Goal: Task Accomplishment & Management: Use online tool/utility

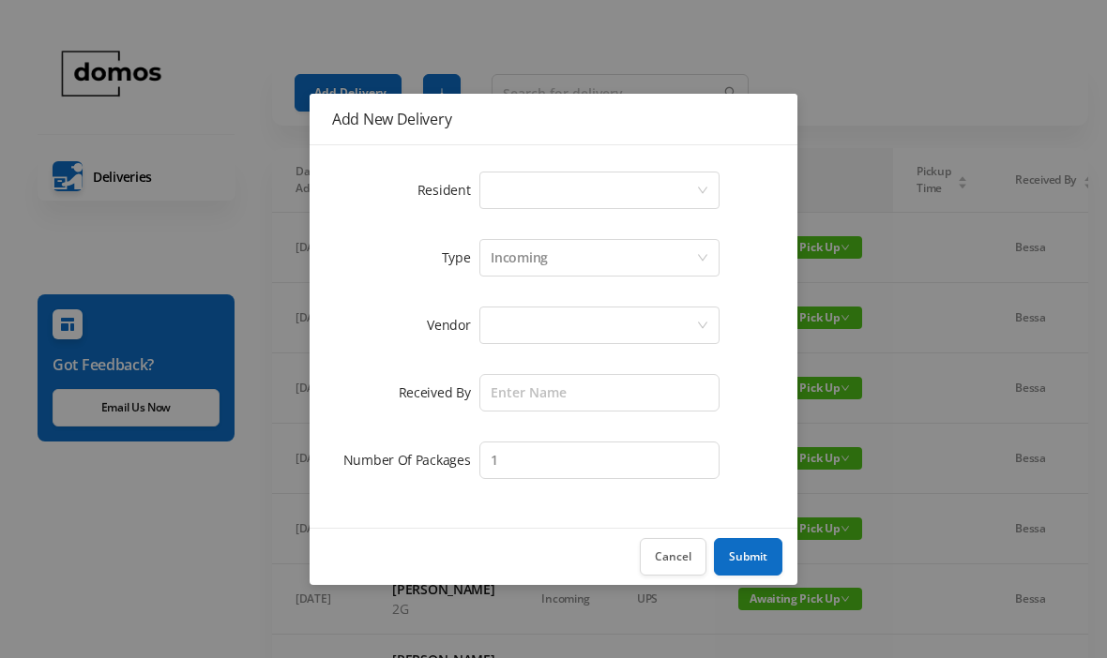
click at [519, 180] on div "Select a person" at bounding box center [592, 191] width 205 height 36
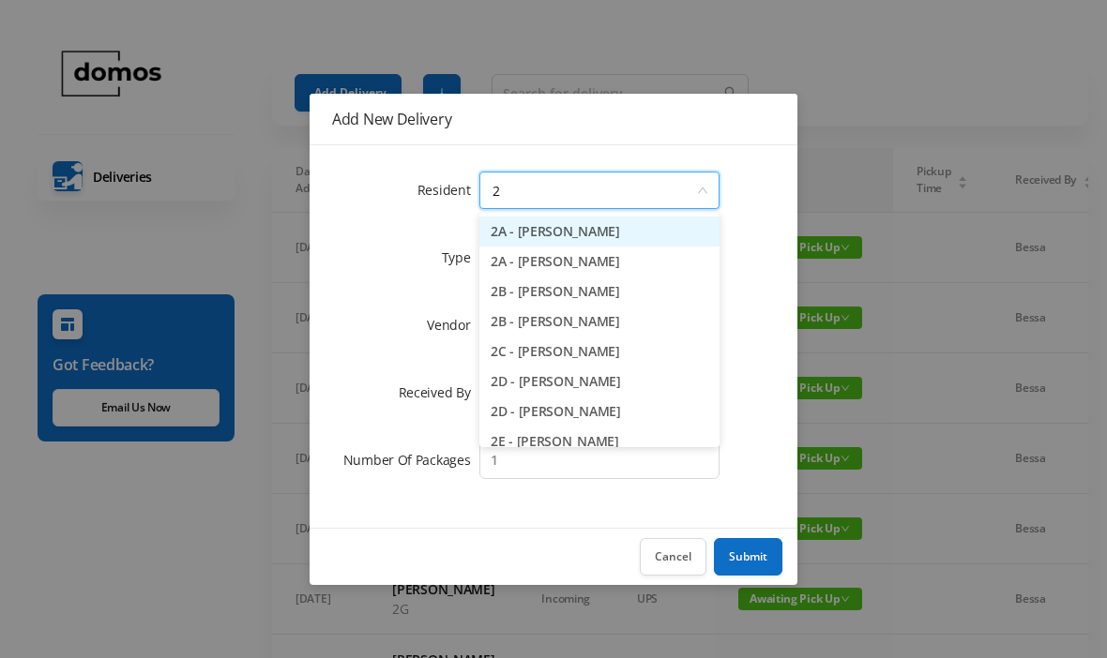
type input "2h"
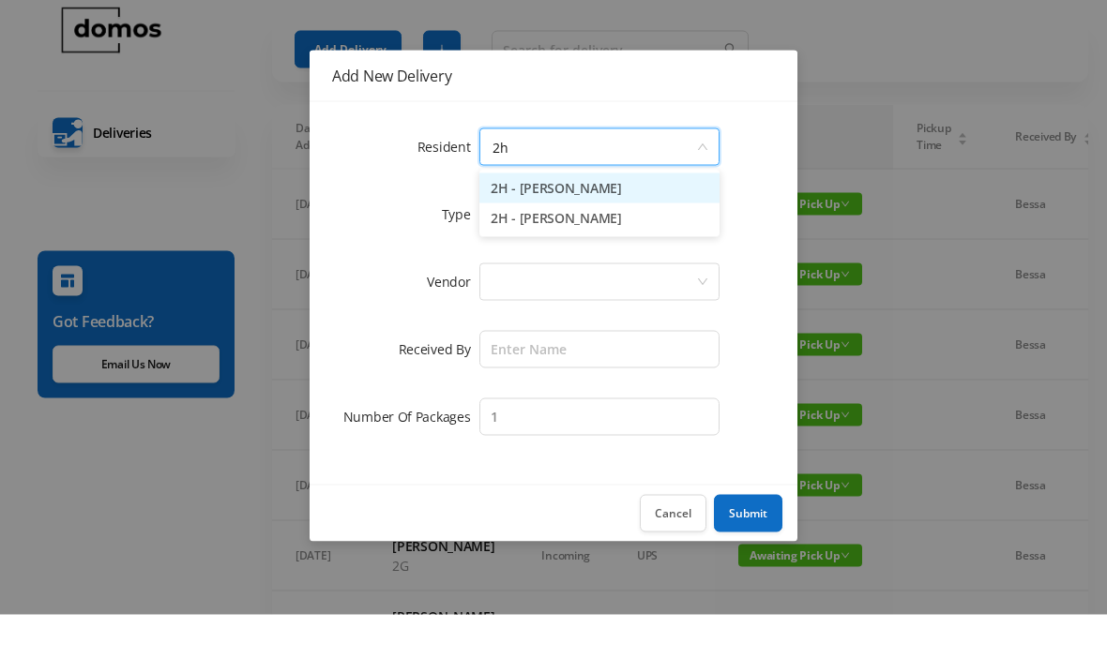
click at [559, 247] on li "2H - [PERSON_NAME]" at bounding box center [599, 262] width 240 height 30
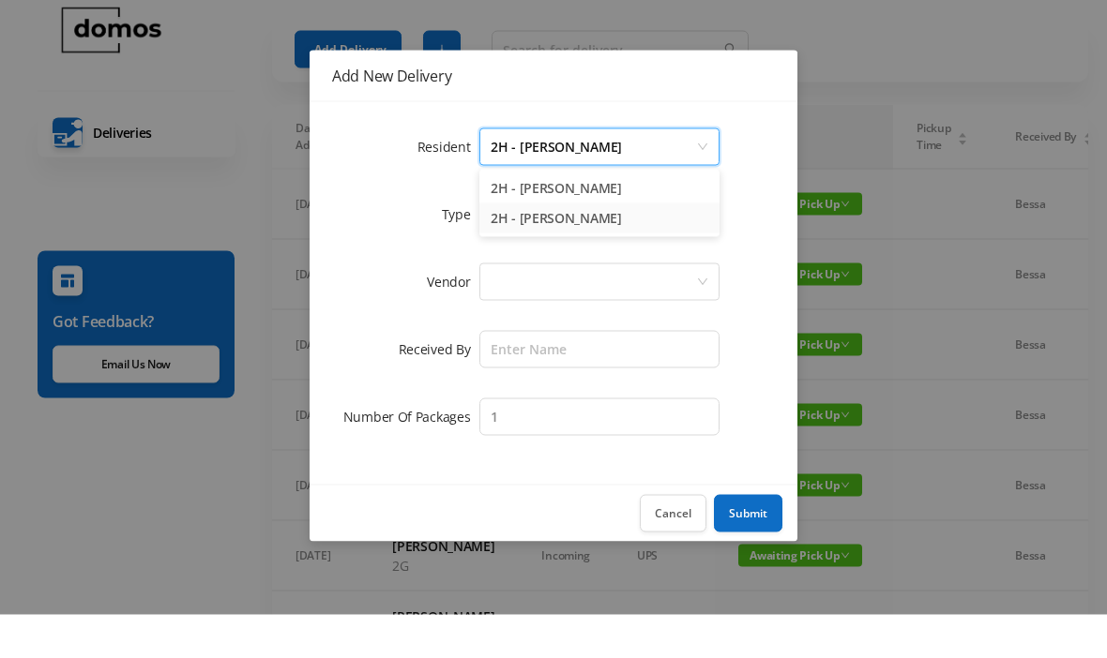
scroll to position [44, 0]
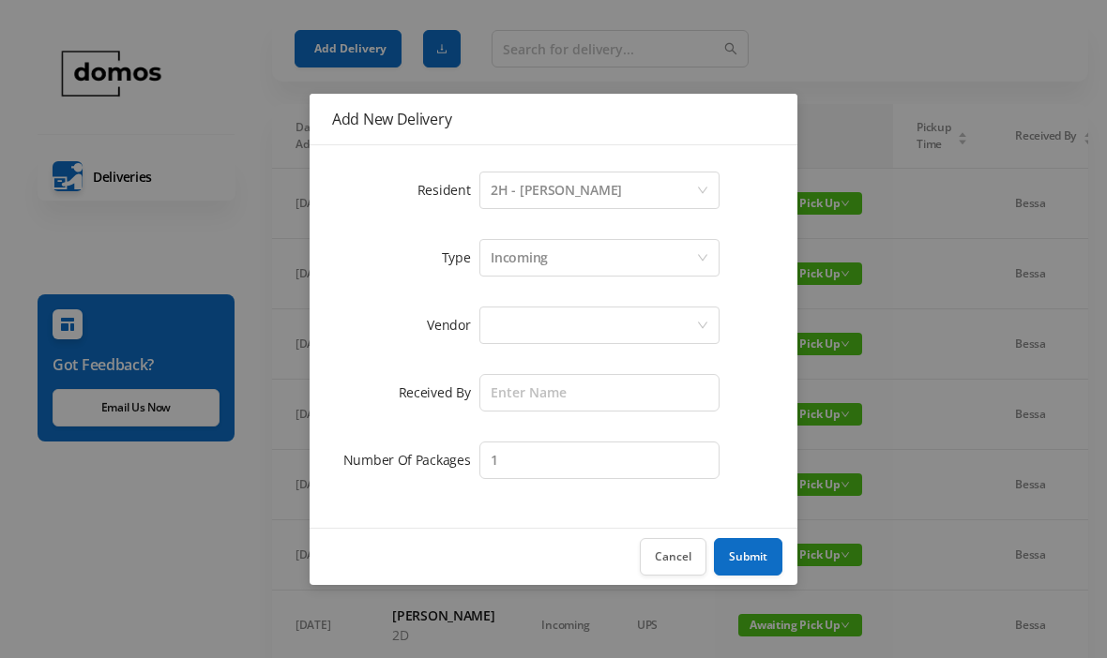
click at [561, 325] on div at bounding box center [592, 326] width 205 height 36
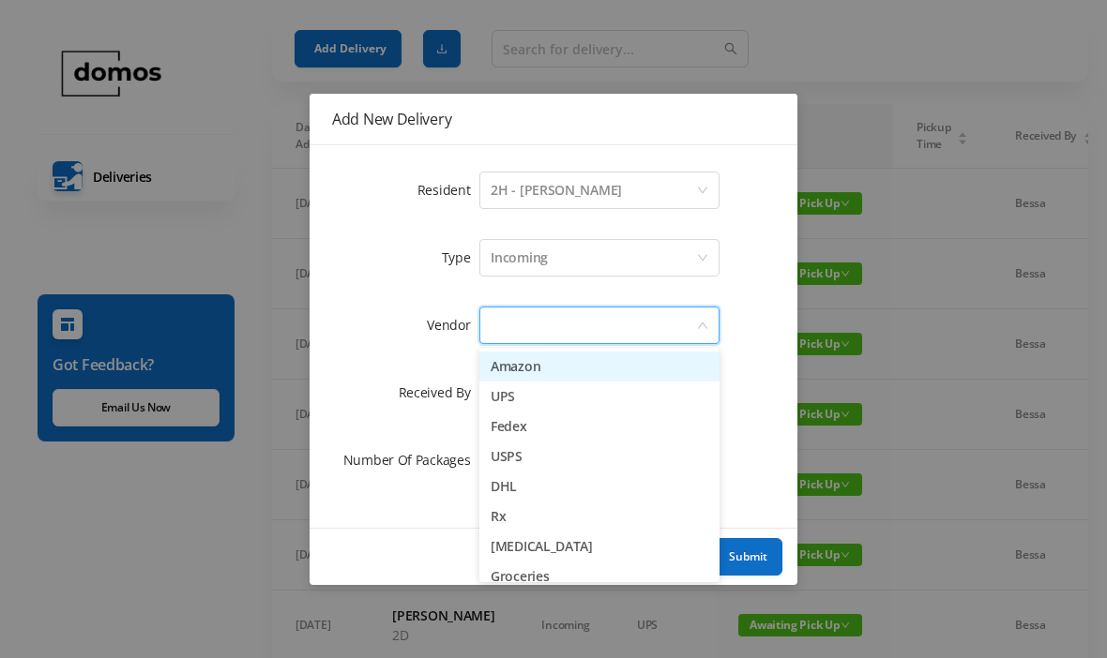
click at [534, 356] on li "Amazon" at bounding box center [599, 367] width 240 height 30
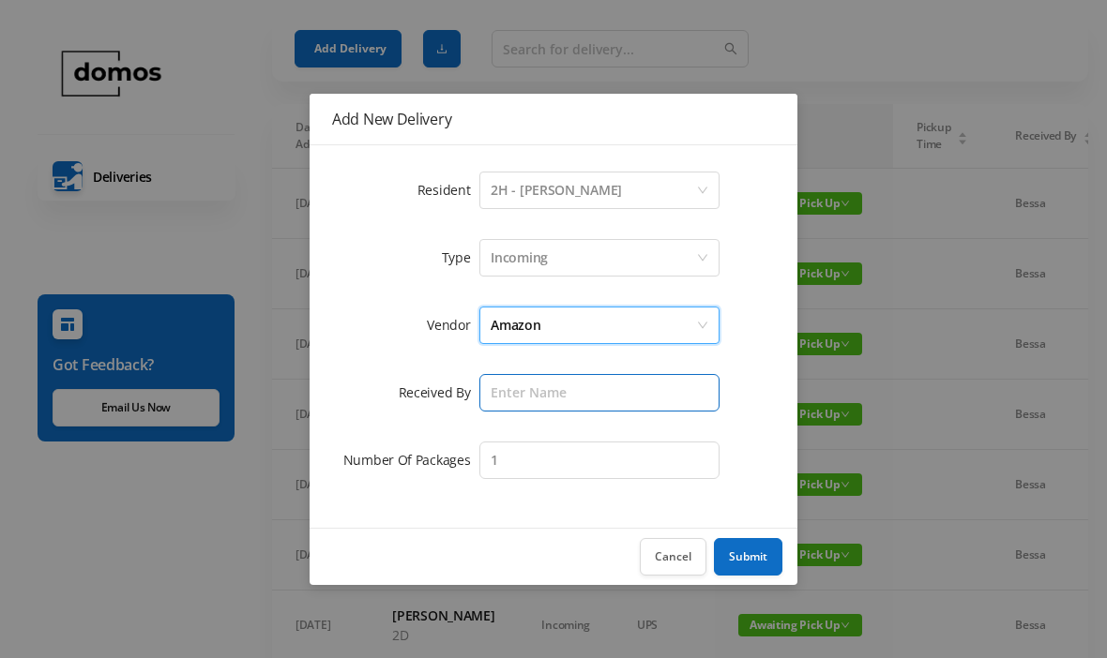
click at [561, 387] on input "text" at bounding box center [599, 393] width 240 height 38
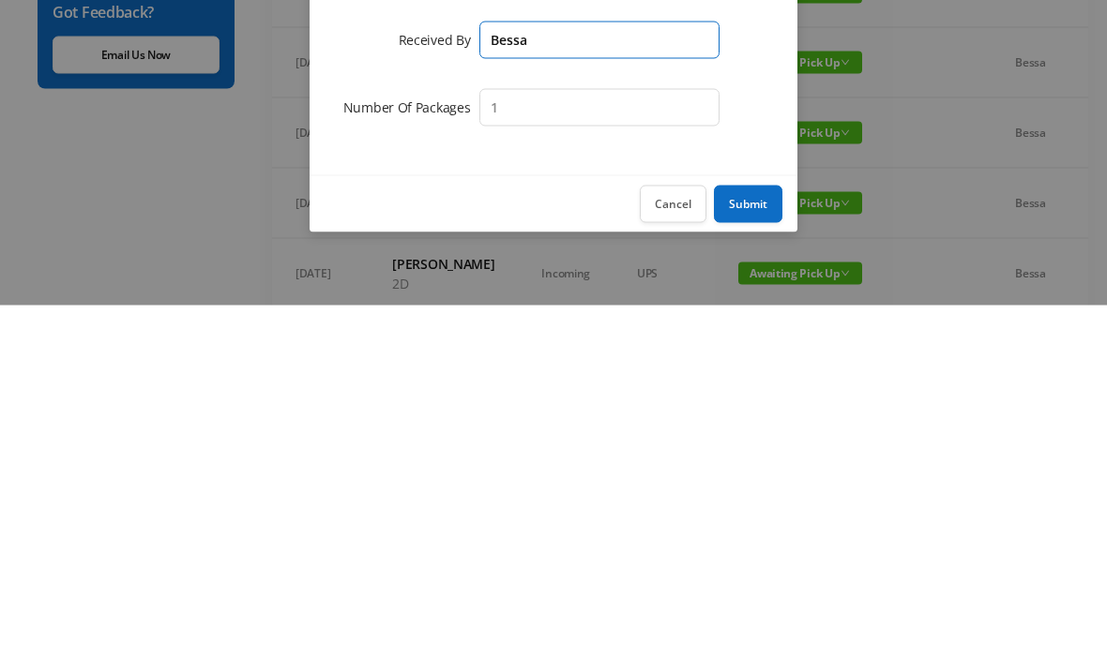
type input "Bessa"
click at [754, 538] on button "Submit" at bounding box center [748, 557] width 68 height 38
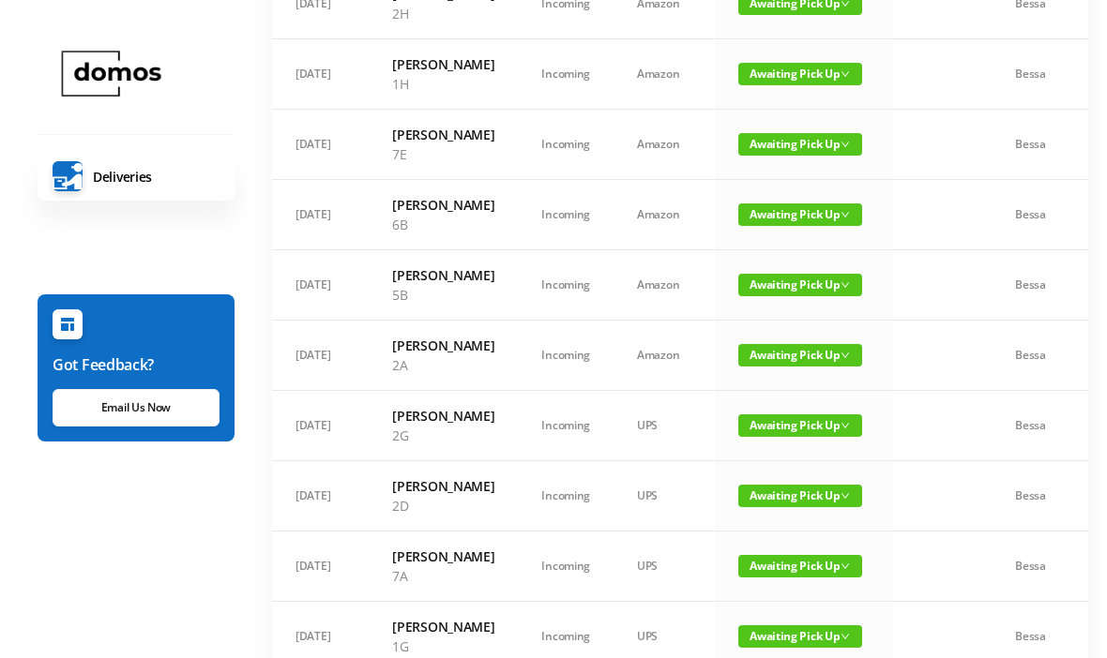
scroll to position [0, 0]
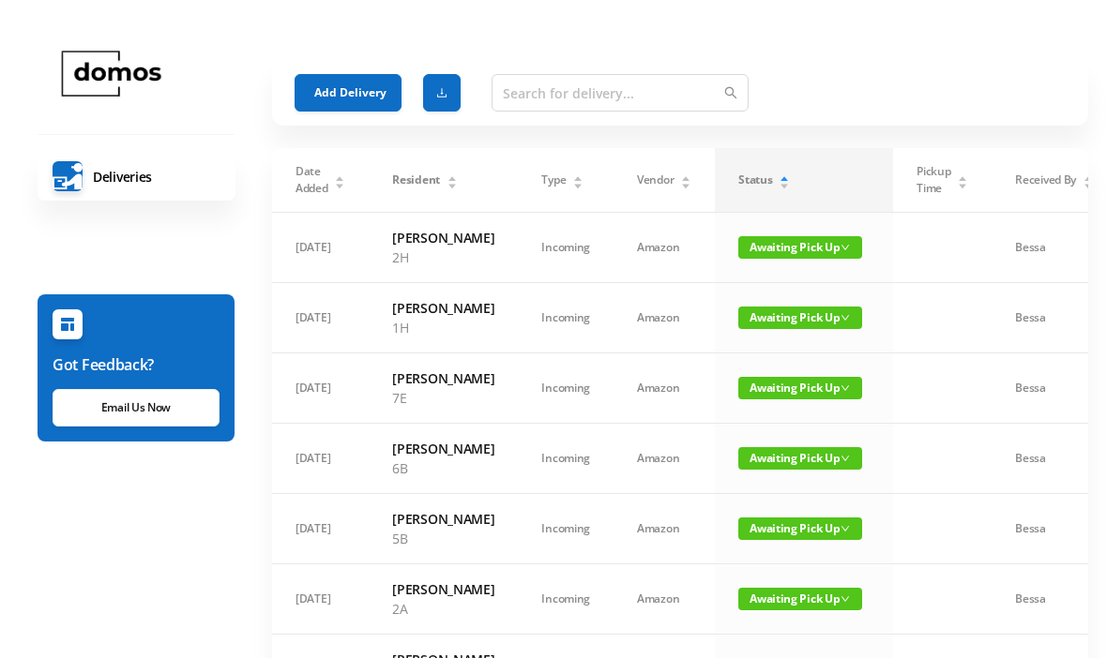
click at [357, 77] on button "Add Delivery" at bounding box center [347, 93] width 107 height 38
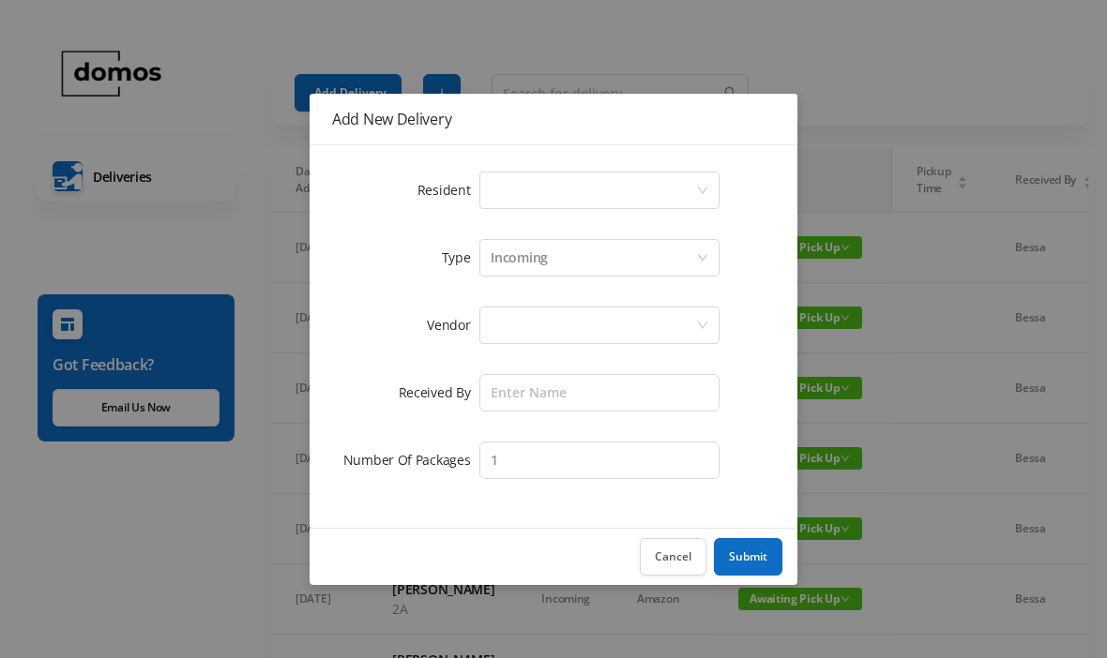
click at [611, 177] on div "Select a person" at bounding box center [592, 191] width 205 height 36
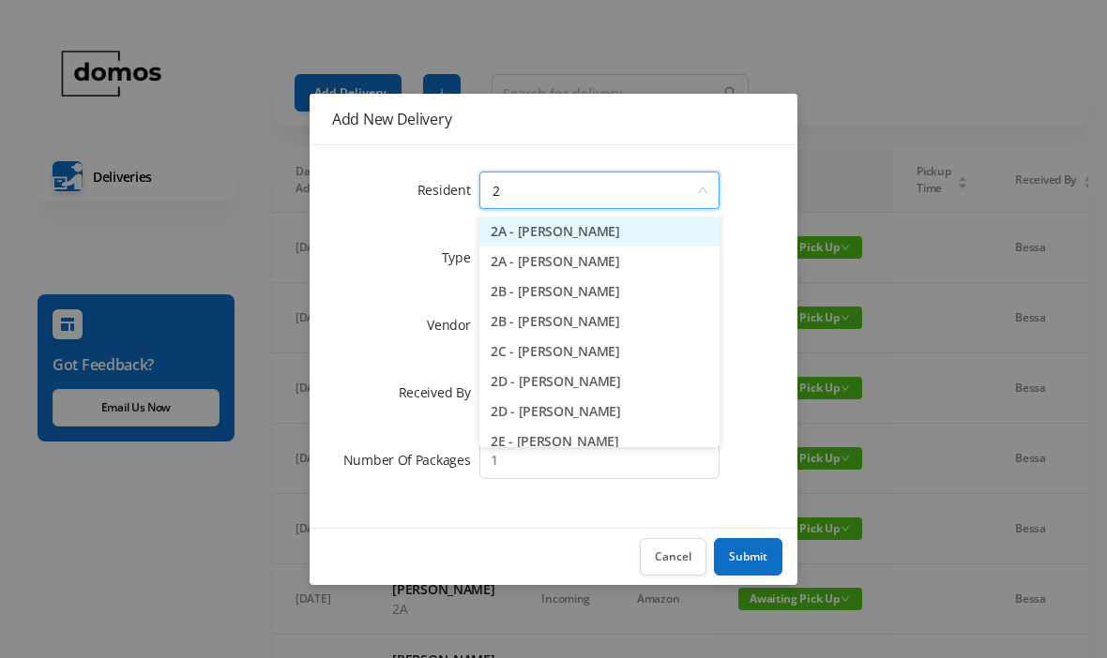
type input "2e"
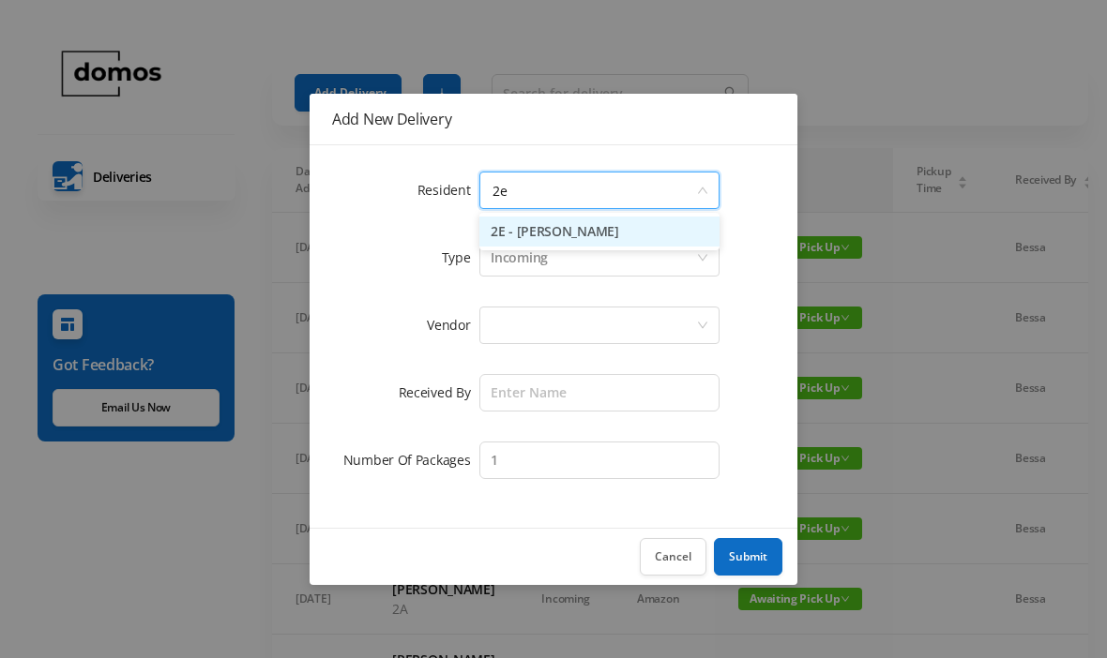
click at [584, 234] on li "2E - [PERSON_NAME]" at bounding box center [599, 232] width 240 height 30
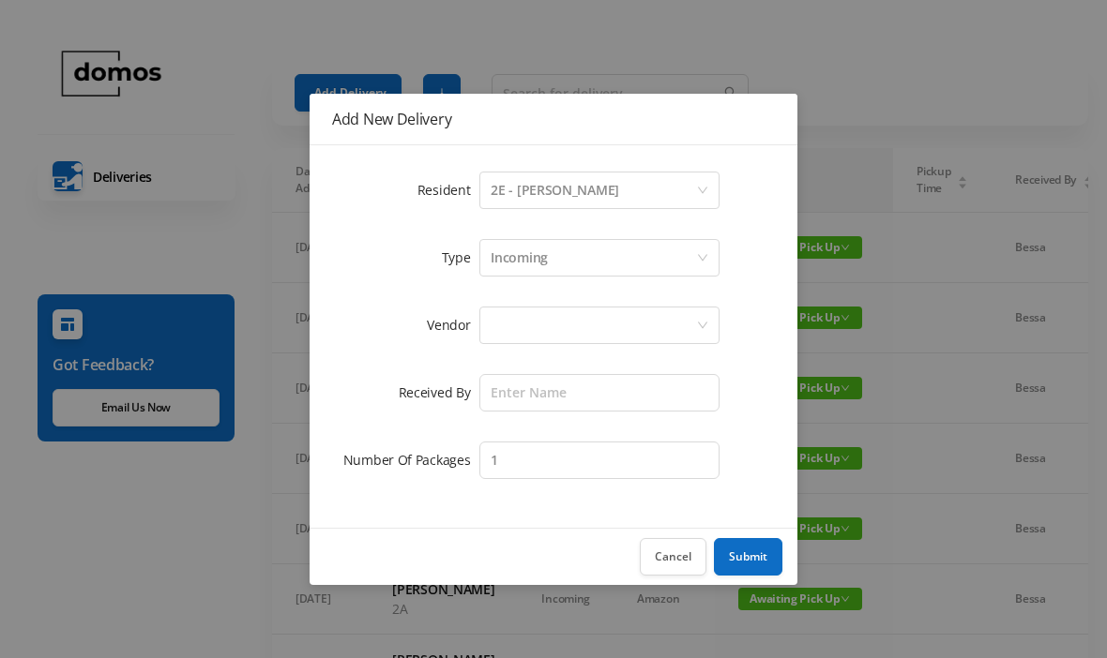
click at [624, 323] on div at bounding box center [592, 326] width 205 height 36
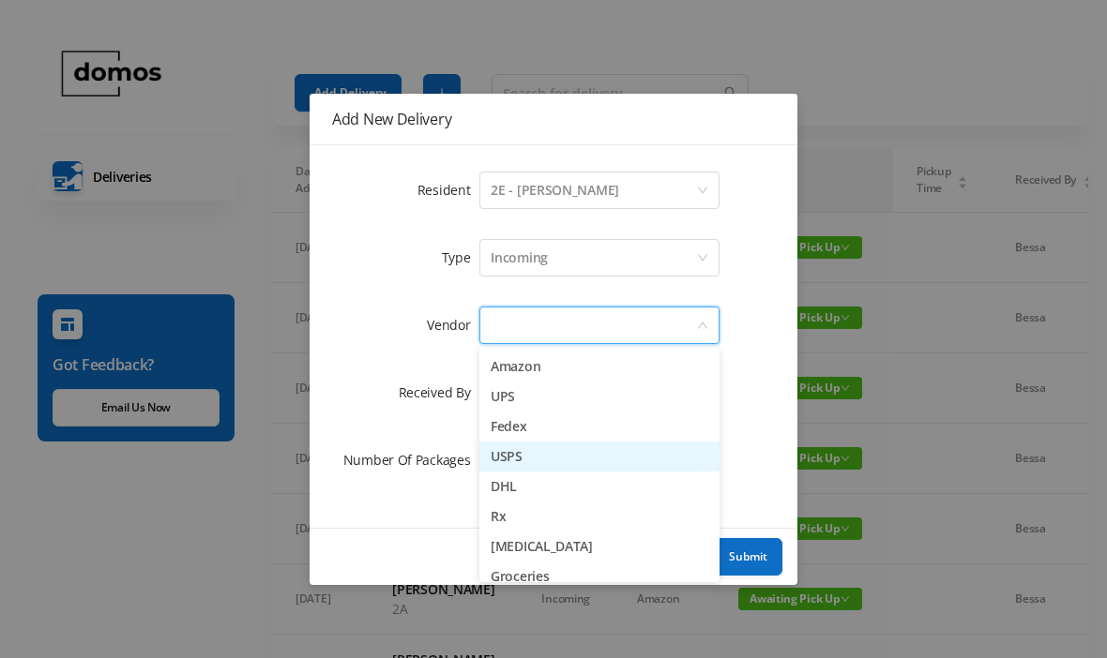
click at [536, 458] on li "USPS" at bounding box center [599, 457] width 240 height 30
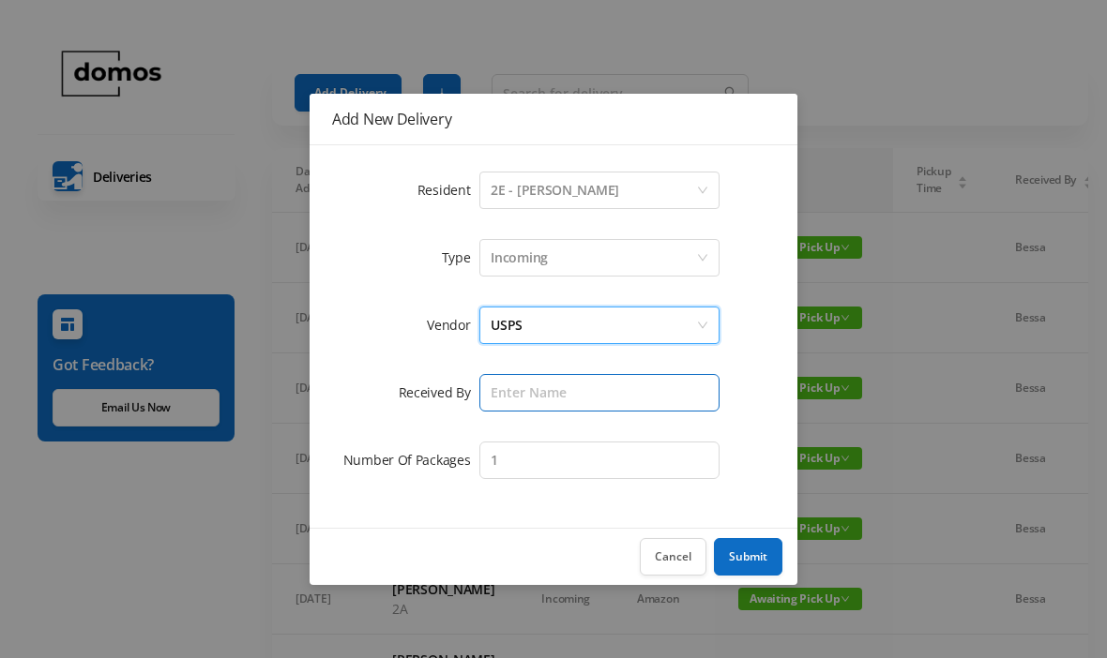
click at [597, 383] on input "text" at bounding box center [599, 393] width 240 height 38
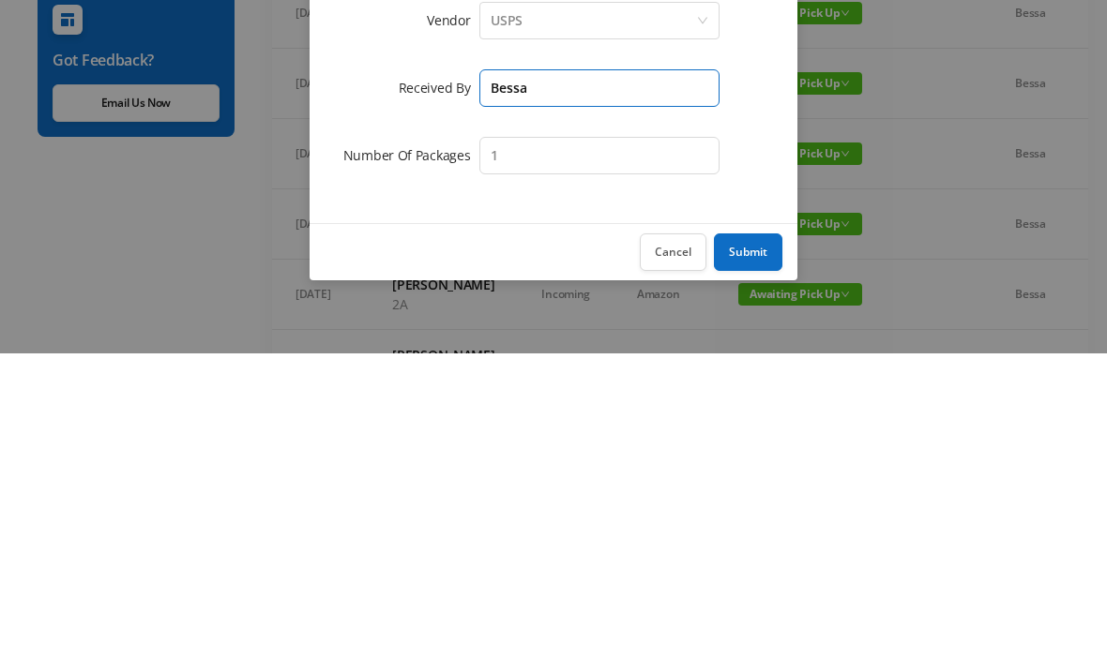
type input "Bessa"
click at [753, 538] on button "Submit" at bounding box center [748, 557] width 68 height 38
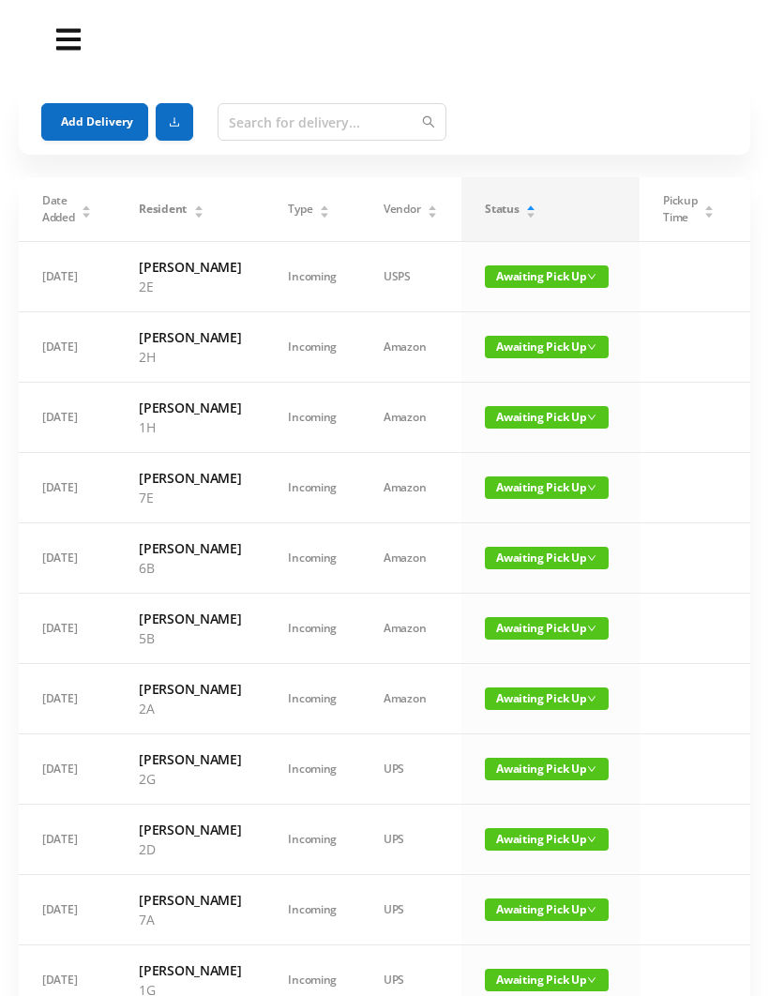
click at [500, 429] on span "Awaiting Pick Up" at bounding box center [547, 417] width 124 height 23
click at [484, 524] on link "Picked Up" at bounding box center [535, 513] width 122 height 30
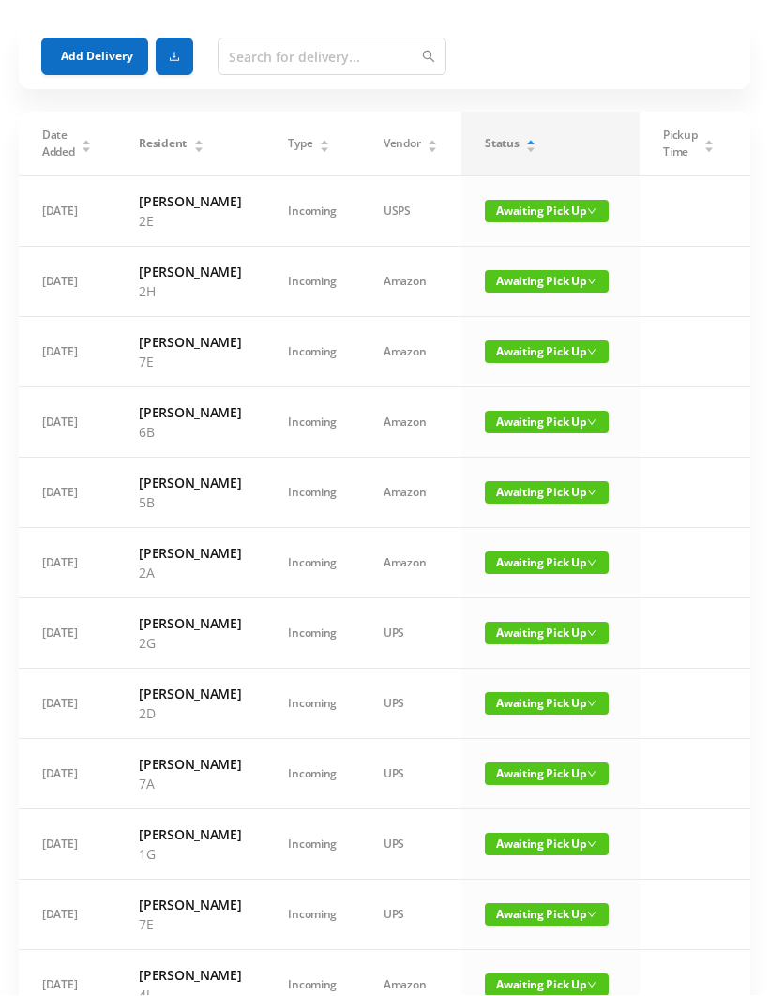
click at [72, 56] on button "Add Delivery" at bounding box center [94, 57] width 107 height 38
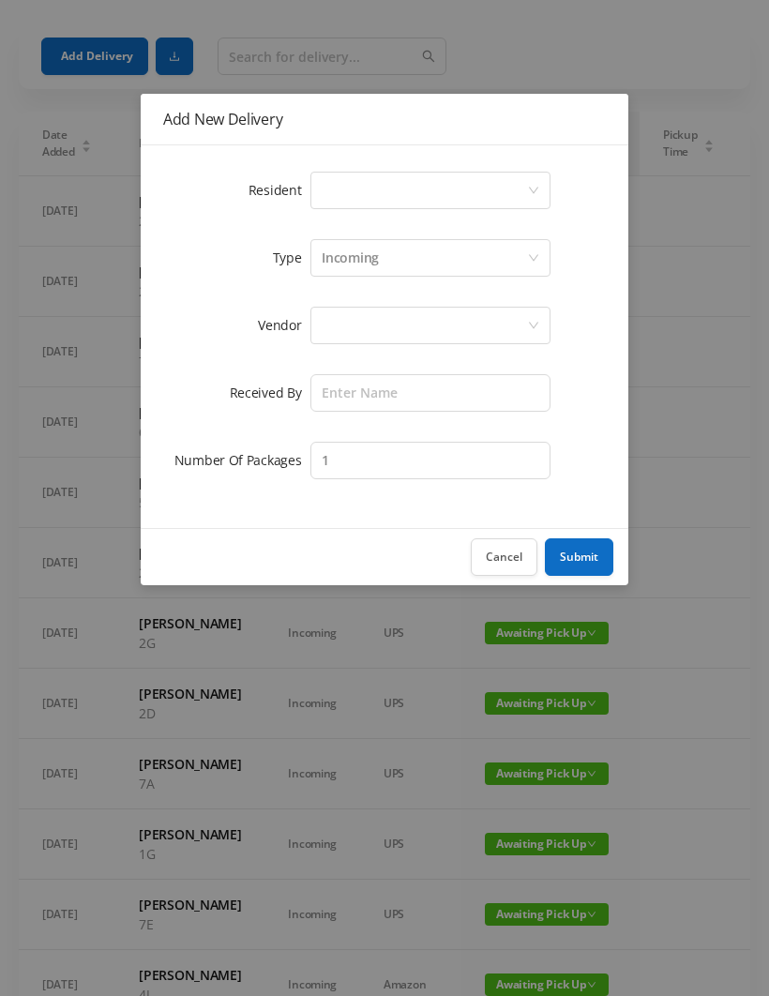
click at [329, 174] on div "Select a person" at bounding box center [424, 191] width 205 height 36
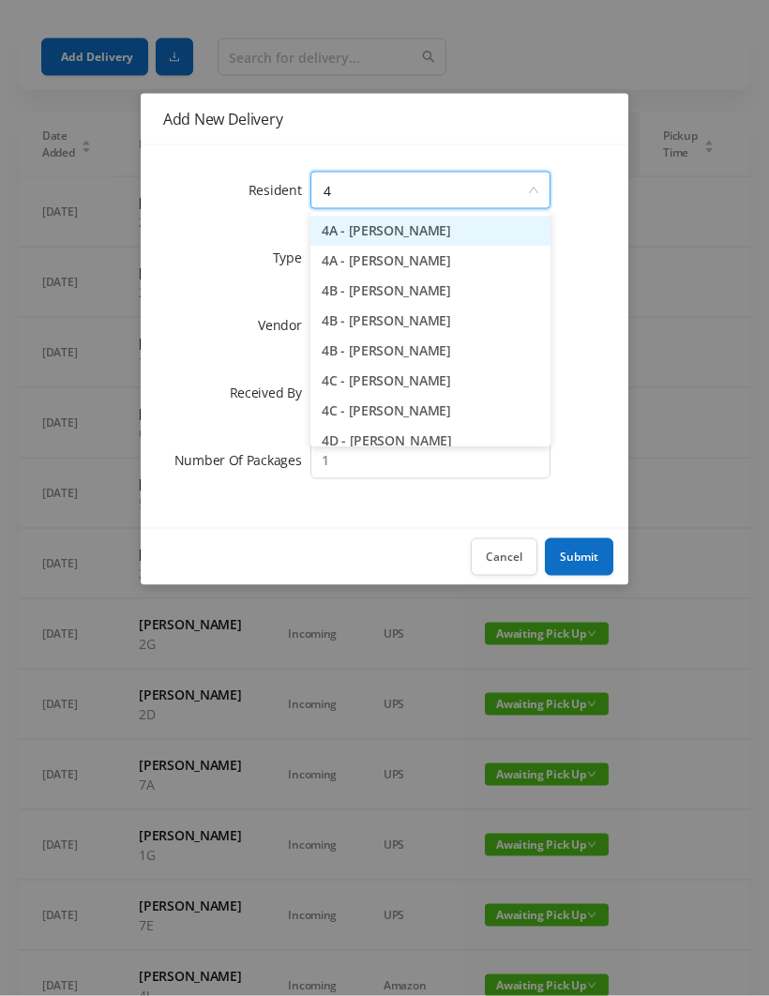
type input "4j"
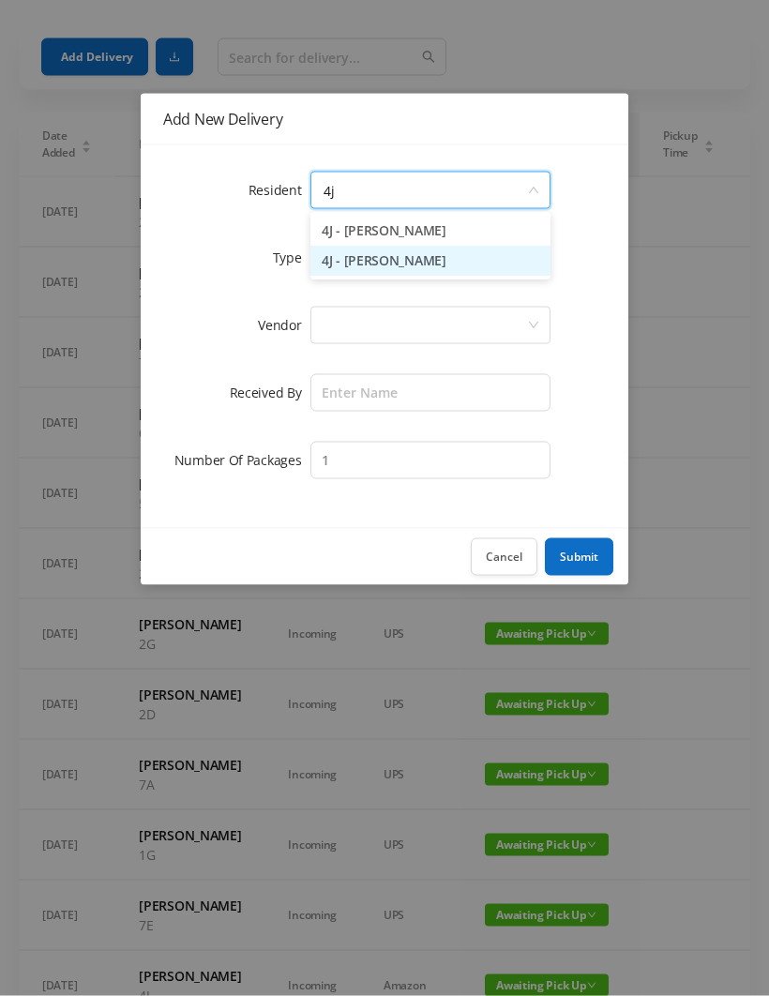
click at [366, 255] on li "4J - [PERSON_NAME]" at bounding box center [430, 262] width 240 height 30
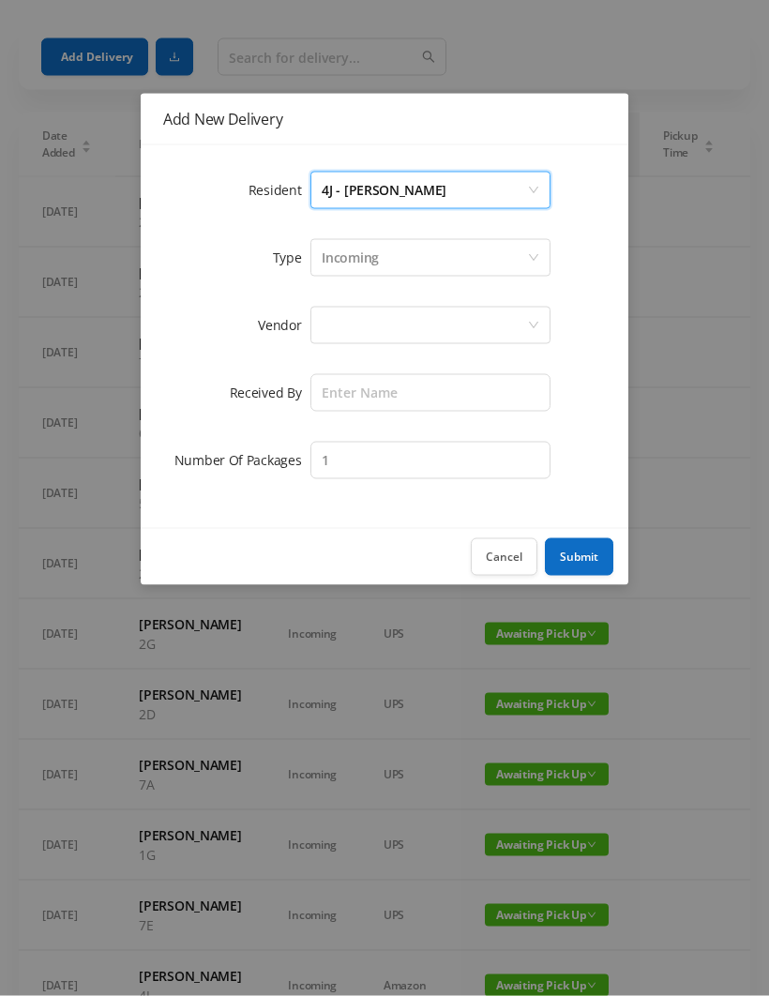
scroll to position [66, 0]
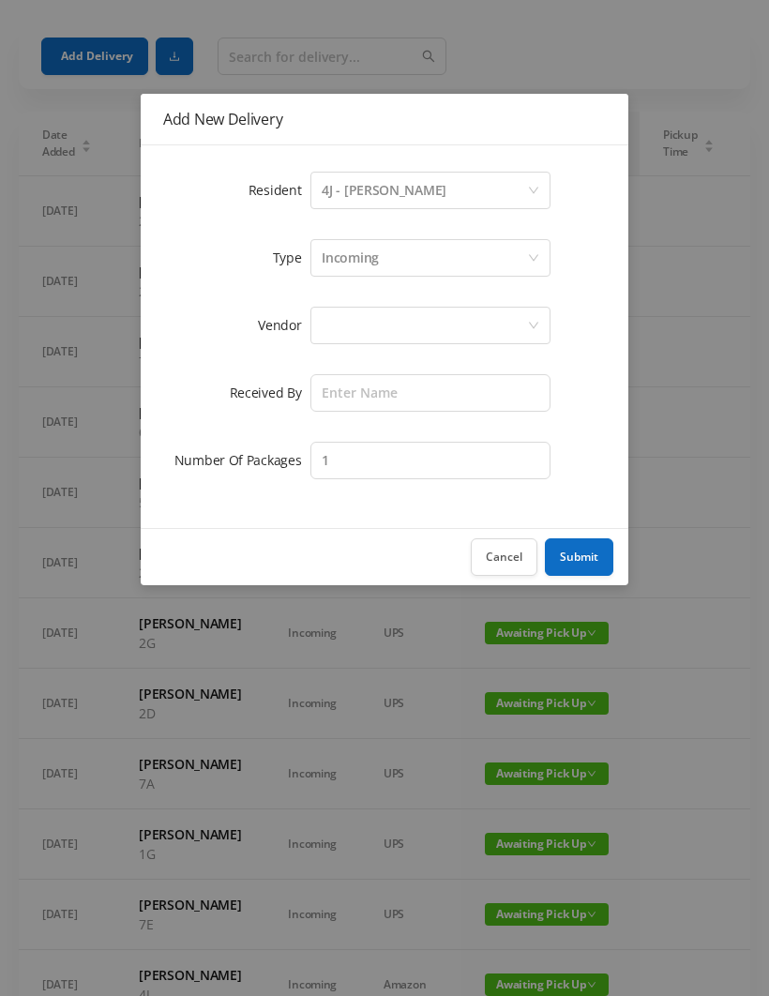
click at [325, 324] on div at bounding box center [424, 326] width 205 height 36
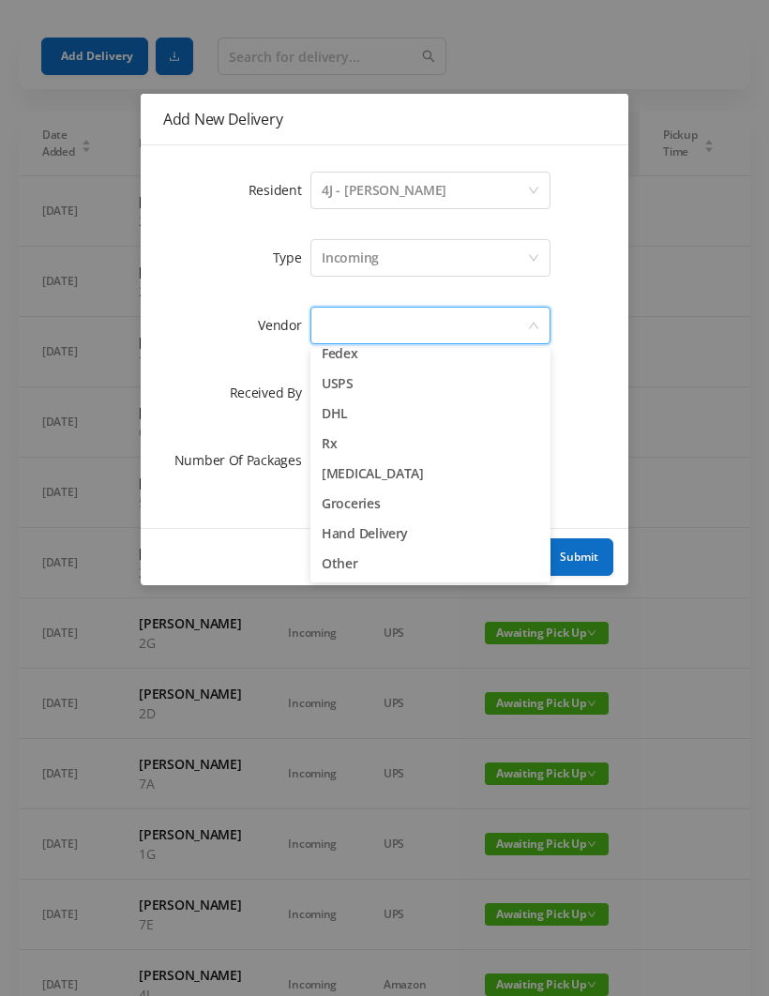
scroll to position [73, 0]
click at [335, 532] on li "Hand Delivery" at bounding box center [430, 534] width 240 height 30
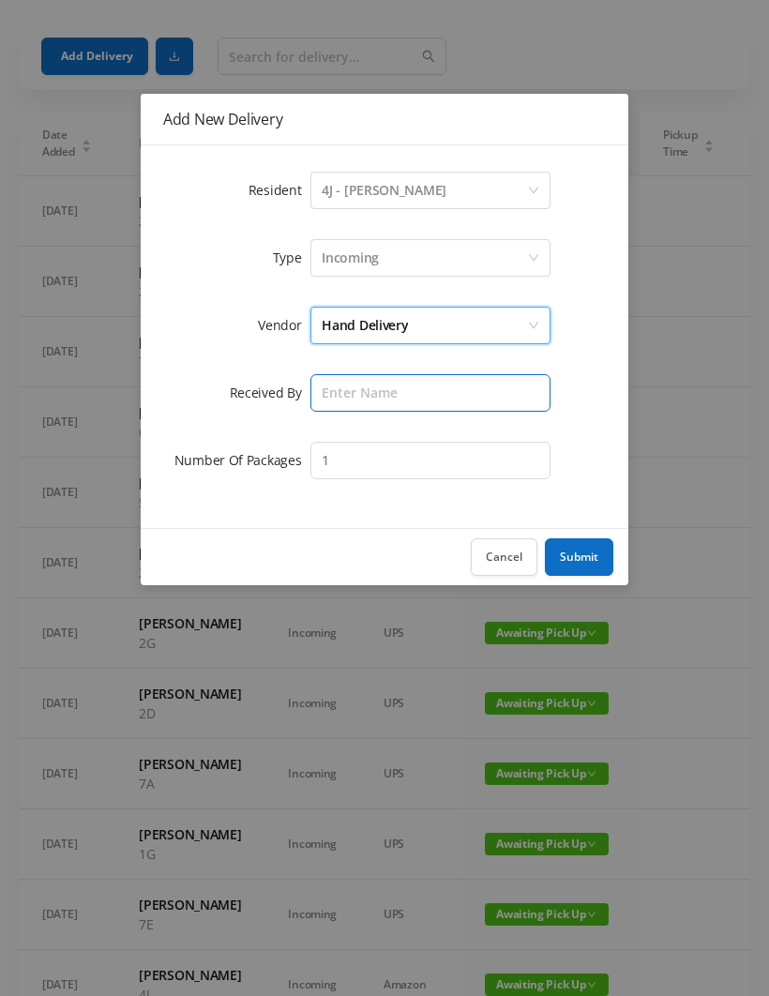
click at [322, 390] on input "text" at bounding box center [430, 393] width 240 height 38
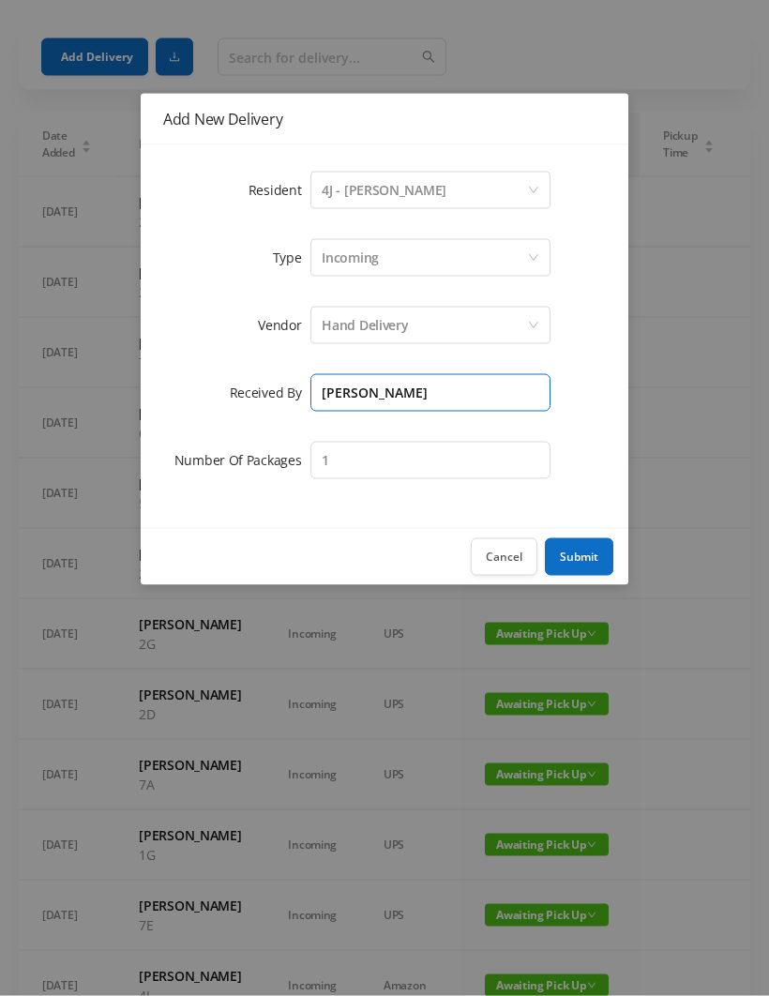
type input "[PERSON_NAME]"
click at [568, 551] on button "Submit" at bounding box center [579, 557] width 68 height 38
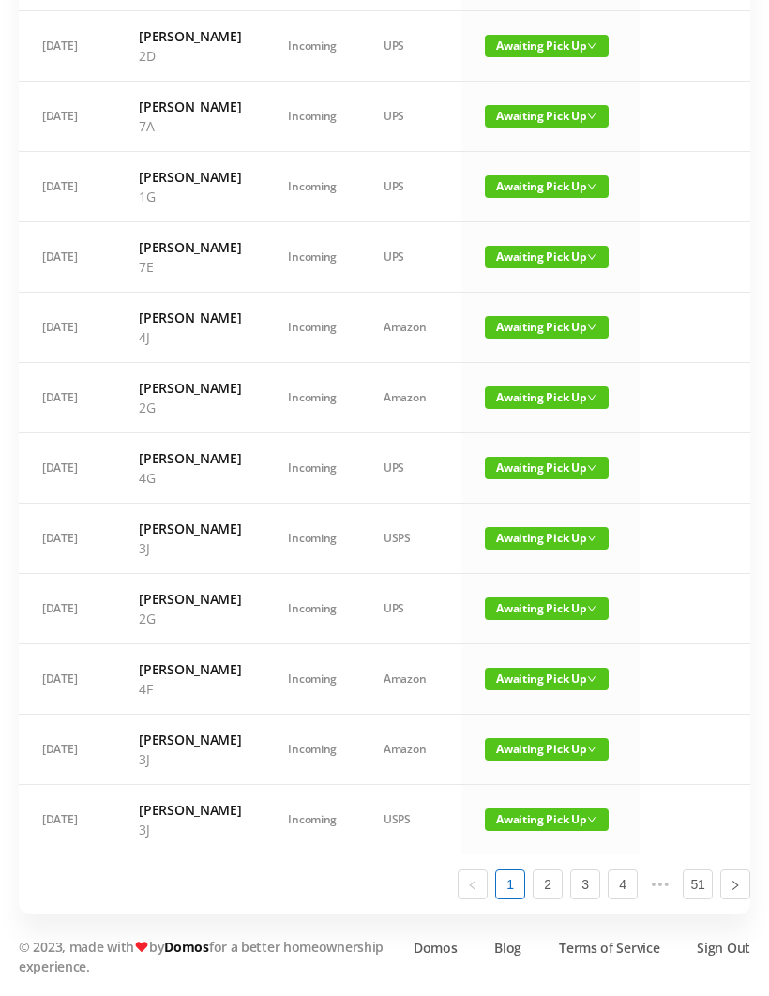
scroll to position [964, 0]
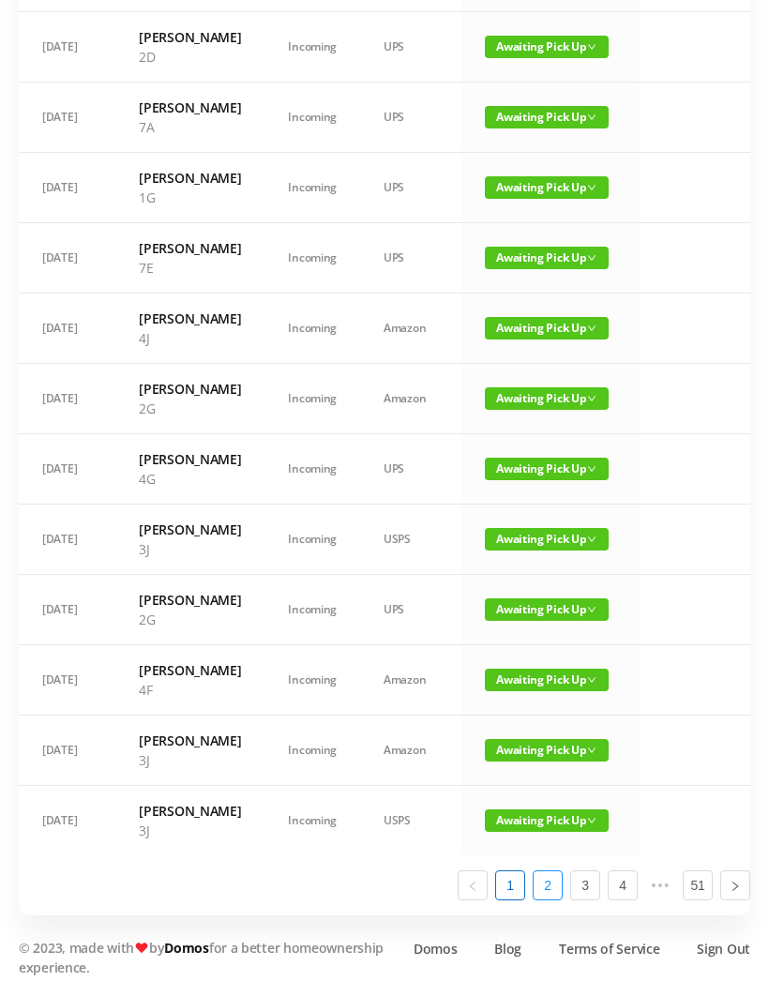
click at [554, 657] on link "2" at bounding box center [548, 885] width 28 height 28
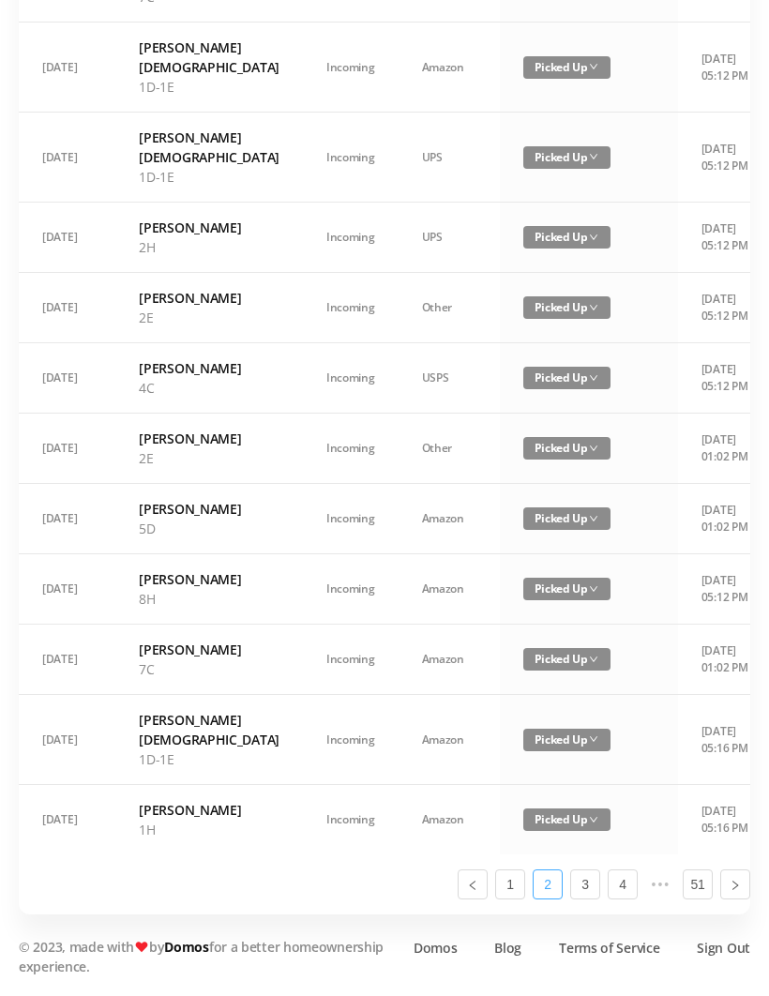
scroll to position [1122, 0]
click at [519, 657] on link "1" at bounding box center [510, 885] width 28 height 28
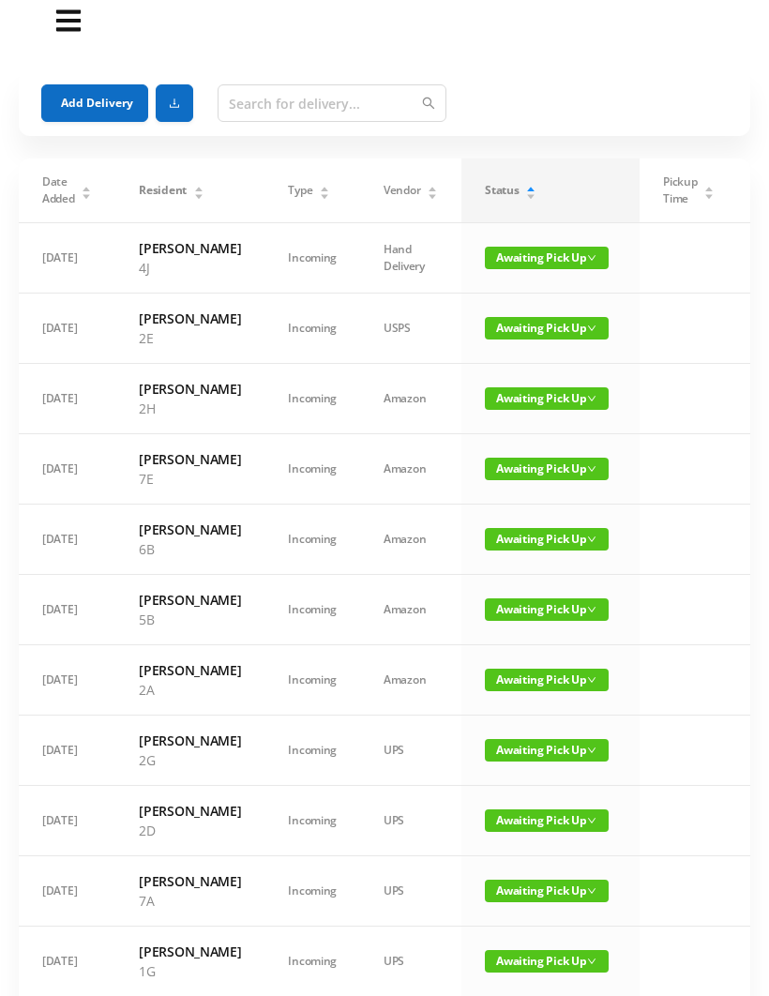
scroll to position [0, 0]
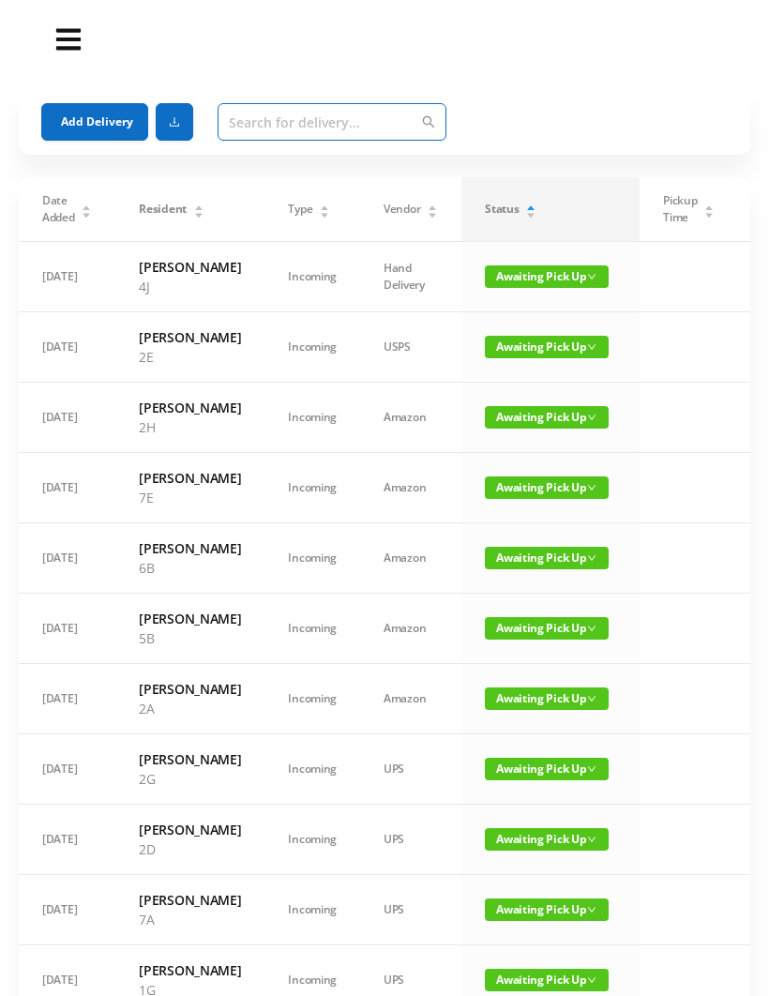
click at [238, 123] on input "text" at bounding box center [332, 122] width 229 height 38
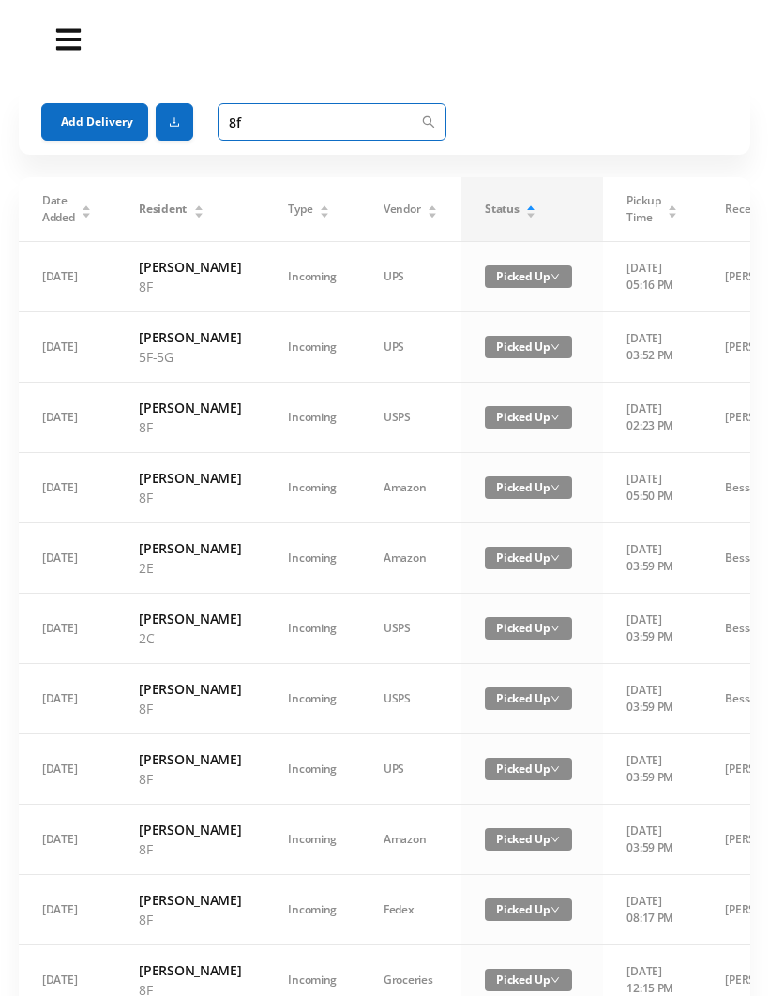
type input "8"
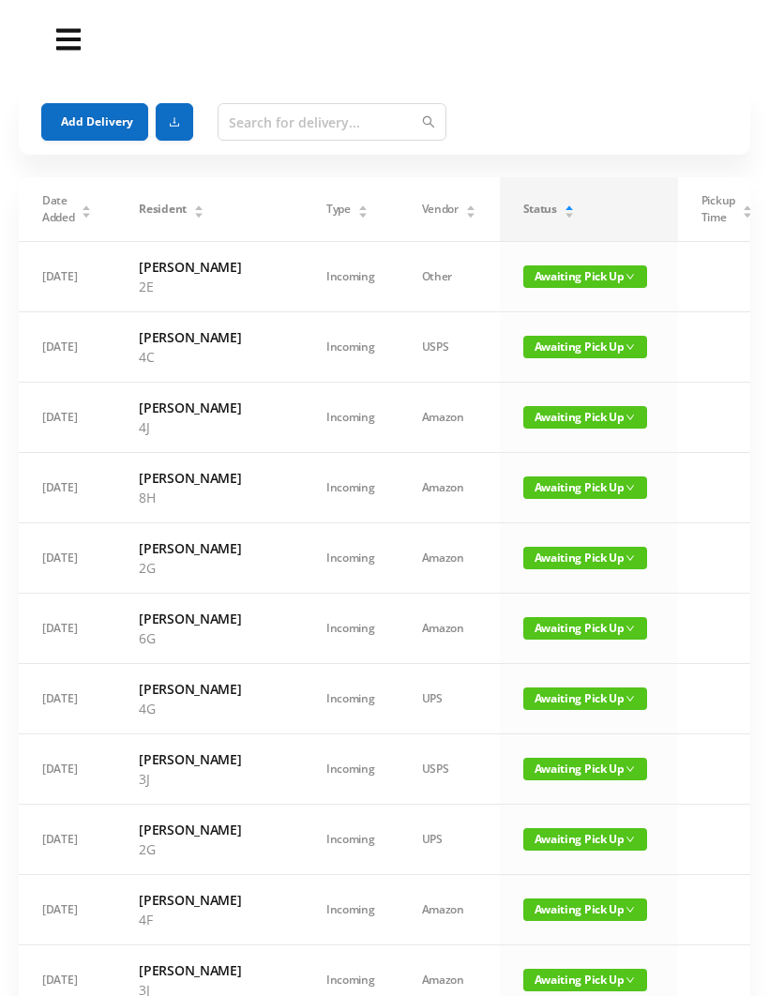
click at [84, 108] on button "Add Delivery" at bounding box center [94, 122] width 107 height 38
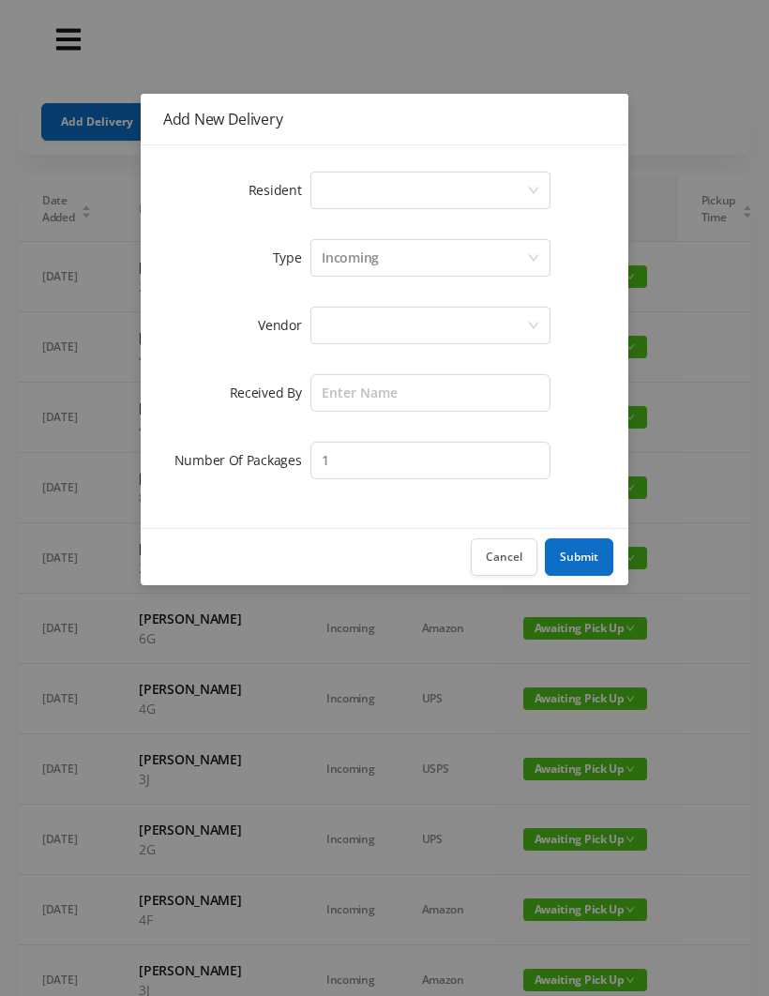
click at [339, 198] on div "Select a person" at bounding box center [424, 191] width 205 height 36
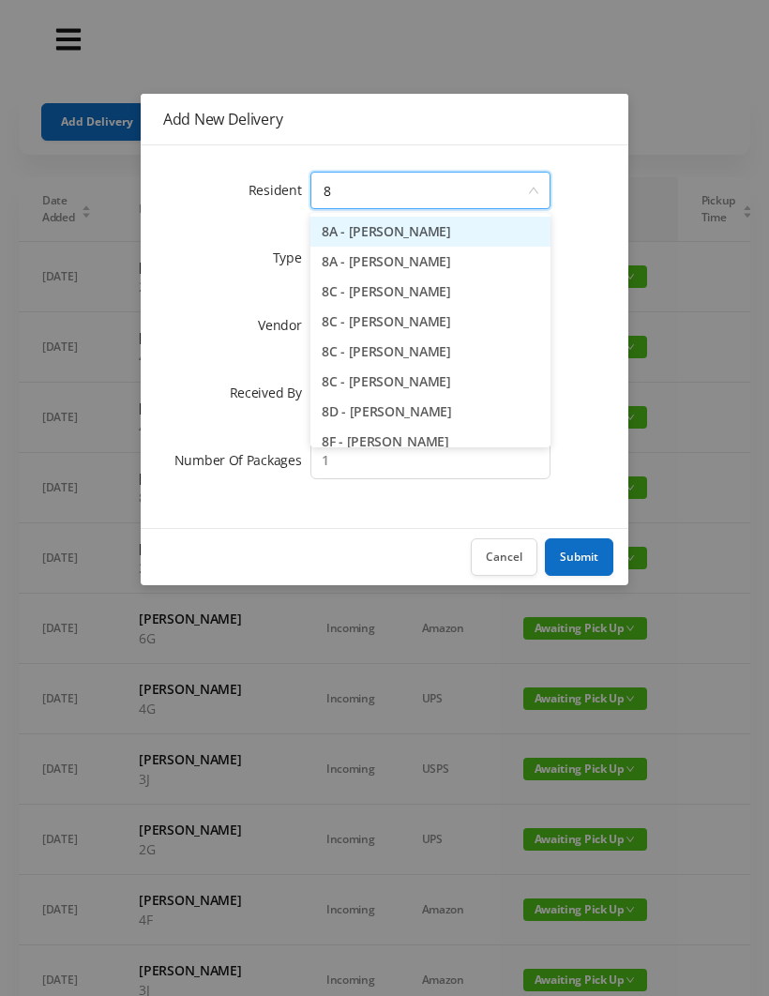
type input "8f"
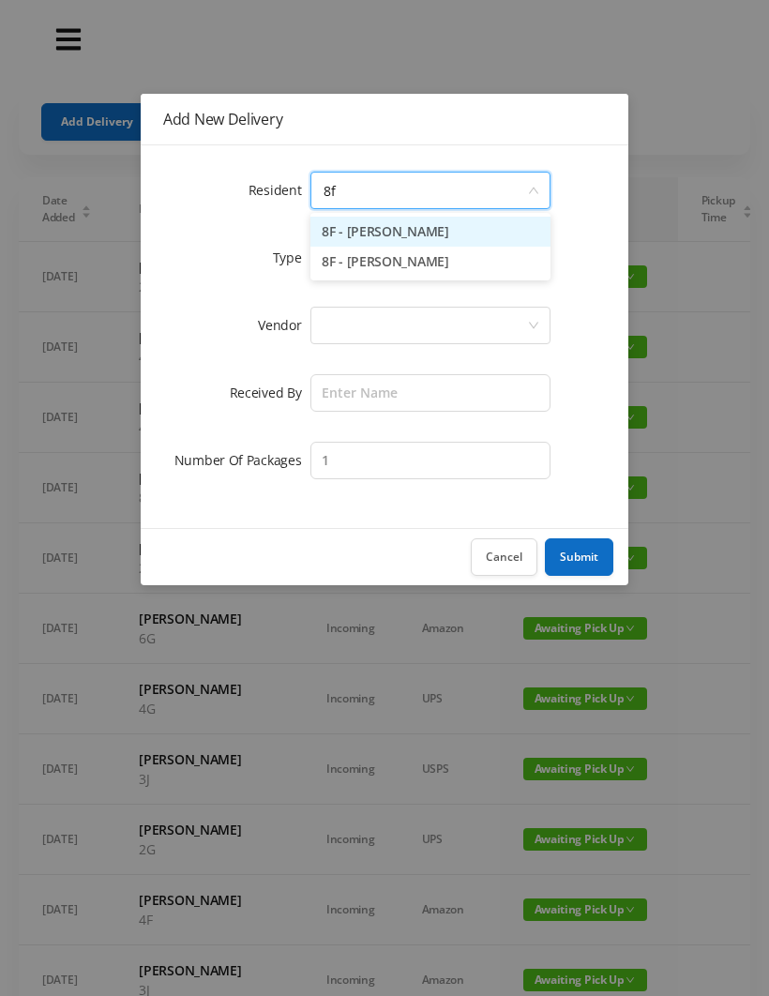
click at [351, 222] on li "8F - [PERSON_NAME]" at bounding box center [430, 232] width 240 height 30
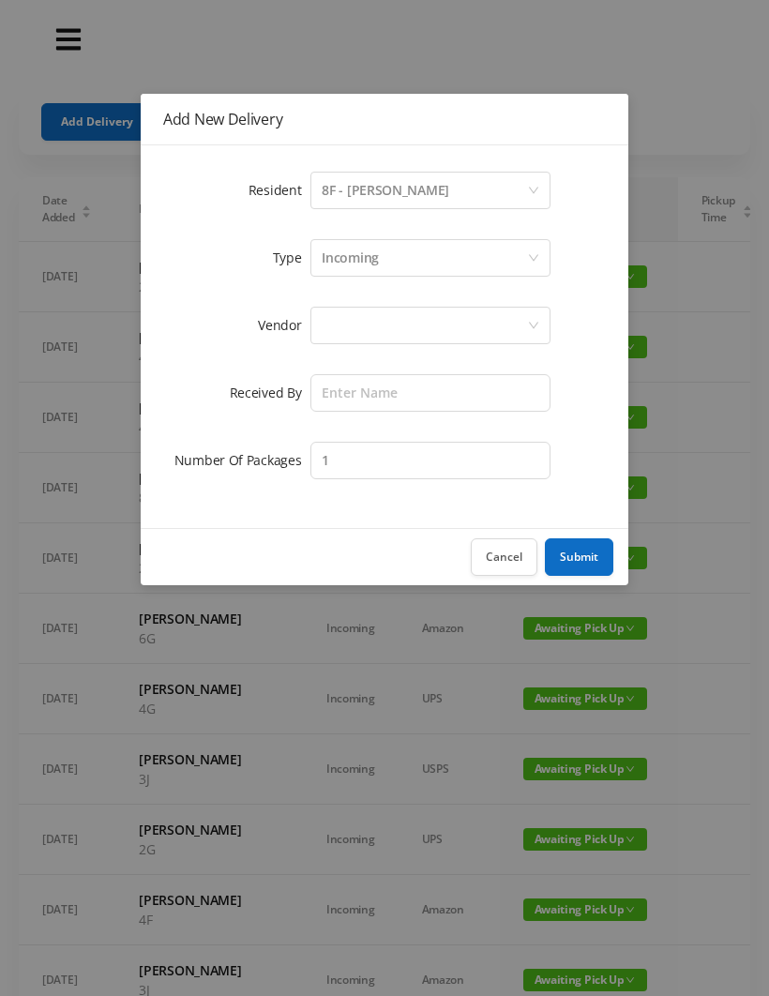
click at [317, 329] on div at bounding box center [430, 326] width 240 height 38
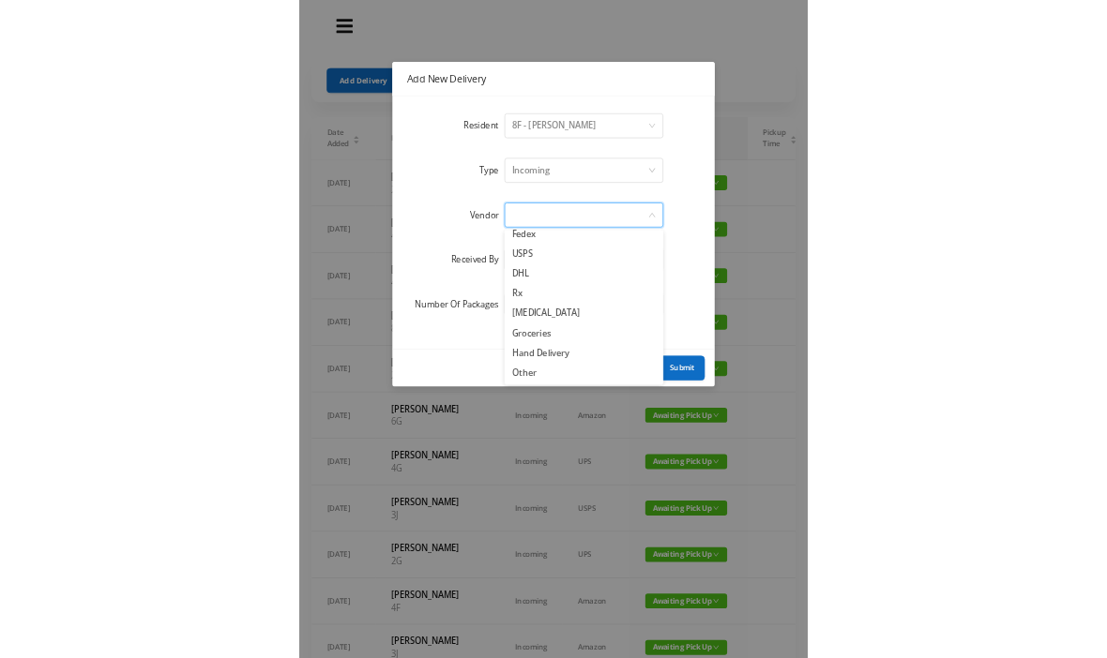
scroll to position [73, 0]
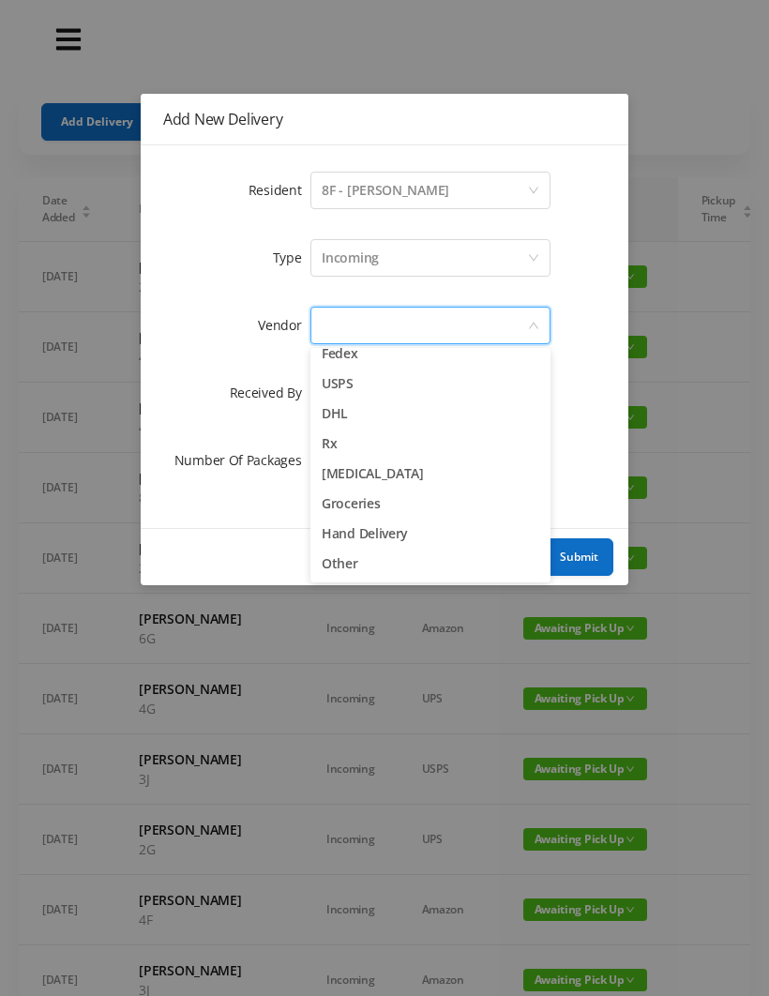
click at [343, 530] on li "Hand Delivery" at bounding box center [430, 534] width 240 height 30
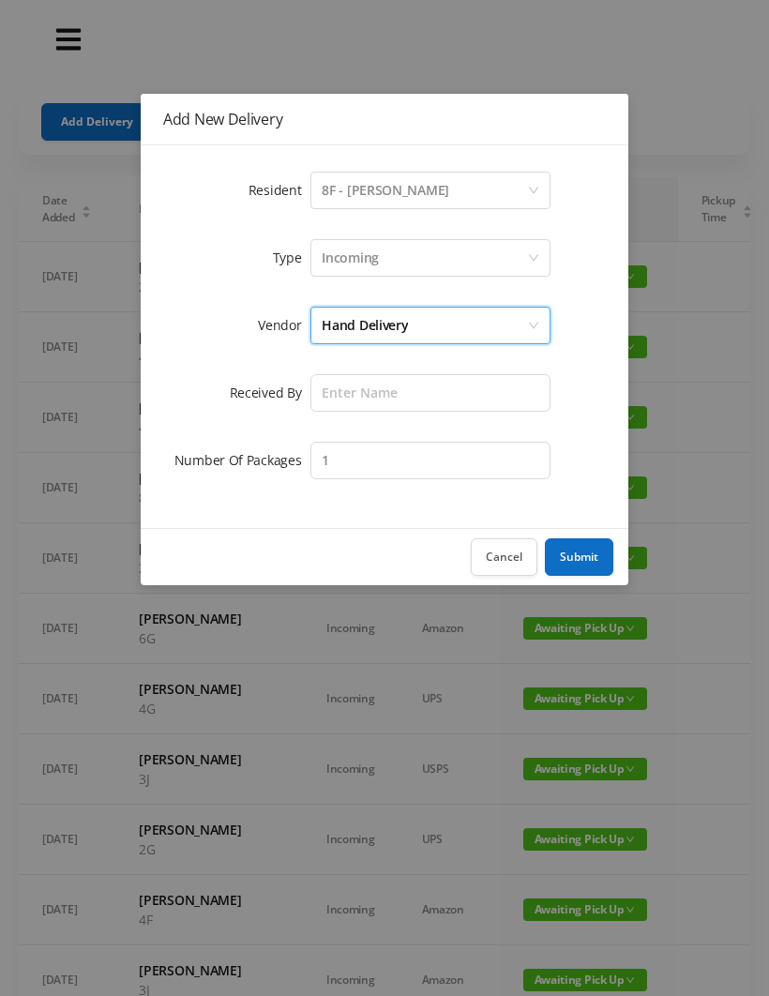
click at [511, 325] on div "Hand Delivery" at bounding box center [424, 326] width 205 height 36
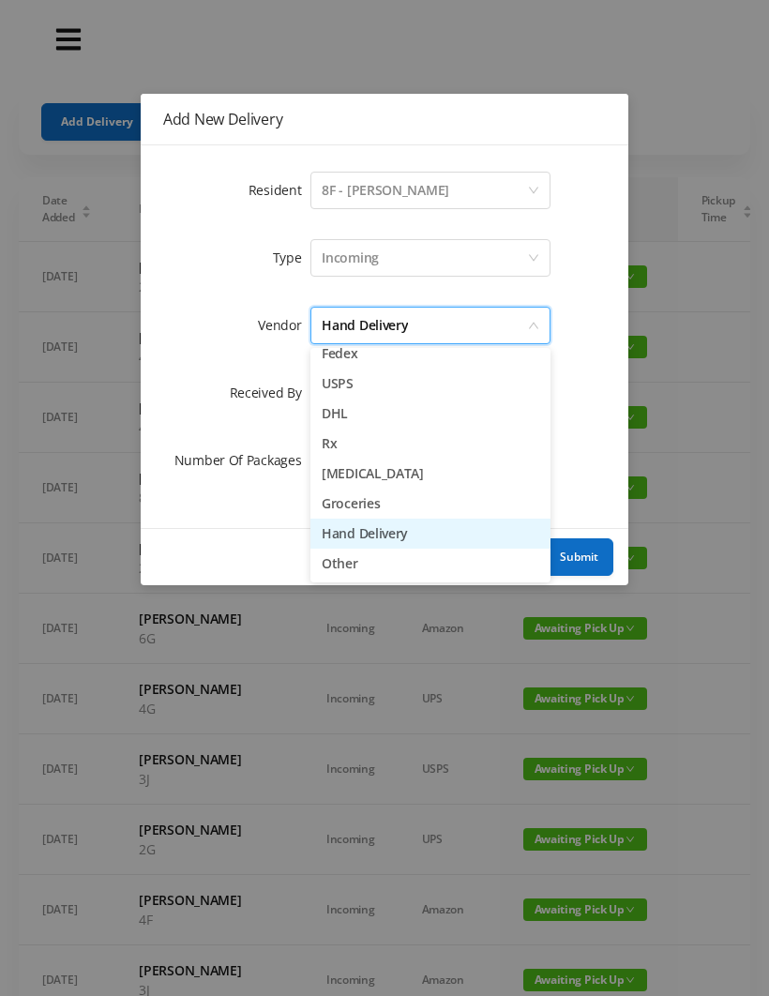
click at [536, 311] on div "Hand Delivery" at bounding box center [430, 326] width 240 height 38
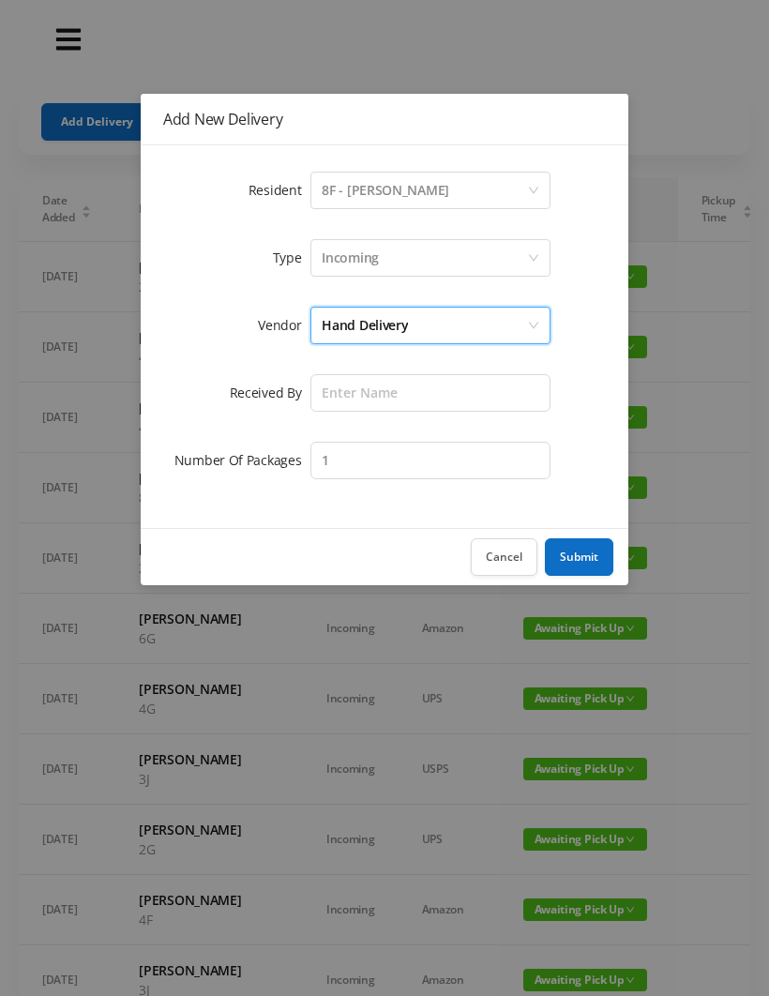
click at [534, 312] on div "Hand Delivery" at bounding box center [430, 326] width 240 height 38
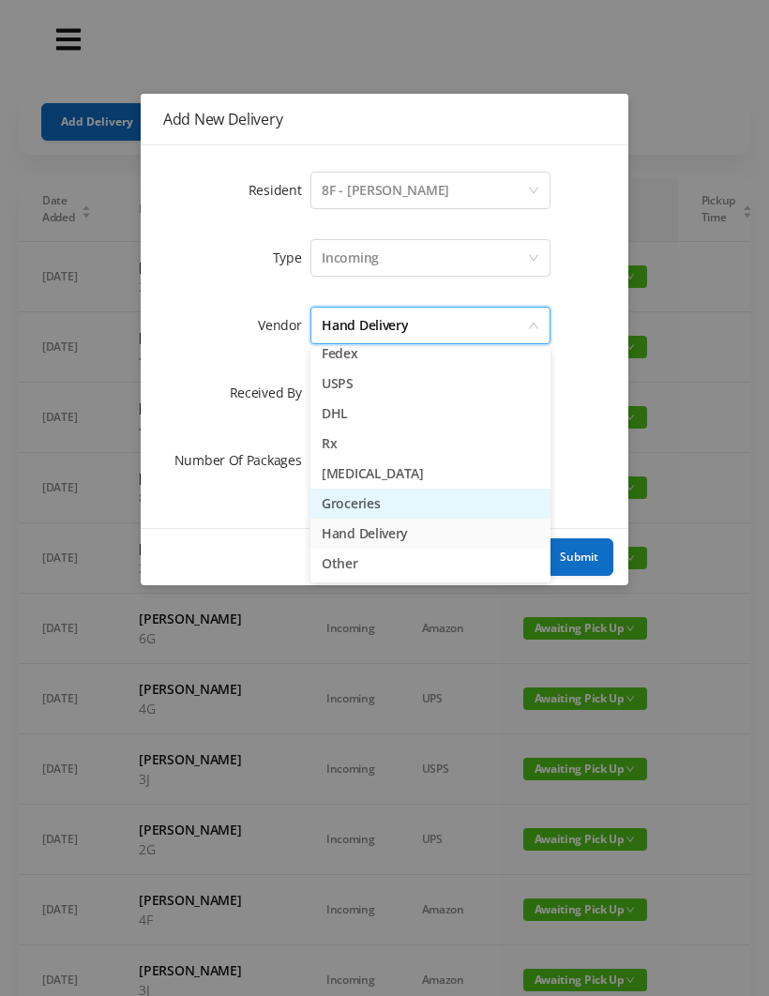
click at [332, 496] on li "Groceries" at bounding box center [430, 504] width 240 height 30
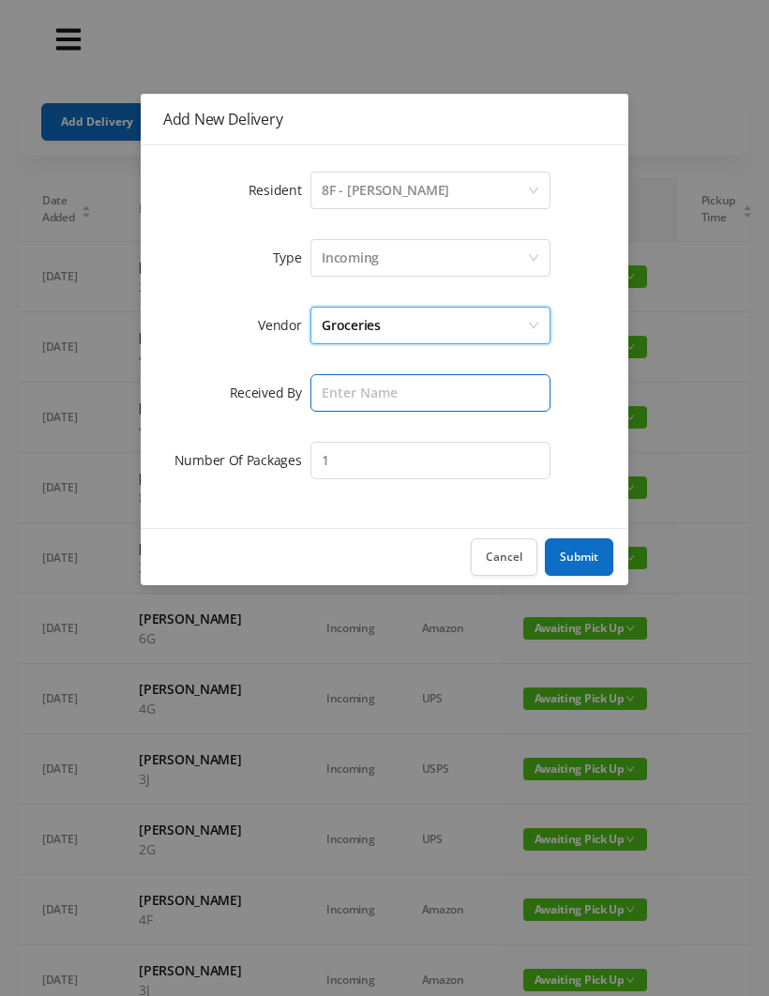
click at [331, 389] on input "text" at bounding box center [430, 393] width 240 height 38
type input "[PERSON_NAME]"
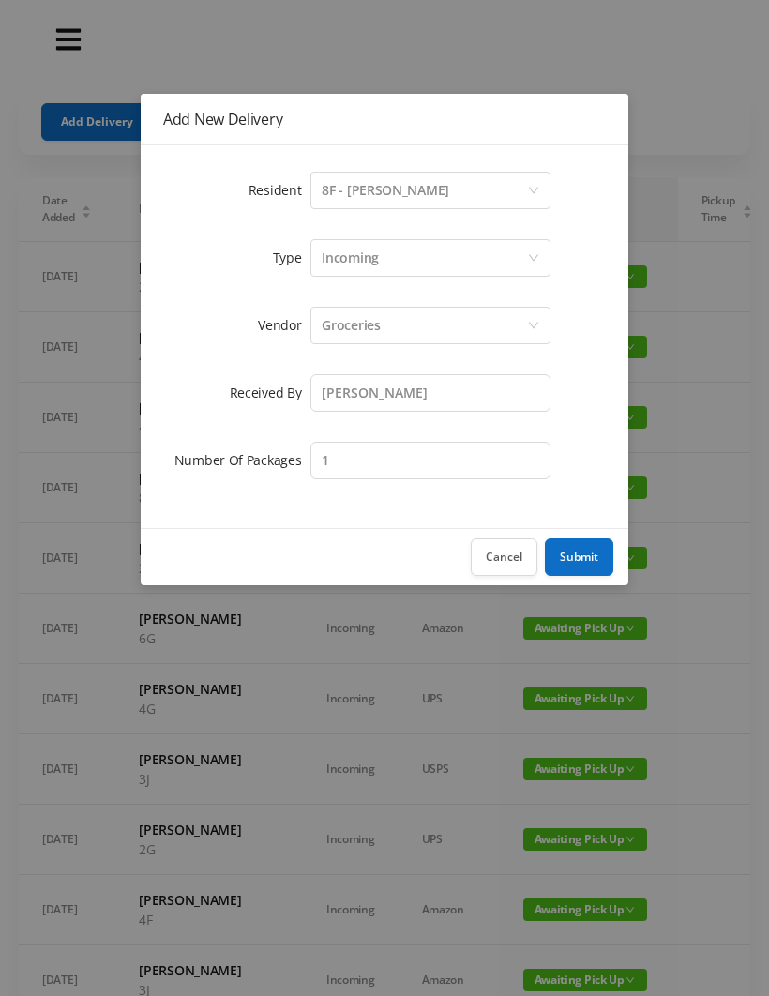
click at [580, 553] on button "Submit" at bounding box center [579, 557] width 68 height 38
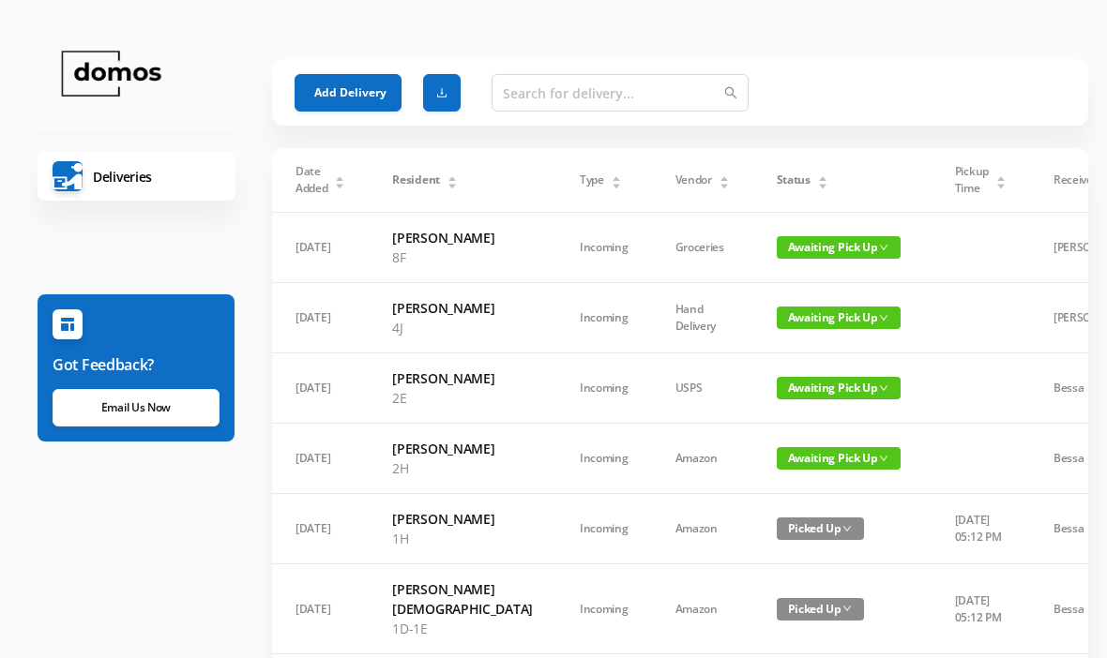
click at [779, 188] on div "Status" at bounding box center [802, 180] width 52 height 17
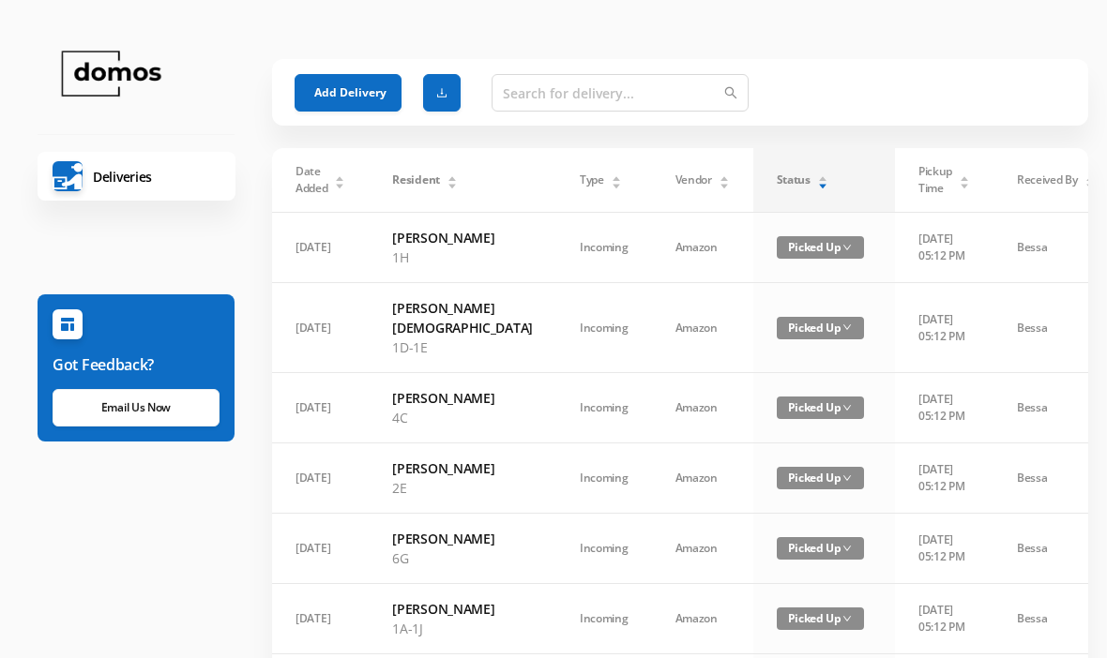
click at [776, 182] on div "Status" at bounding box center [802, 180] width 52 height 17
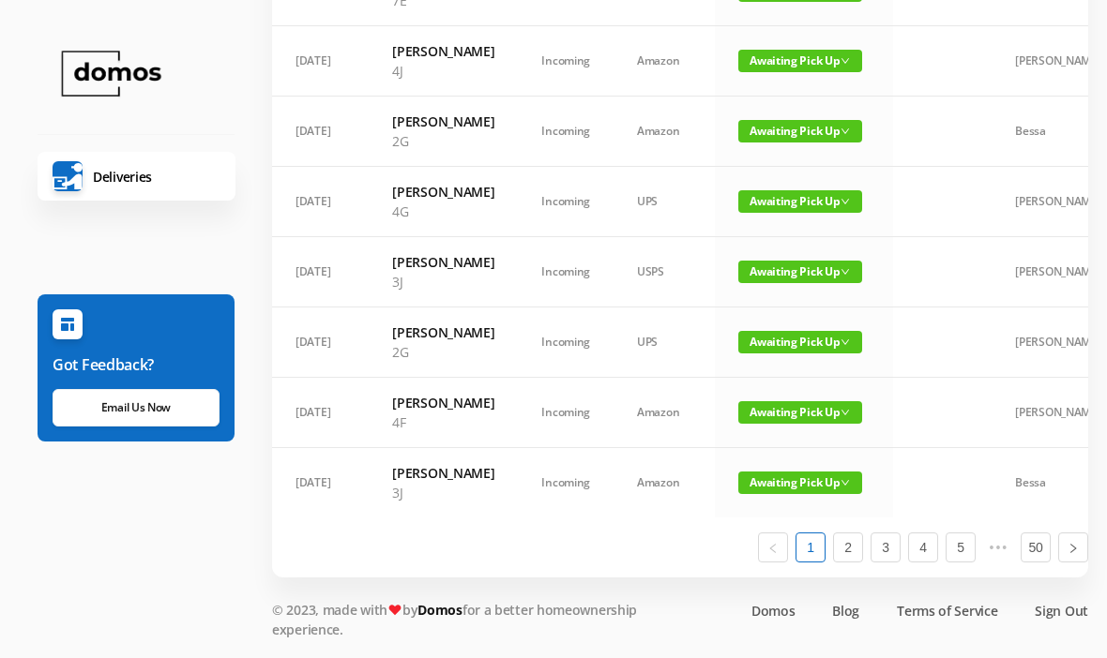
scroll to position [1272, 0]
click at [847, 562] on link "2" at bounding box center [848, 548] width 28 height 28
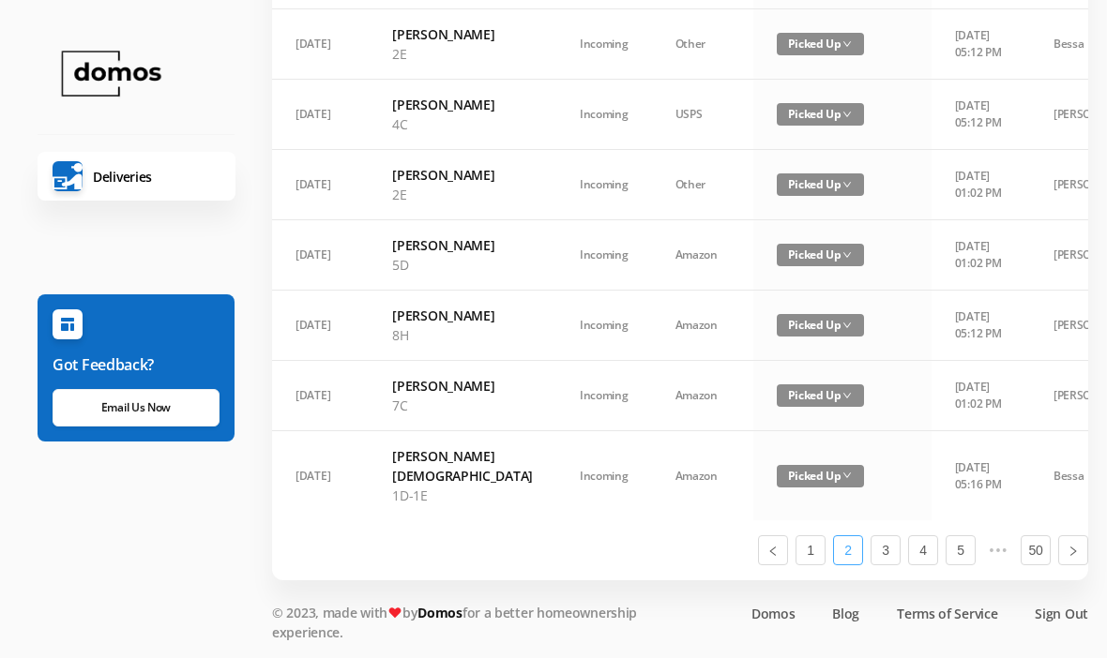
scroll to position [1430, 0]
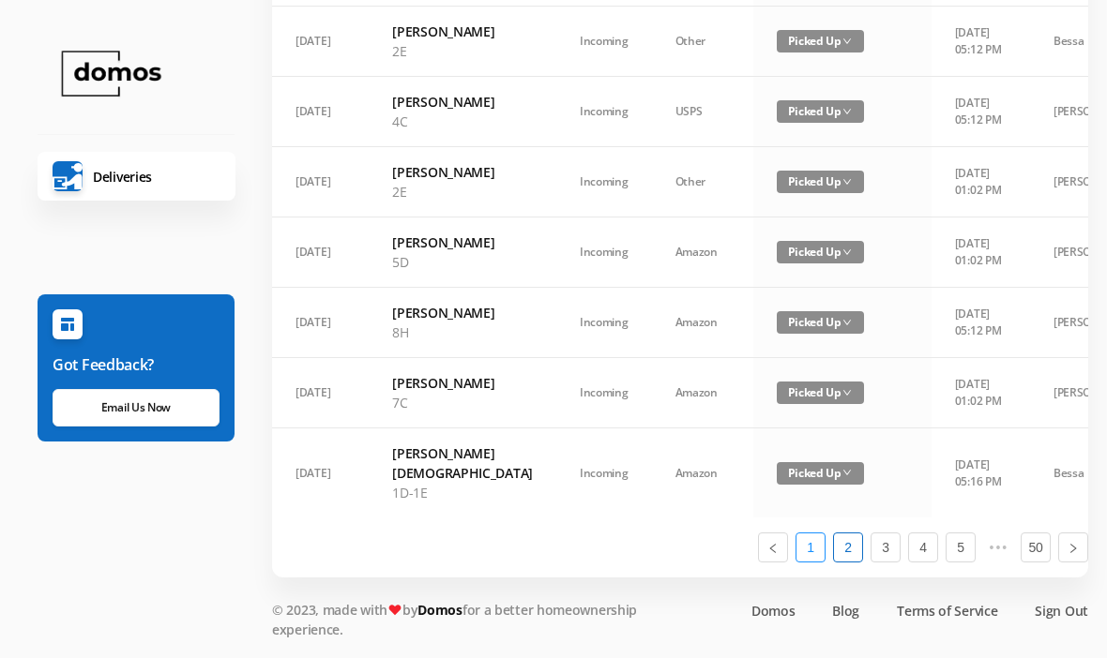
click at [816, 562] on link "1" at bounding box center [810, 548] width 28 height 28
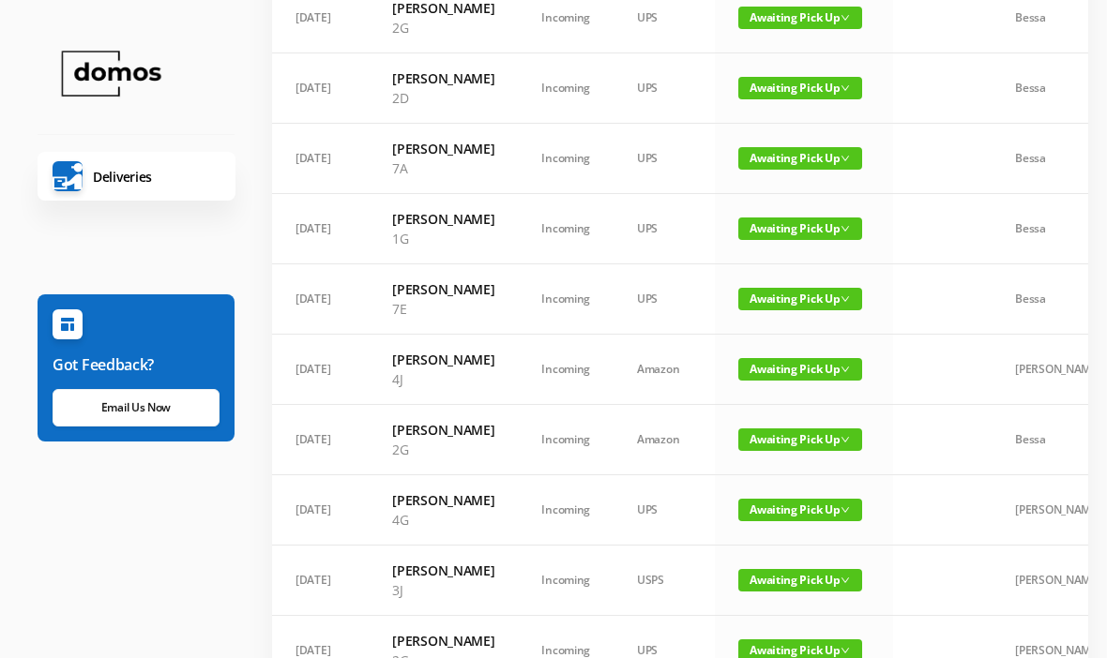
scroll to position [793, 0]
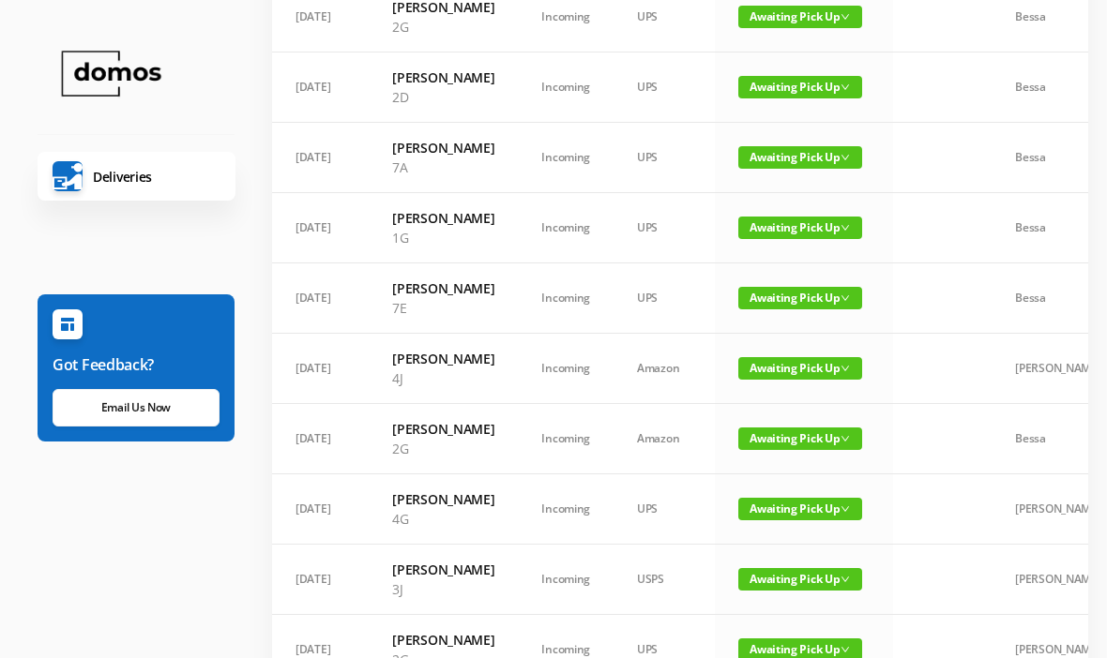
click at [808, 169] on span "Awaiting Pick Up" at bounding box center [800, 157] width 124 height 23
click at [790, 363] on link "Picked Up" at bounding box center [789, 362] width 122 height 30
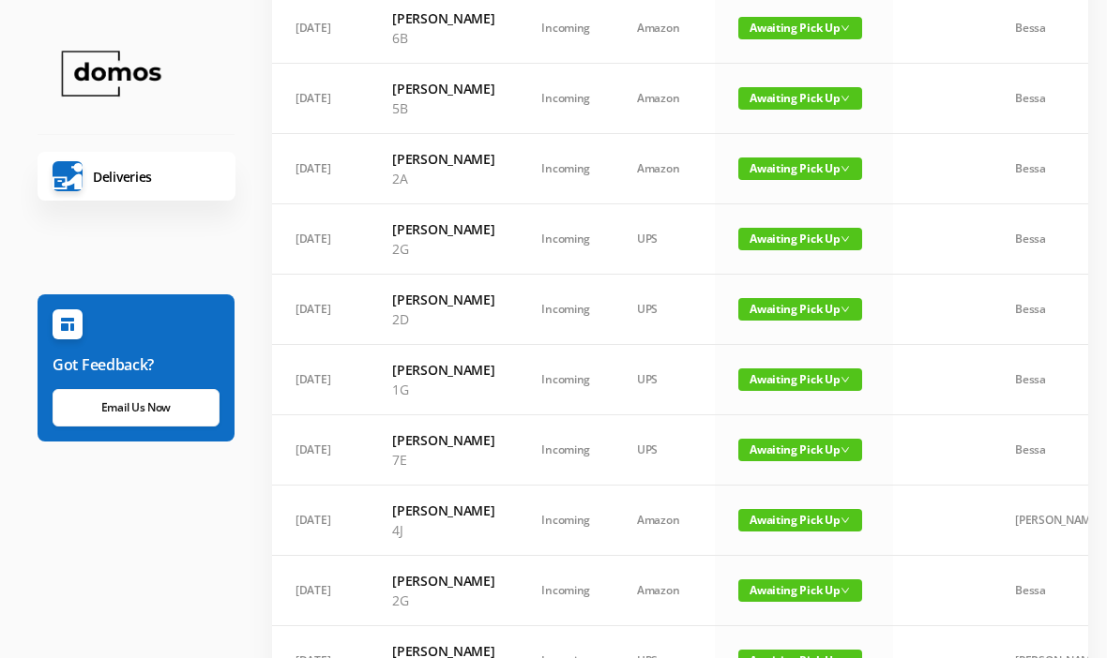
scroll to position [572, 0]
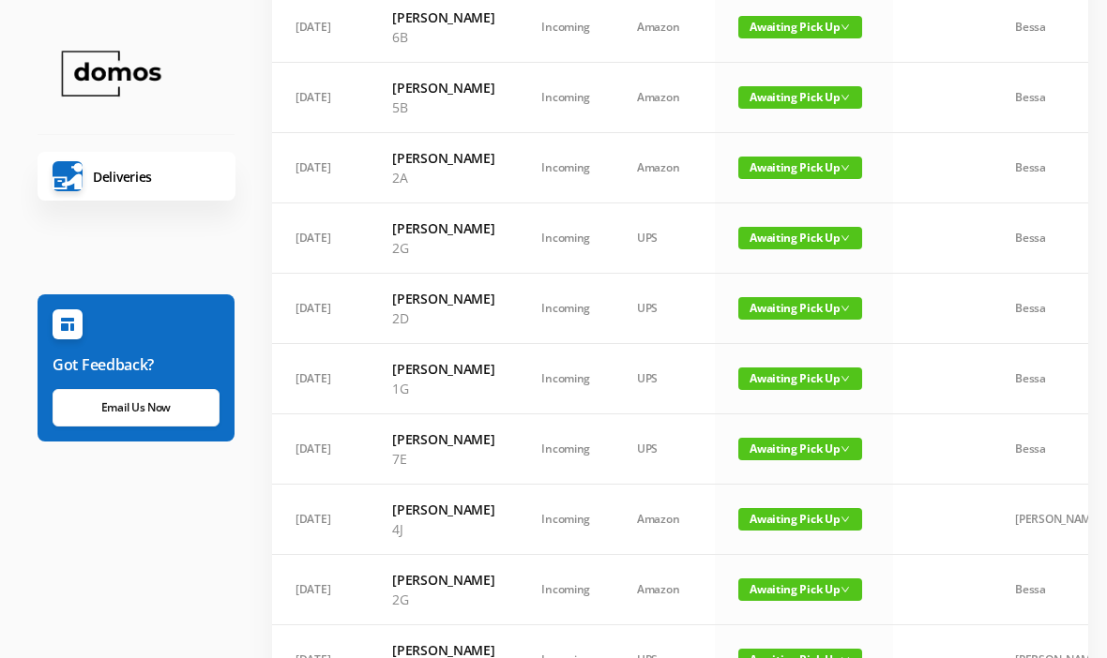
click at [797, 179] on span "Awaiting Pick Up" at bounding box center [800, 168] width 124 height 23
click at [794, 340] on link "Picked Up" at bounding box center [789, 342] width 122 height 30
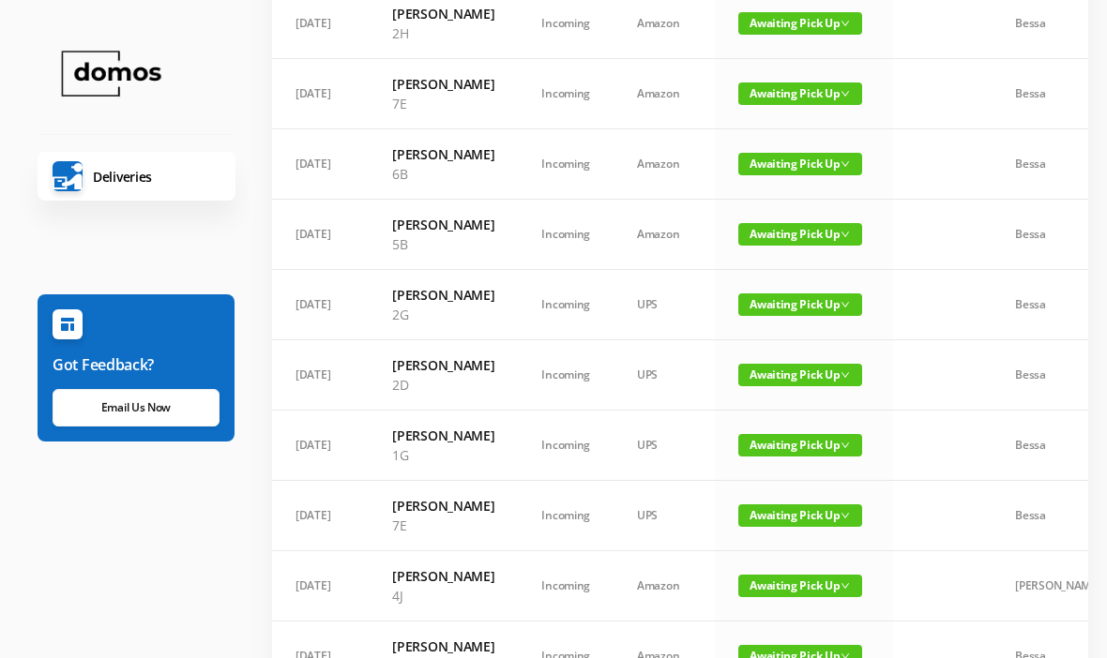
scroll to position [434, 0]
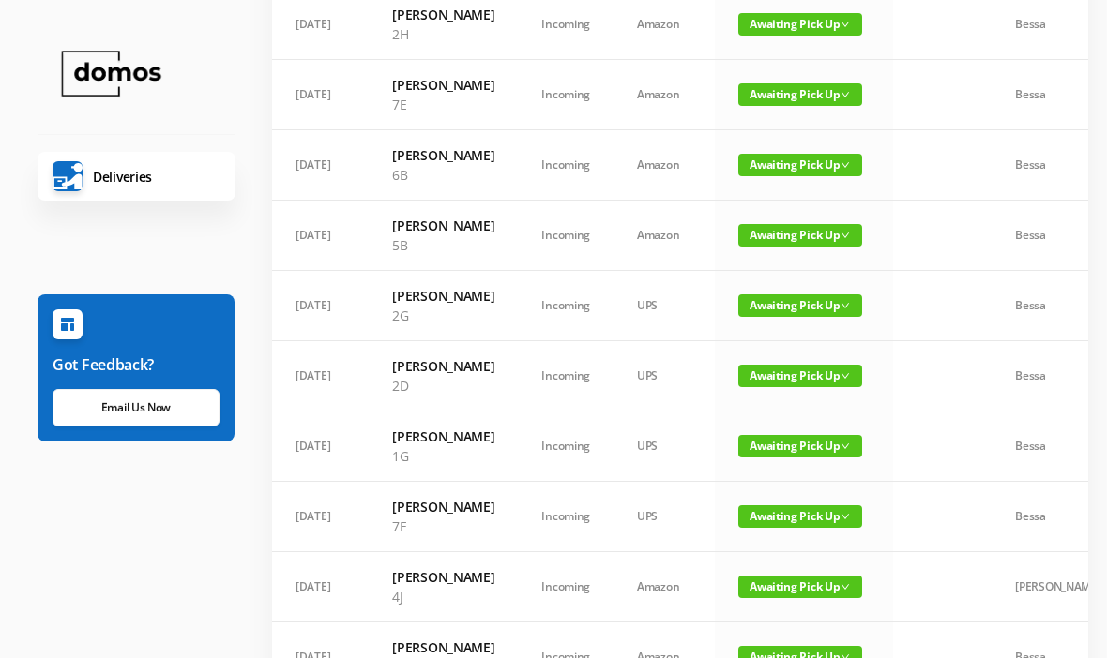
click at [804, 176] on span "Awaiting Pick Up" at bounding box center [800, 165] width 124 height 23
click at [786, 309] on link "Picked Up" at bounding box center [789, 310] width 122 height 30
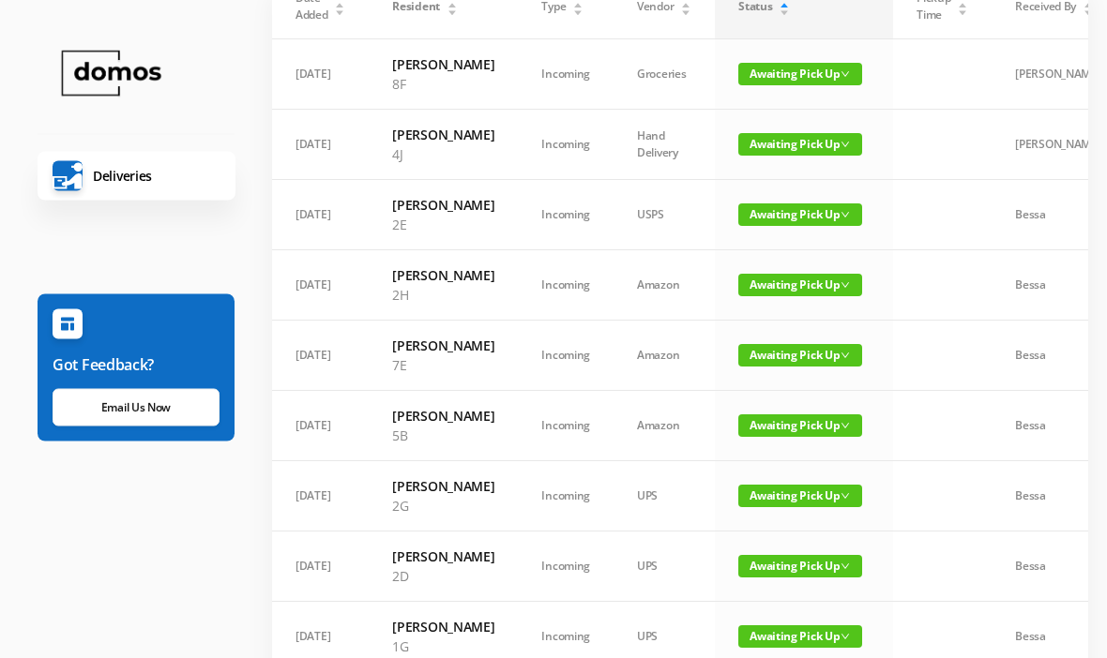
scroll to position [170, 0]
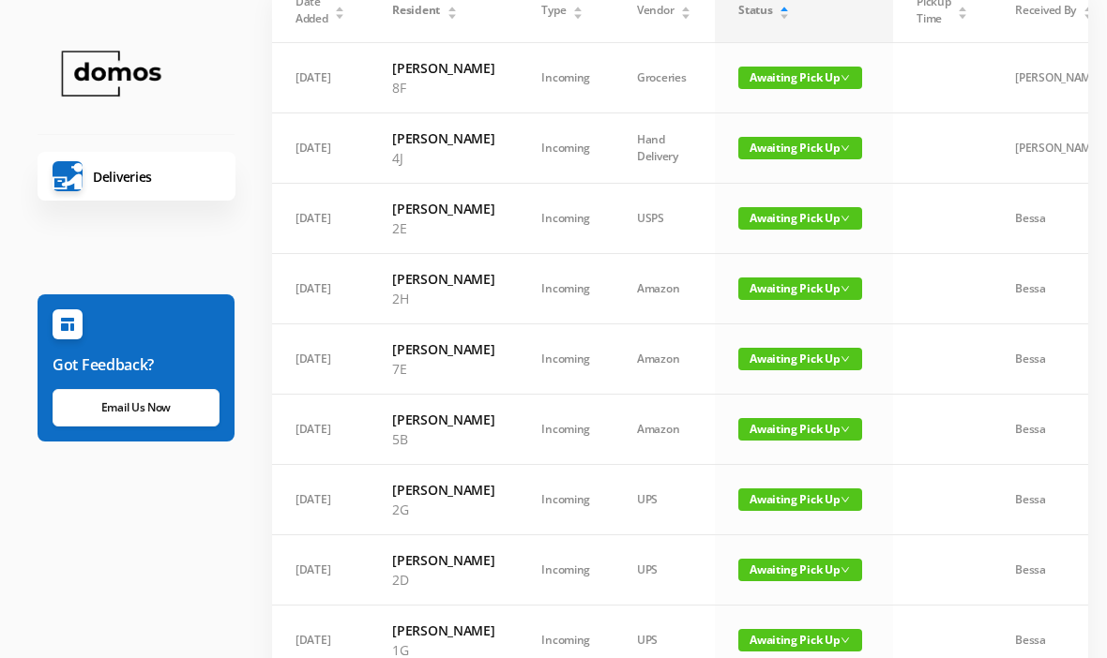
click at [788, 300] on span "Awaiting Pick Up" at bounding box center [800, 289] width 124 height 23
click at [781, 405] on link "Picked Up" at bounding box center [789, 404] width 122 height 30
click at [804, 230] on span "Awaiting Pick Up" at bounding box center [800, 218] width 124 height 23
click at [790, 326] on link "Picked Up" at bounding box center [789, 324] width 122 height 30
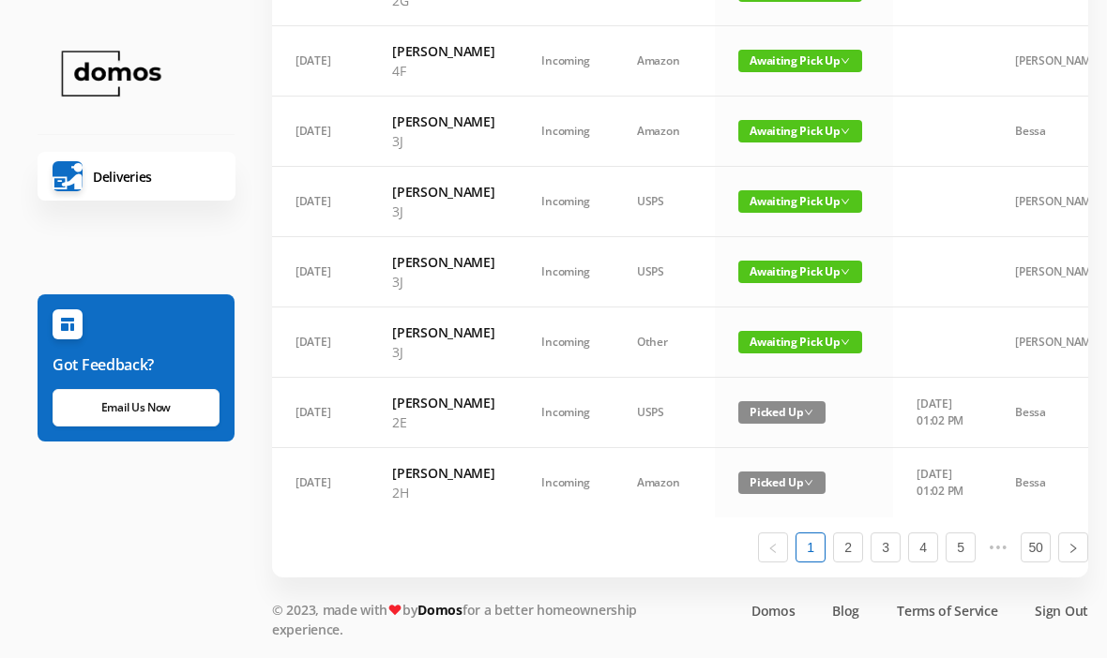
scroll to position [925, 0]
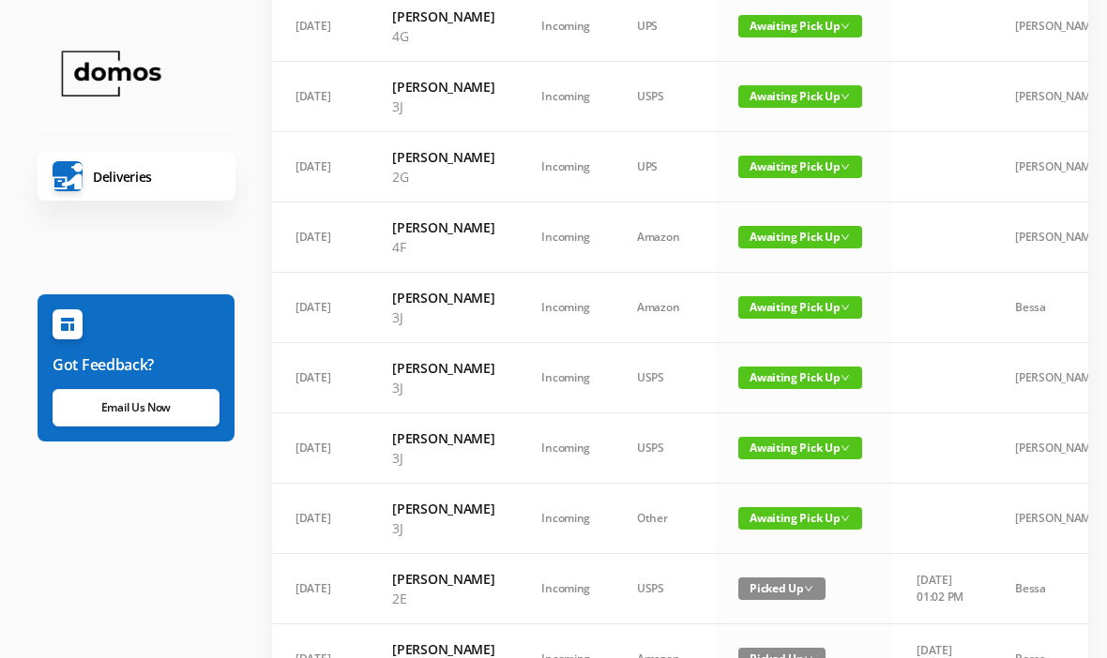
click at [911, 132] on td at bounding box center [942, 97] width 98 height 70
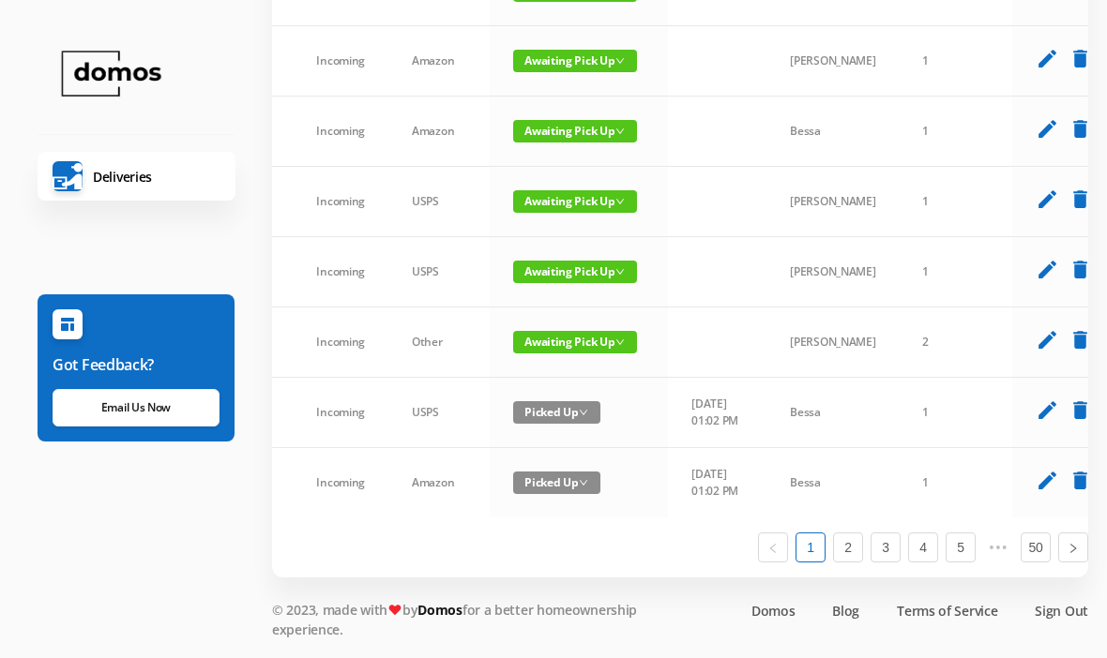
scroll to position [1312, 0]
click at [725, 448] on td "[DATE] 01:02 PM" at bounding box center [717, 413] width 98 height 70
click at [710, 448] on td "[DATE] 01:02 PM" at bounding box center [717, 413] width 98 height 70
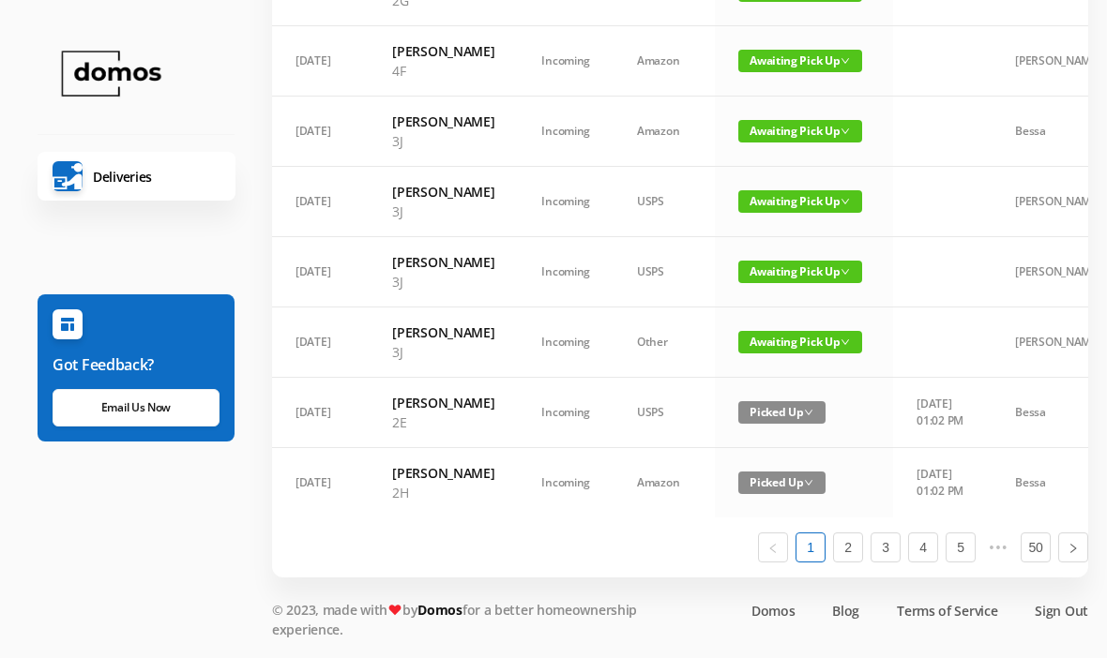
scroll to position [0, 0]
click at [942, 279] on td at bounding box center [942, 272] width 98 height 70
copy td "18"
click at [924, 237] on td at bounding box center [942, 202] width 98 height 70
click at [935, 448] on td "[DATE] 01:02 PM" at bounding box center [942, 413] width 98 height 70
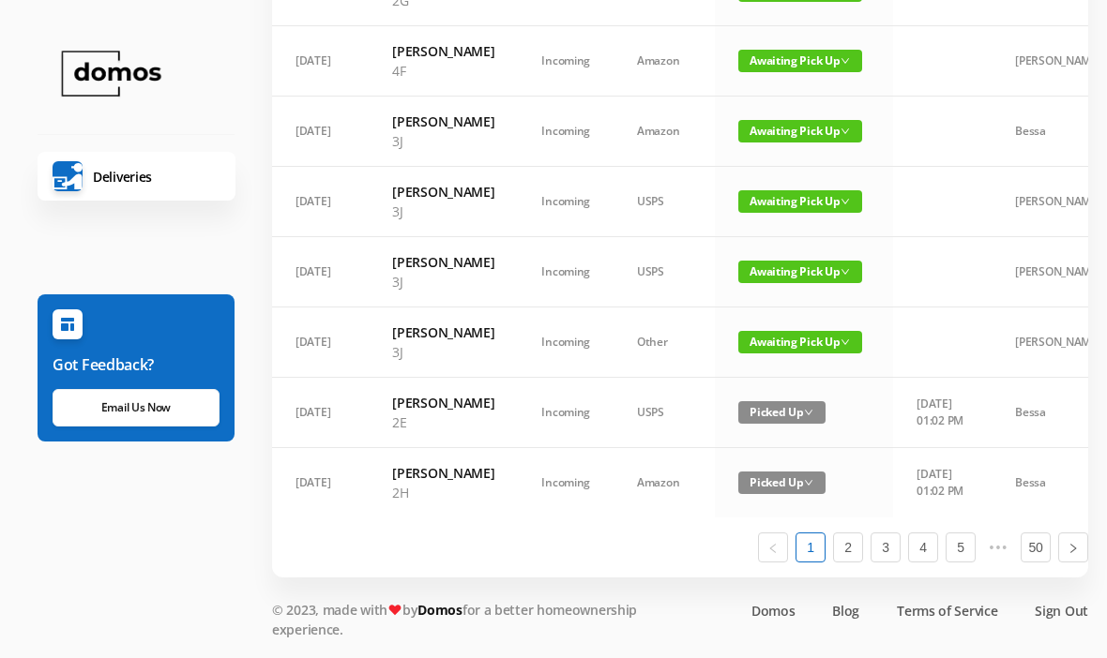
click at [953, 448] on td "[DATE] 01:02 PM" at bounding box center [942, 413] width 98 height 70
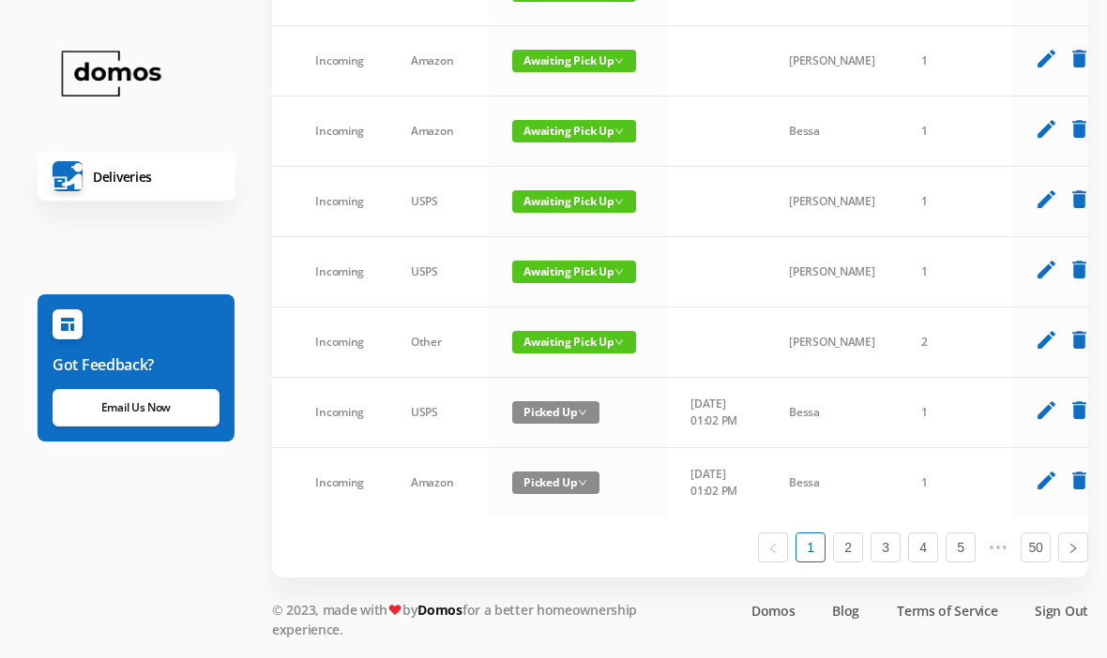
scroll to position [0, 225]
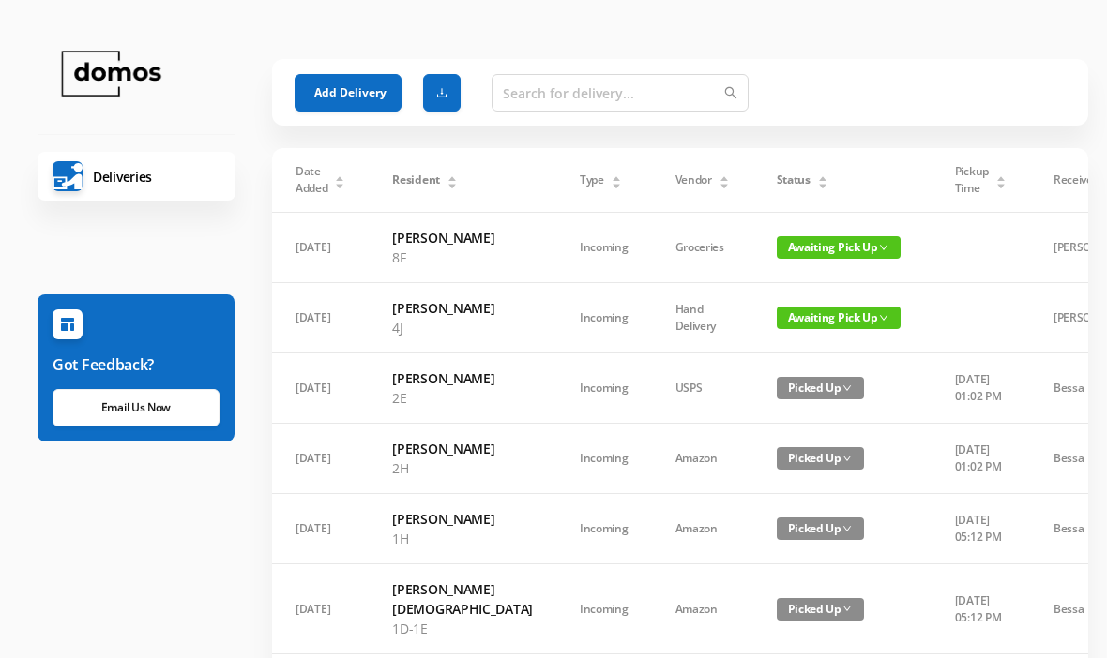
click at [354, 87] on button "Add Delivery" at bounding box center [347, 93] width 107 height 38
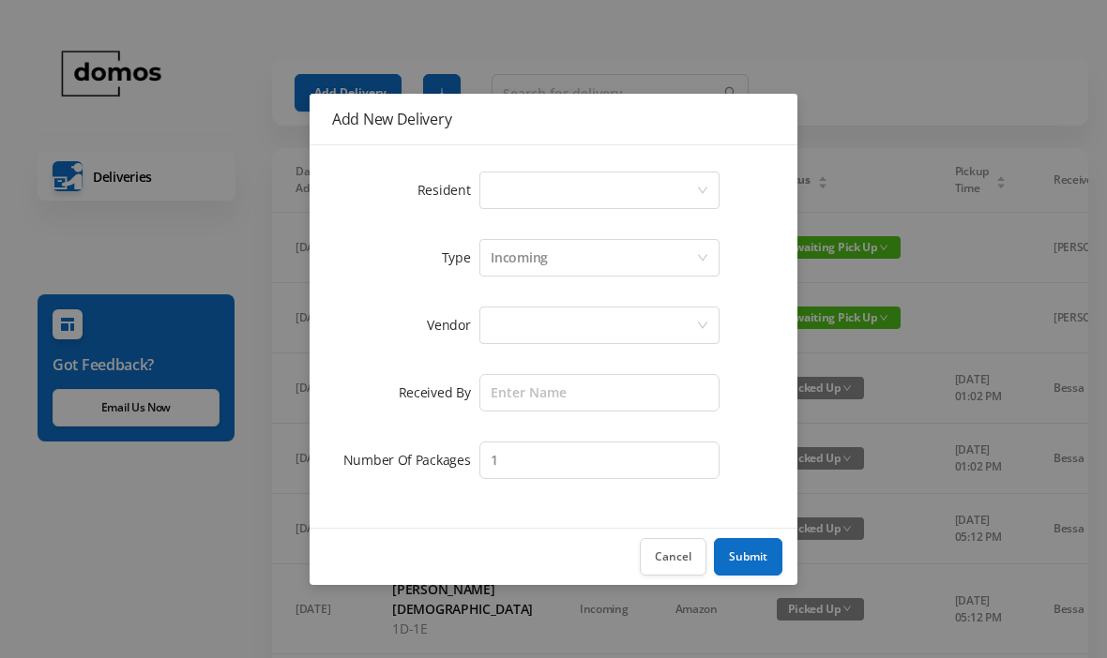
click at [596, 180] on div "Select a person" at bounding box center [592, 191] width 205 height 36
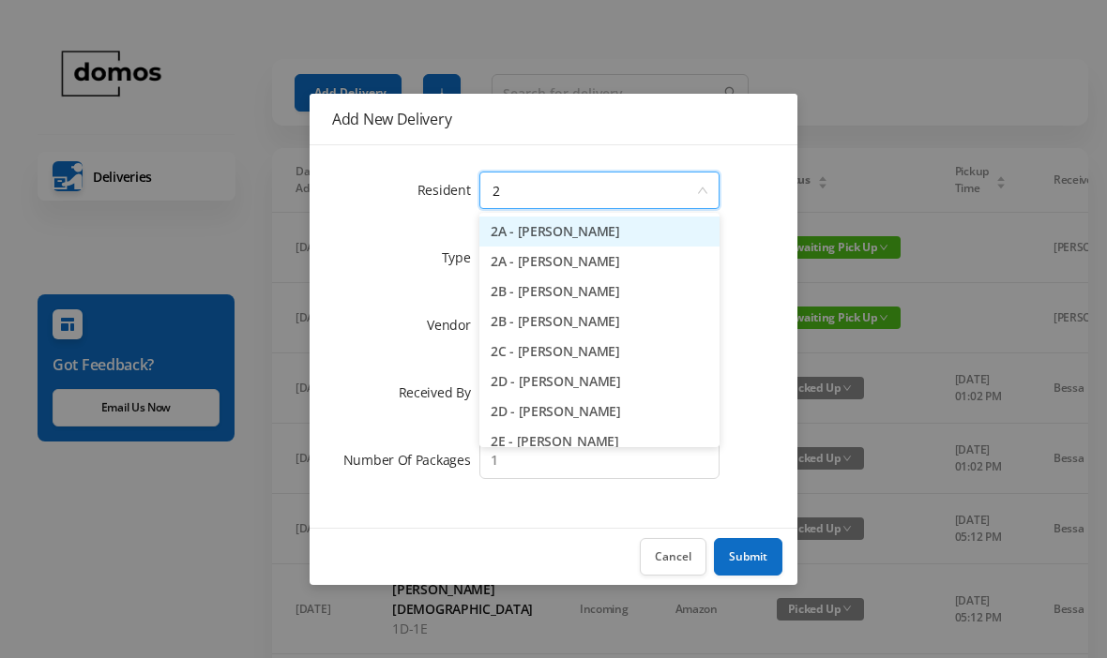
type input "2e"
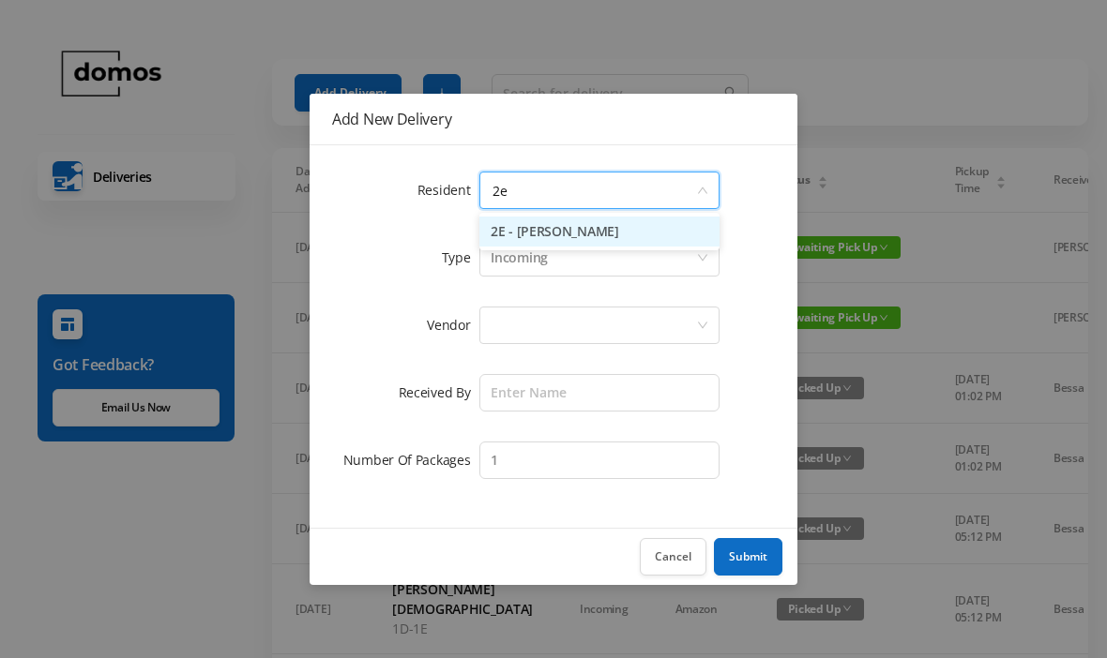
click at [589, 233] on li "2E - [PERSON_NAME]" at bounding box center [599, 232] width 240 height 30
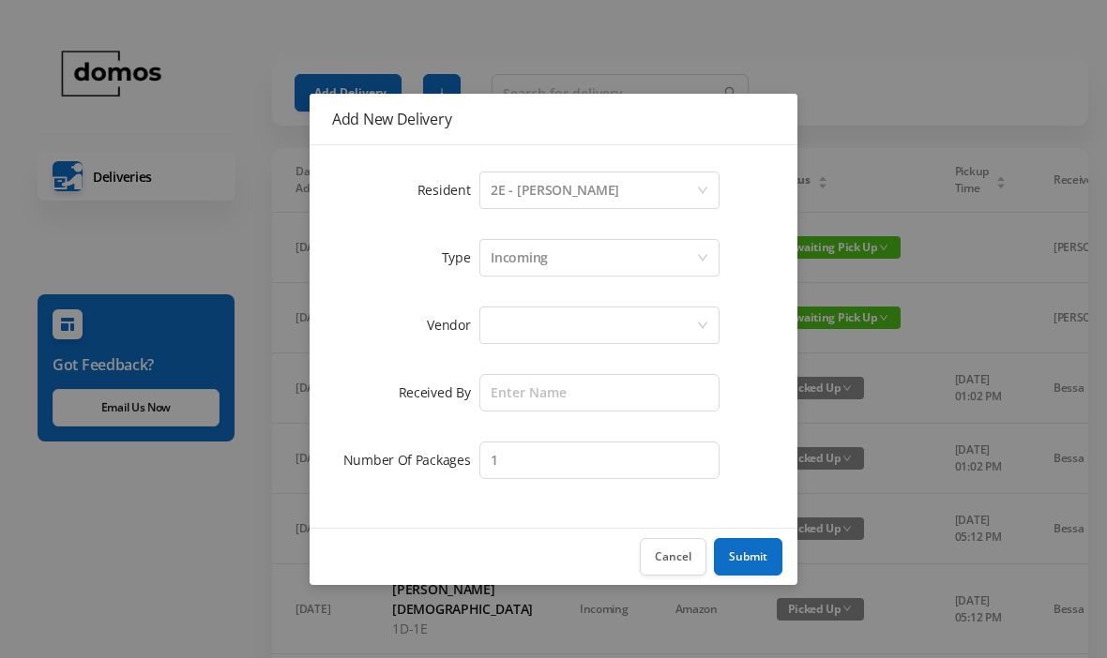
click at [605, 332] on div at bounding box center [592, 326] width 205 height 36
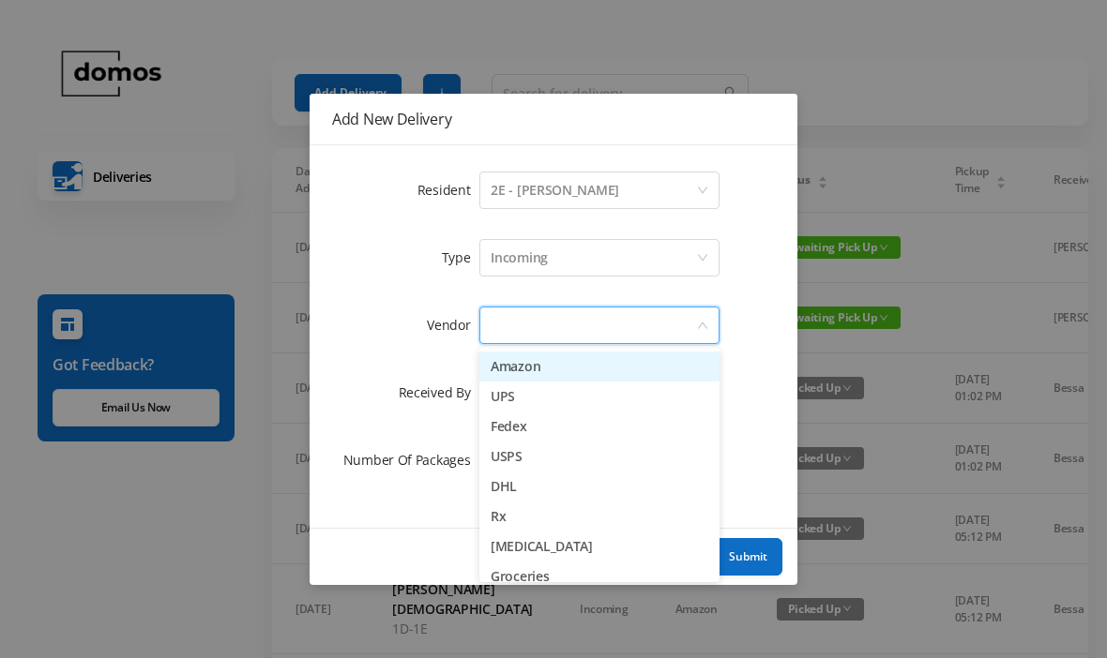
click at [566, 366] on li "Amazon" at bounding box center [599, 367] width 240 height 30
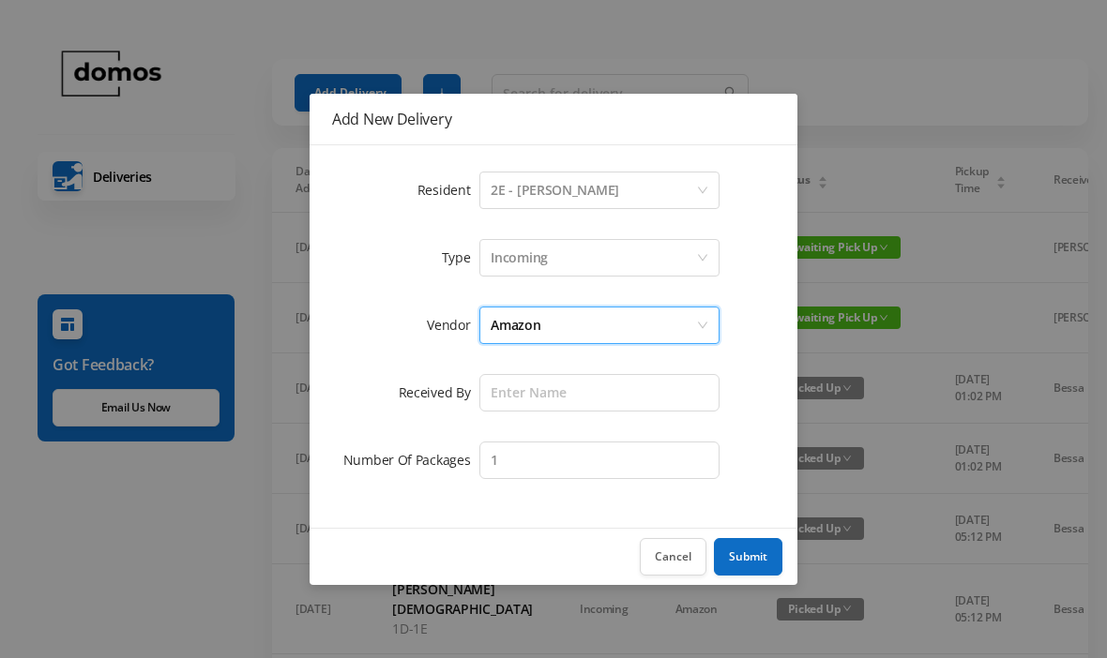
click at [563, 324] on div "Amazon" at bounding box center [592, 326] width 205 height 36
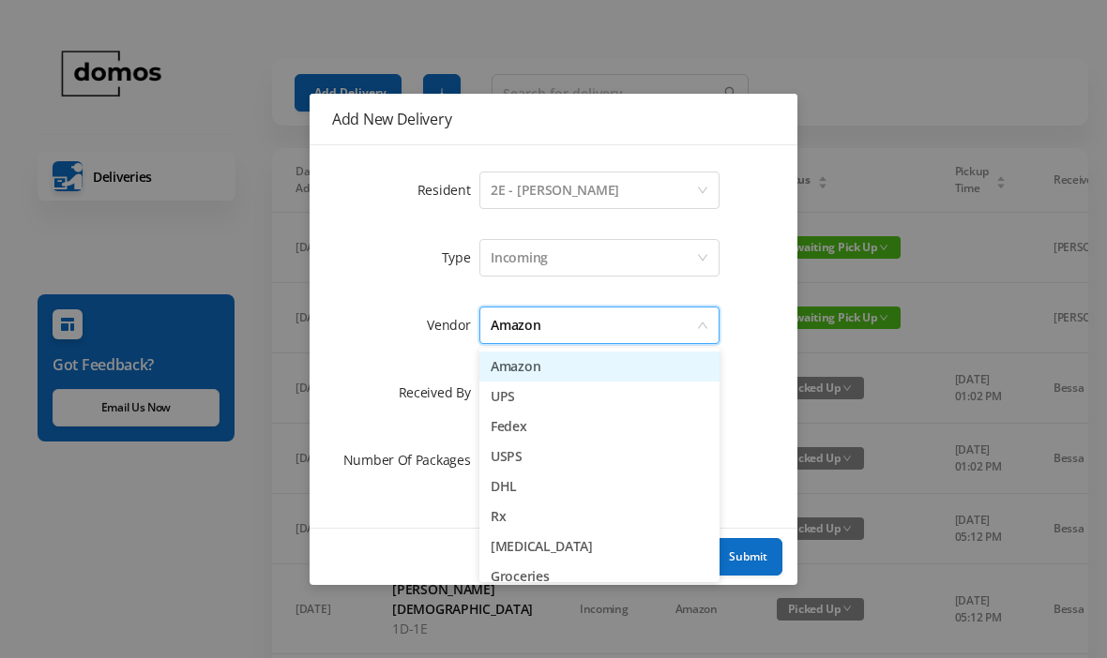
click at [542, 453] on li "USPS" at bounding box center [599, 457] width 240 height 30
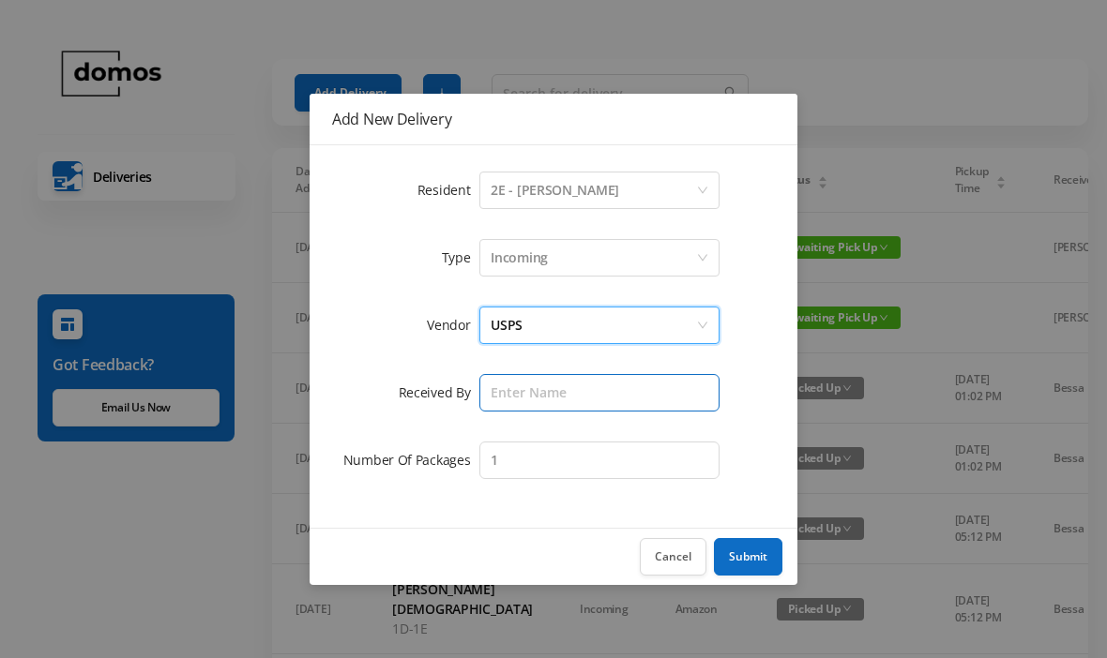
click at [599, 387] on input "text" at bounding box center [599, 393] width 240 height 38
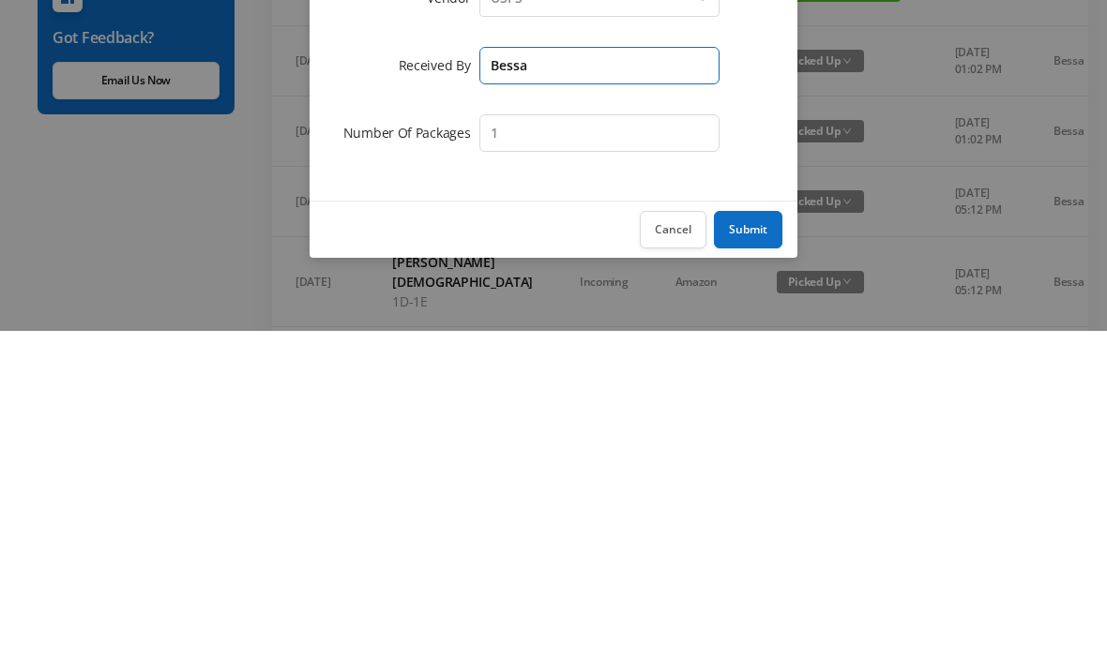
type input "Bessa"
click at [760, 538] on button "Submit" at bounding box center [748, 557] width 68 height 38
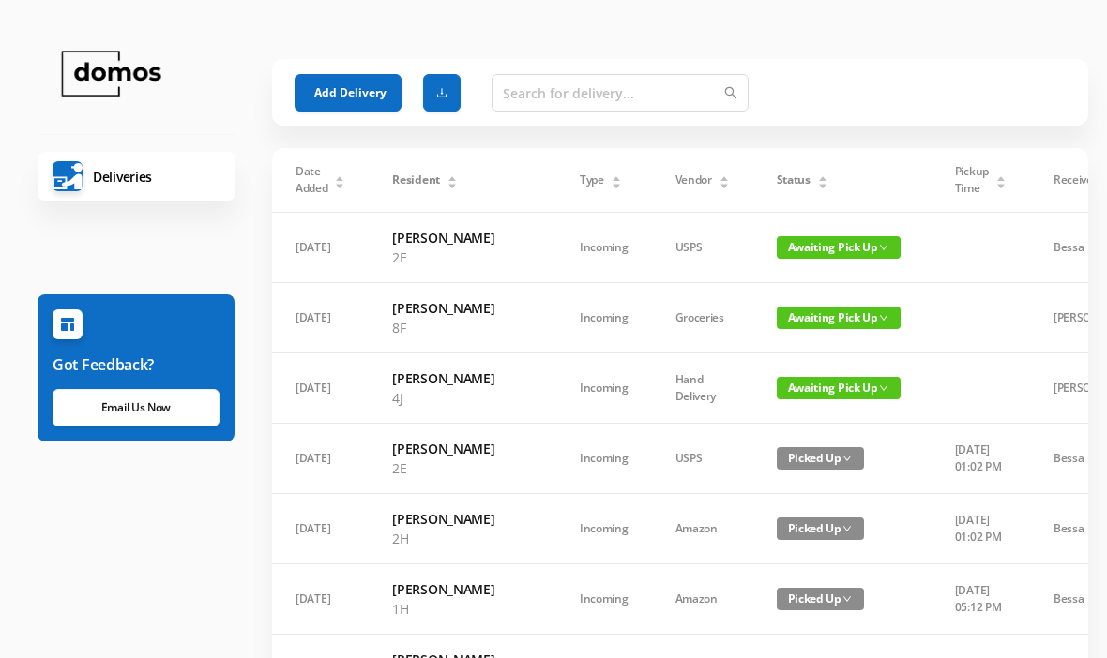
click at [361, 83] on button "Add Delivery" at bounding box center [347, 93] width 107 height 38
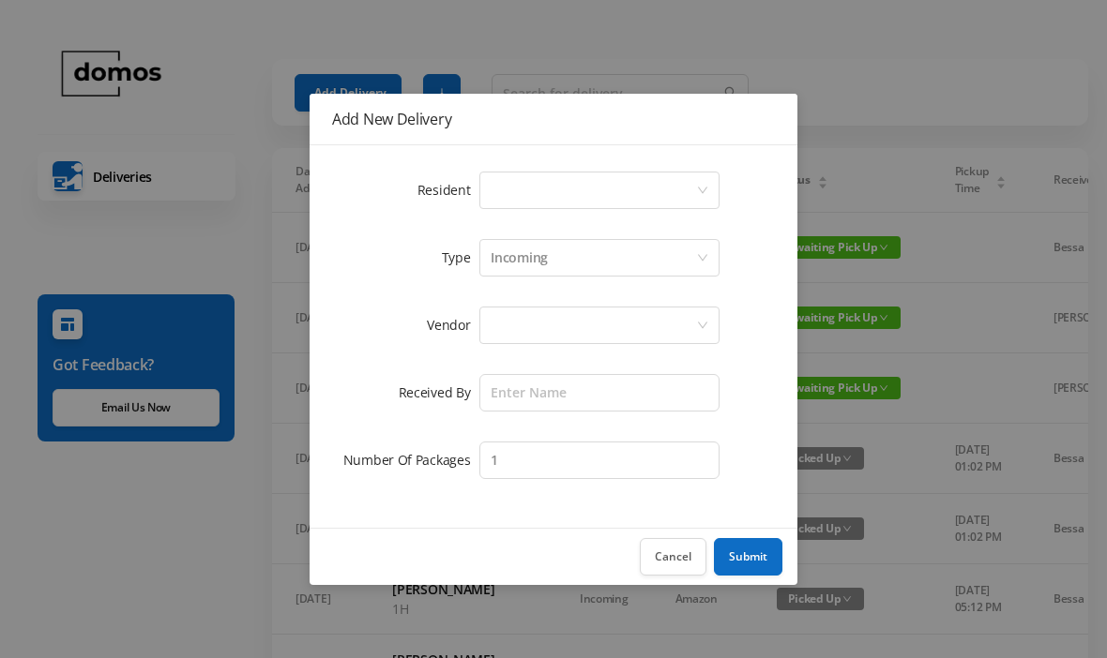
click at [538, 200] on div "Select a person" at bounding box center [592, 191] width 205 height 36
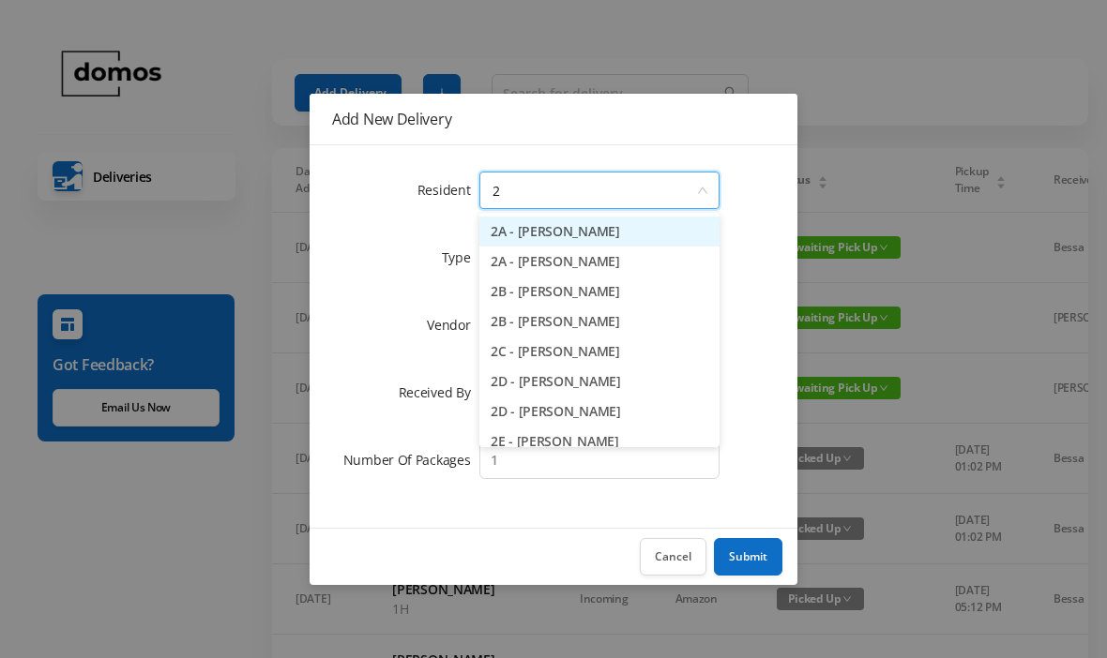
type input "2h"
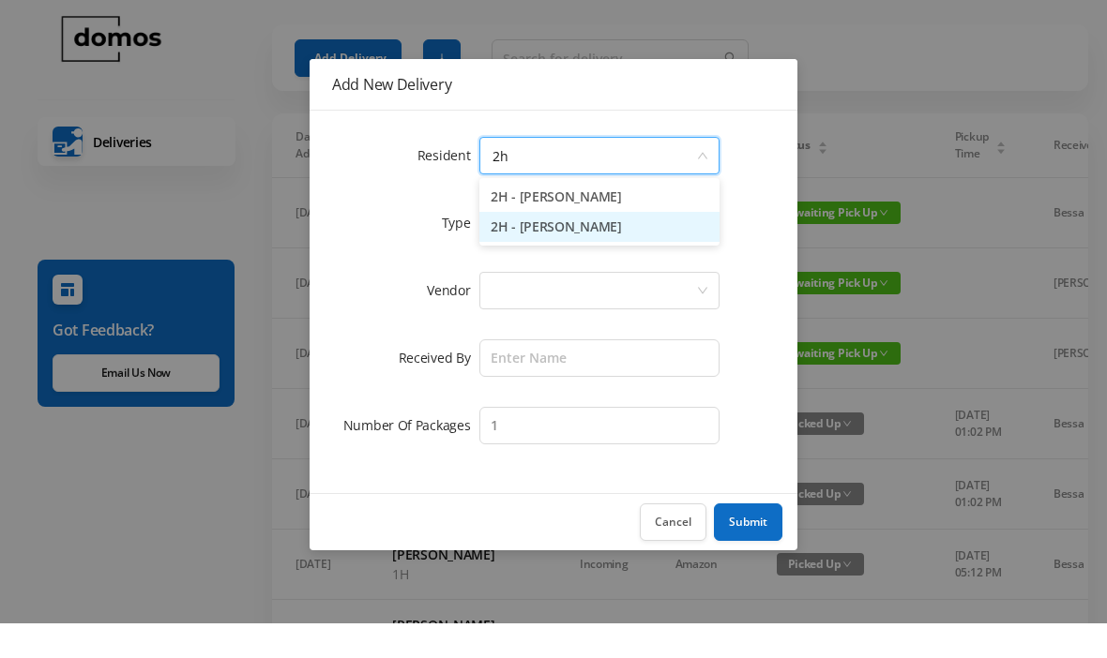
click at [619, 247] on li "2H - [PERSON_NAME]" at bounding box center [599, 262] width 240 height 30
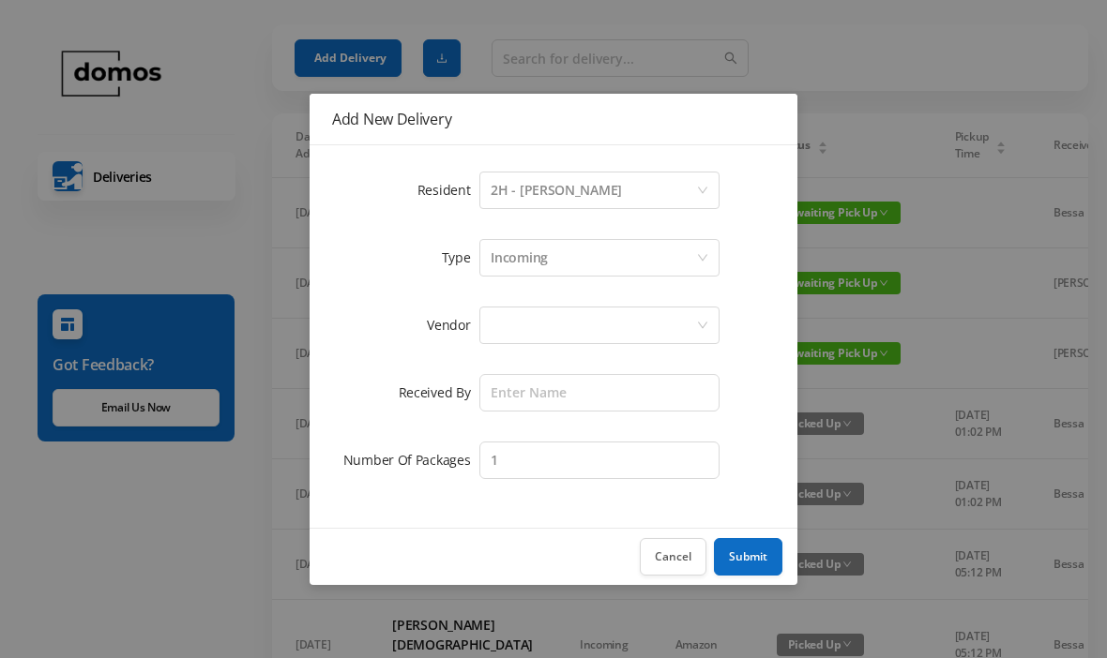
click at [615, 316] on div at bounding box center [592, 326] width 205 height 36
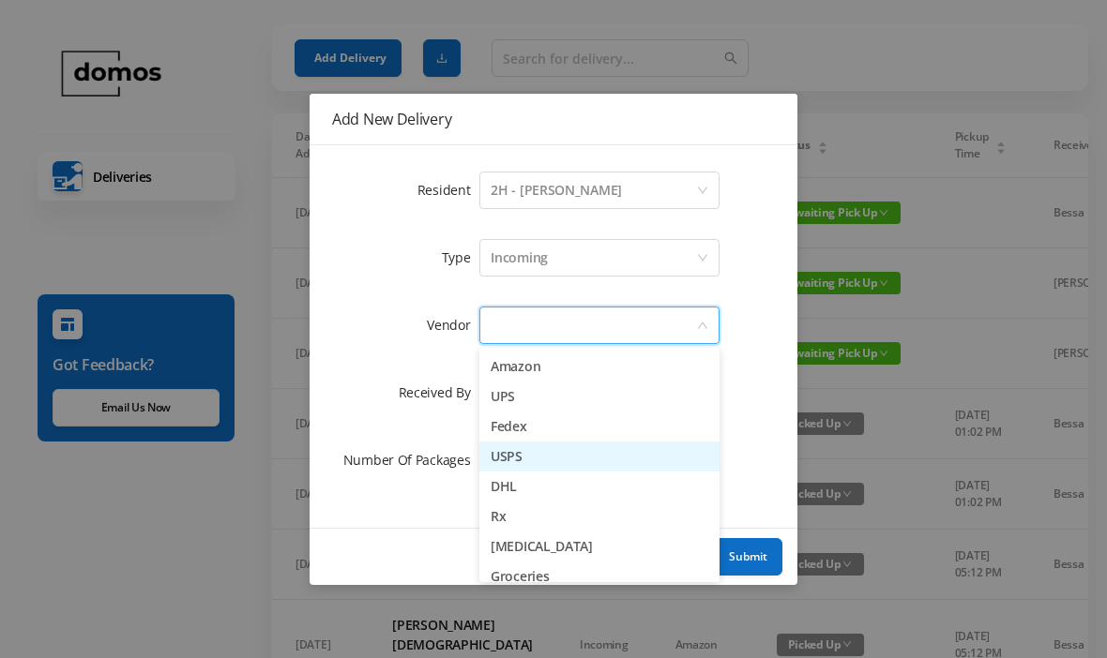
click at [532, 454] on li "USPS" at bounding box center [599, 457] width 240 height 30
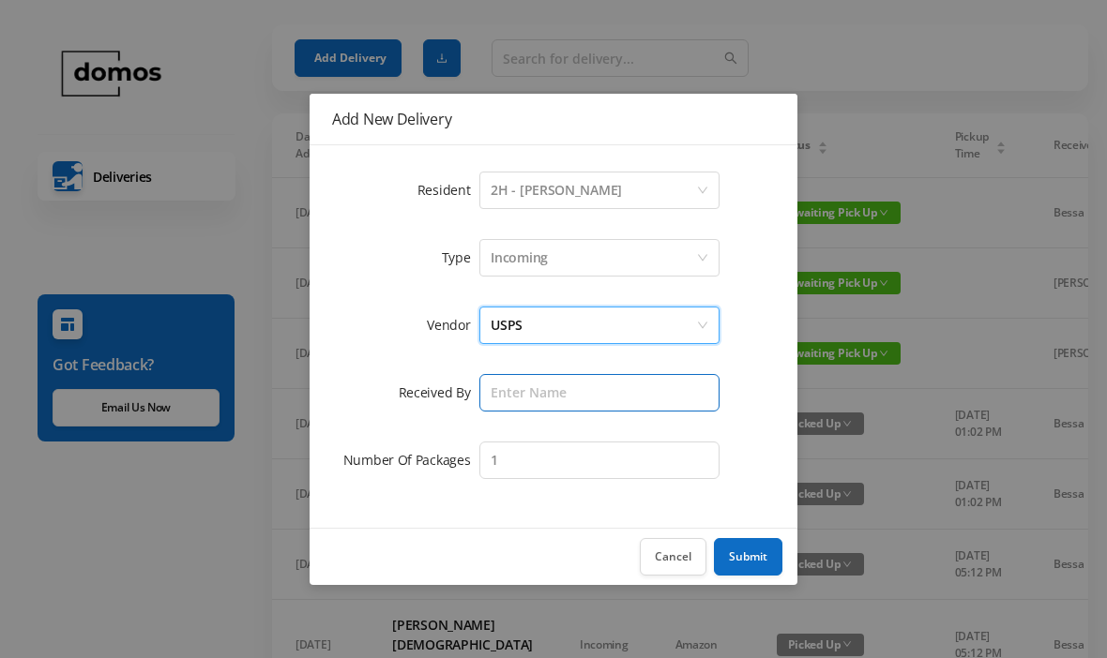
click at [591, 387] on input "text" at bounding box center [599, 393] width 240 height 38
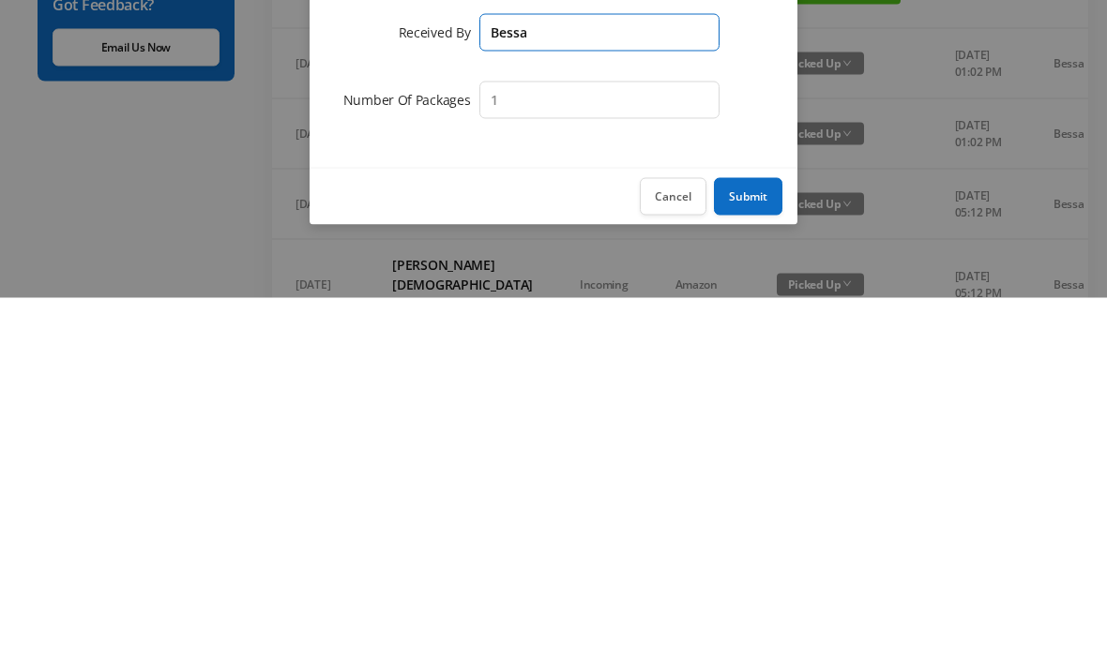
type input "Bessa"
click at [762, 538] on button "Submit" at bounding box center [748, 557] width 68 height 38
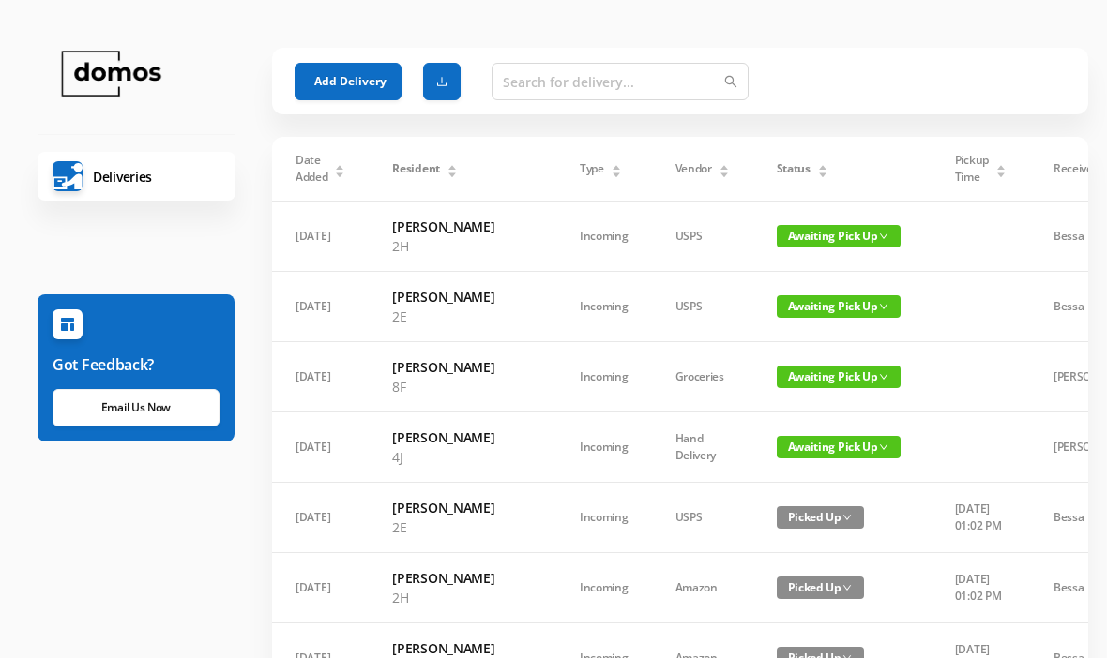
scroll to position [0, 0]
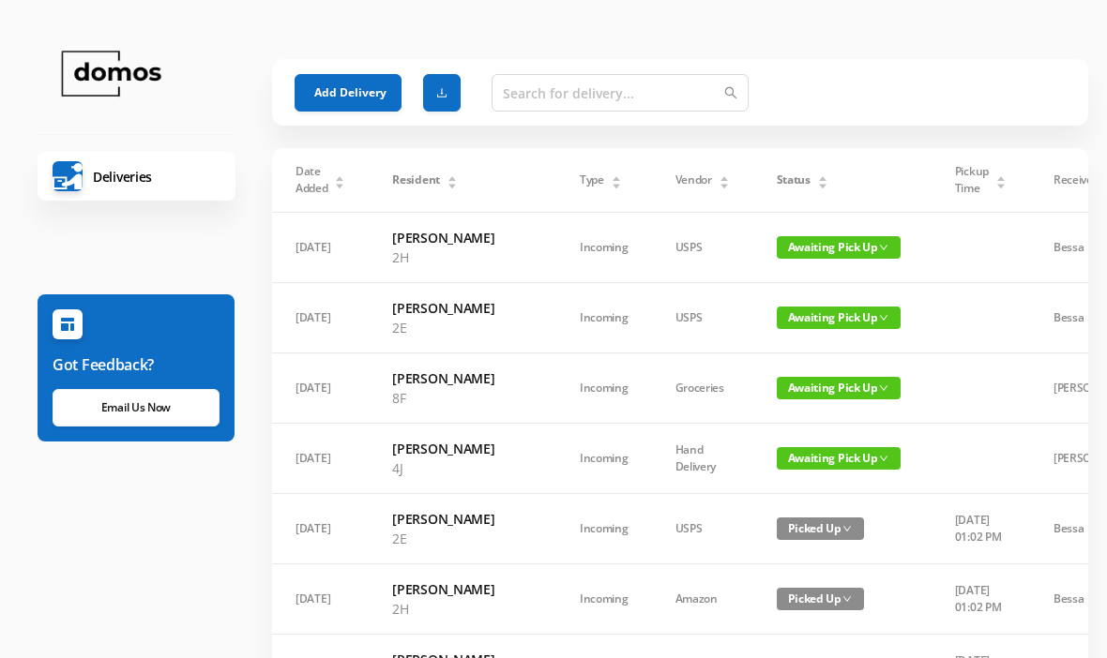
click at [781, 183] on div "Status" at bounding box center [802, 180] width 52 height 17
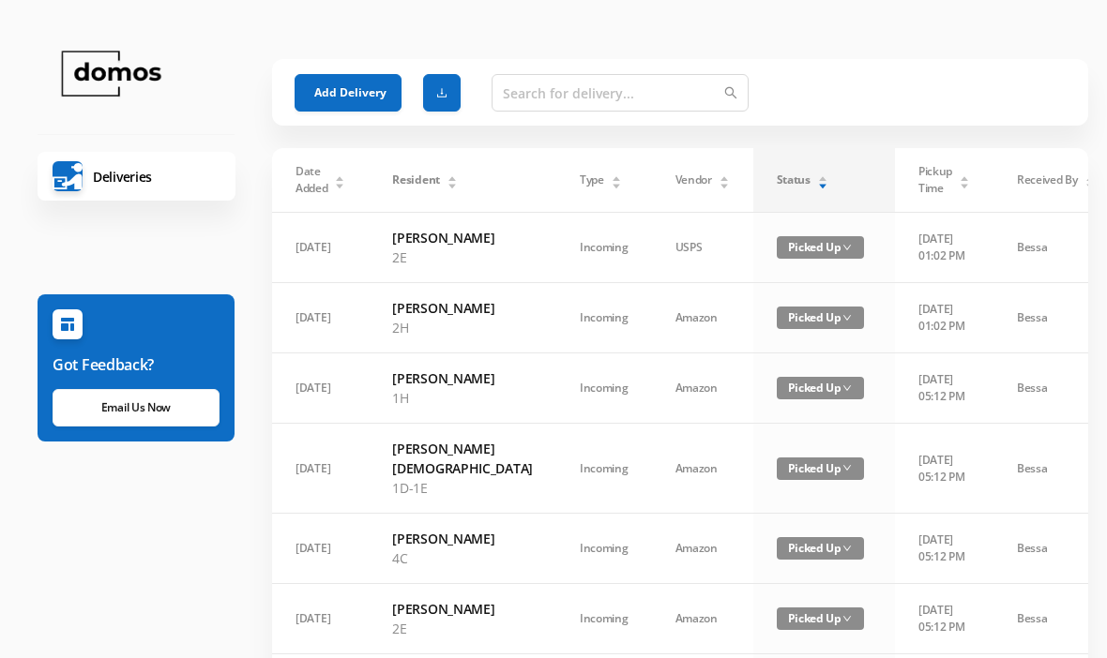
click at [779, 188] on div "Status" at bounding box center [802, 180] width 52 height 17
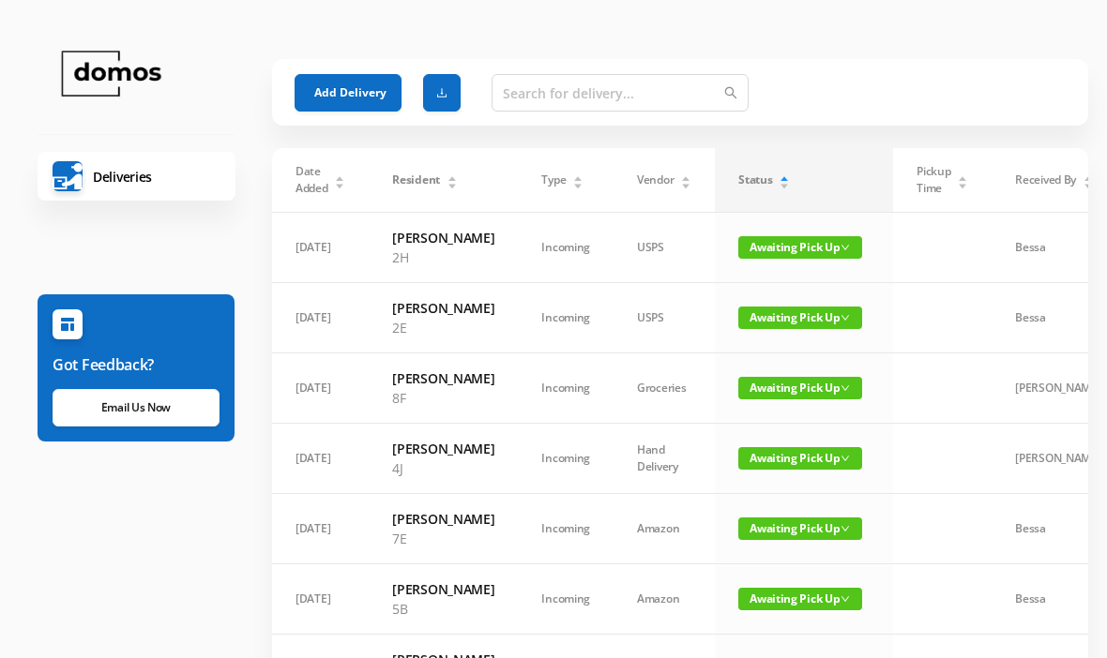
click at [351, 91] on button "Add Delivery" at bounding box center [347, 93] width 107 height 38
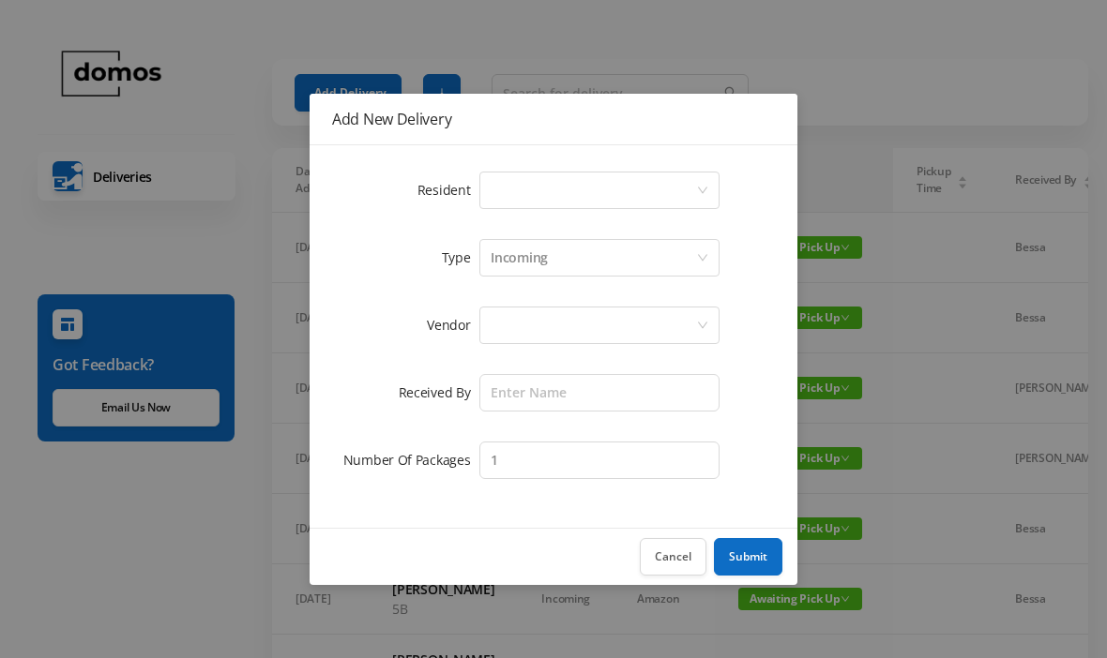
click at [547, 186] on div "Select a person" at bounding box center [592, 191] width 205 height 36
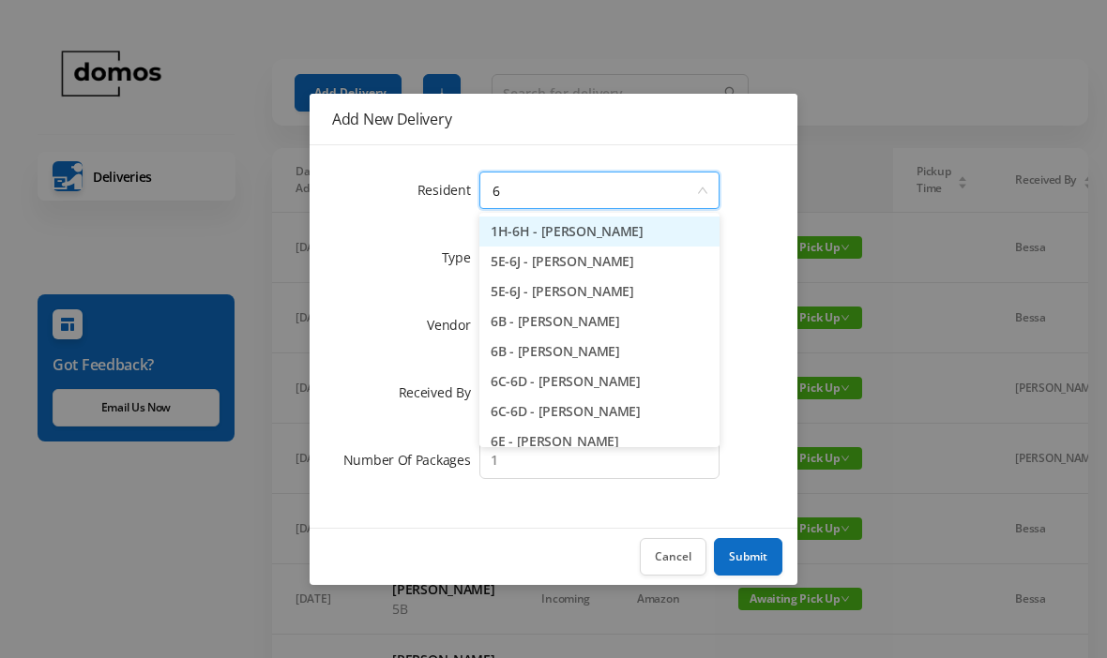
type input "6c"
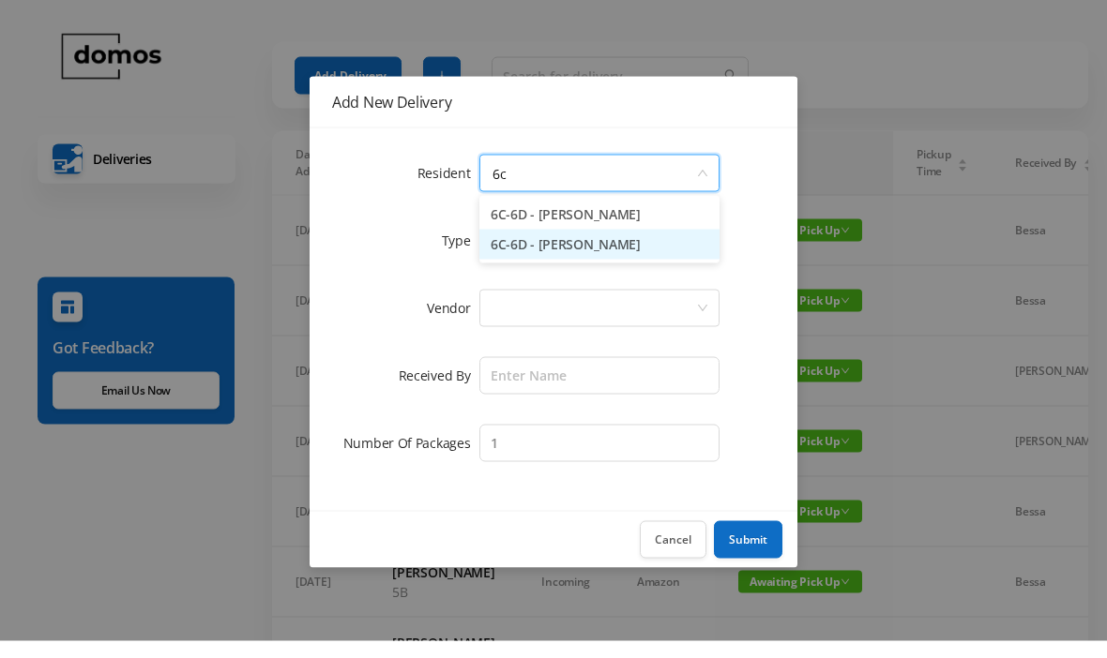
click at [627, 250] on li "6C-6D - [PERSON_NAME]" at bounding box center [599, 262] width 240 height 30
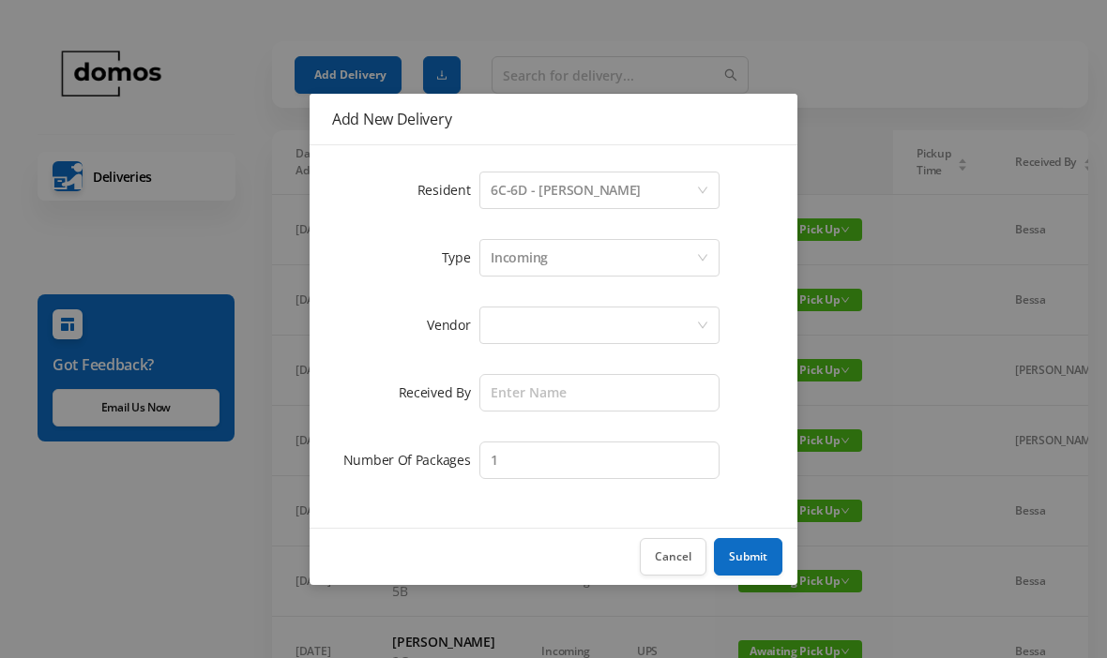
click at [597, 330] on div at bounding box center [592, 326] width 205 height 36
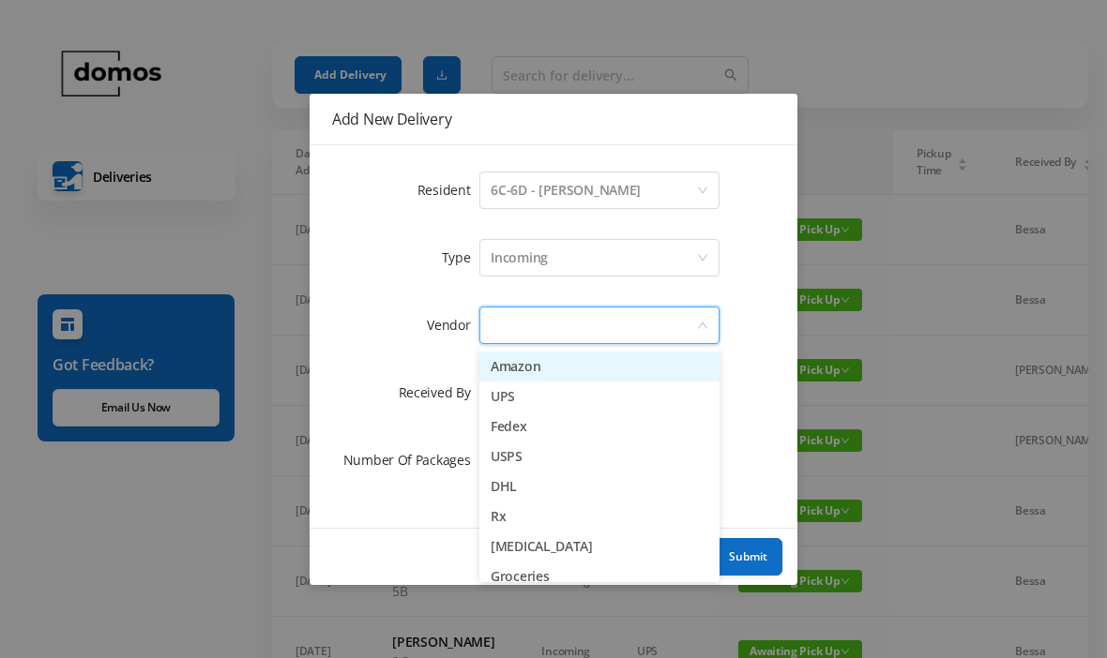
click at [525, 509] on li "Rx" at bounding box center [599, 517] width 240 height 30
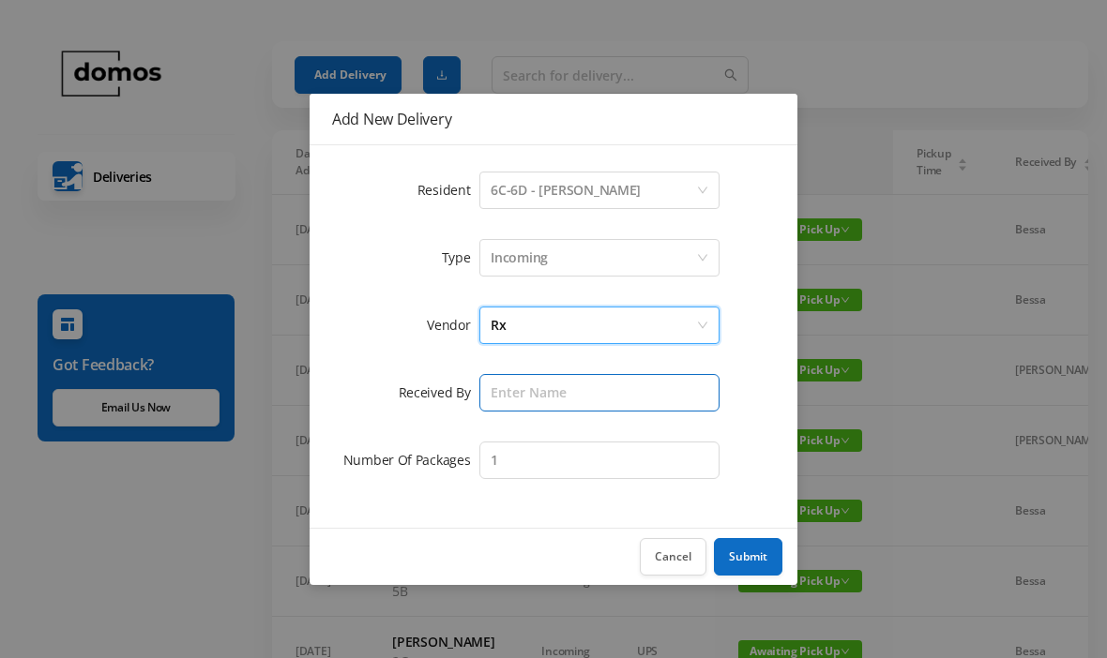
click at [595, 384] on input "text" at bounding box center [599, 393] width 240 height 38
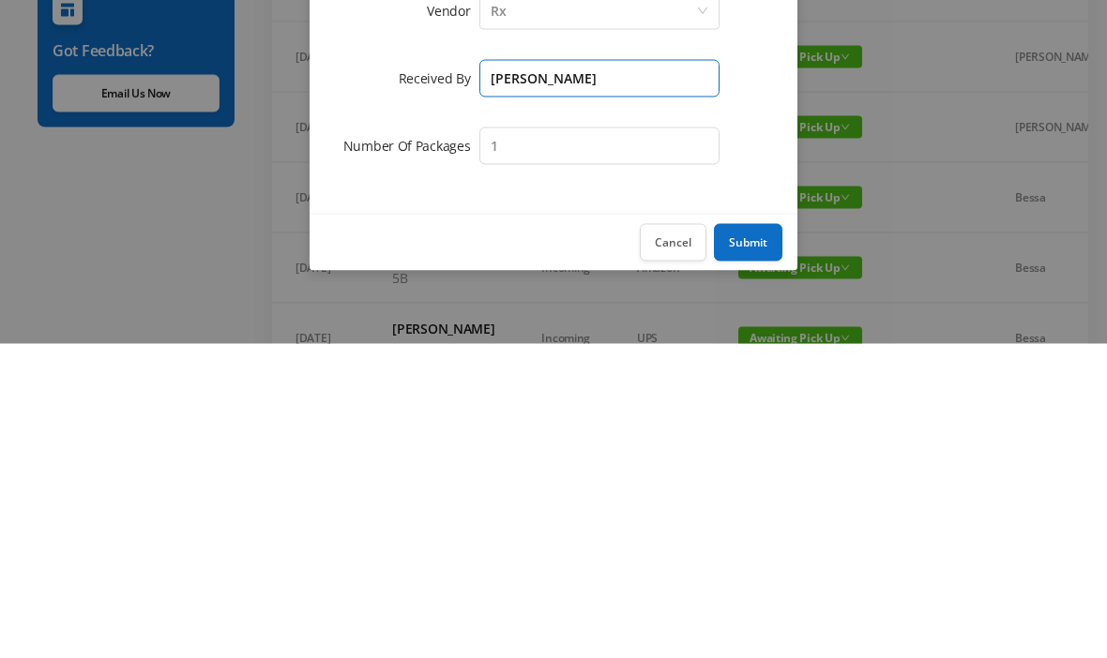
type input "[PERSON_NAME]"
click at [768, 538] on button "Submit" at bounding box center [748, 557] width 68 height 38
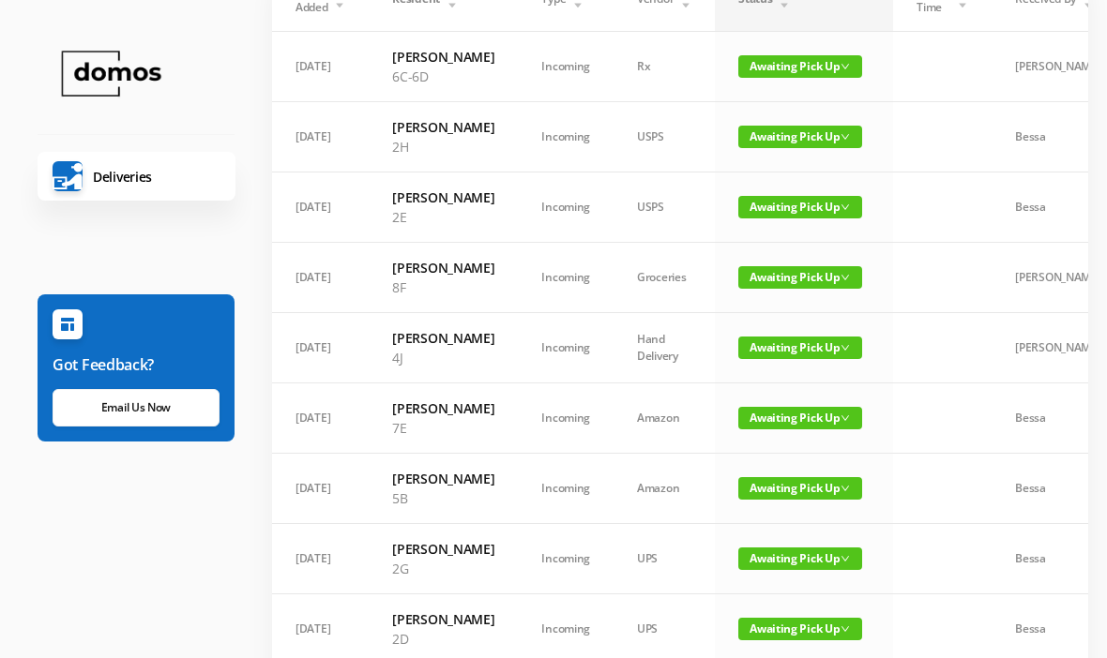
scroll to position [0, 0]
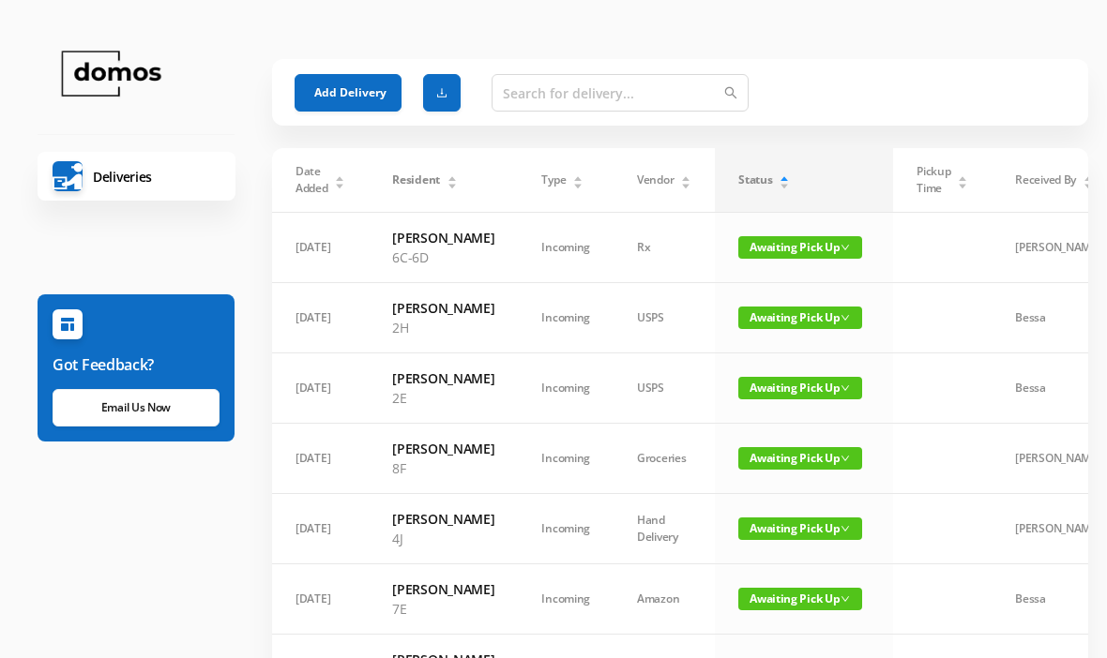
click at [343, 83] on button "Add Delivery" at bounding box center [347, 93] width 107 height 38
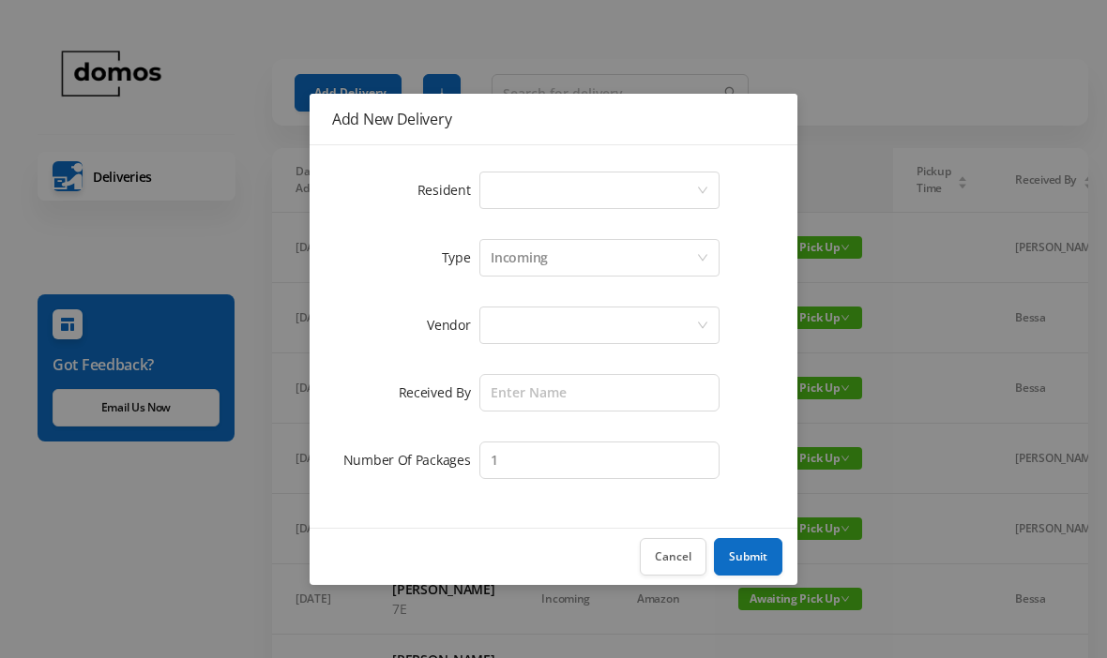
click at [579, 195] on div "Select a person" at bounding box center [592, 191] width 205 height 36
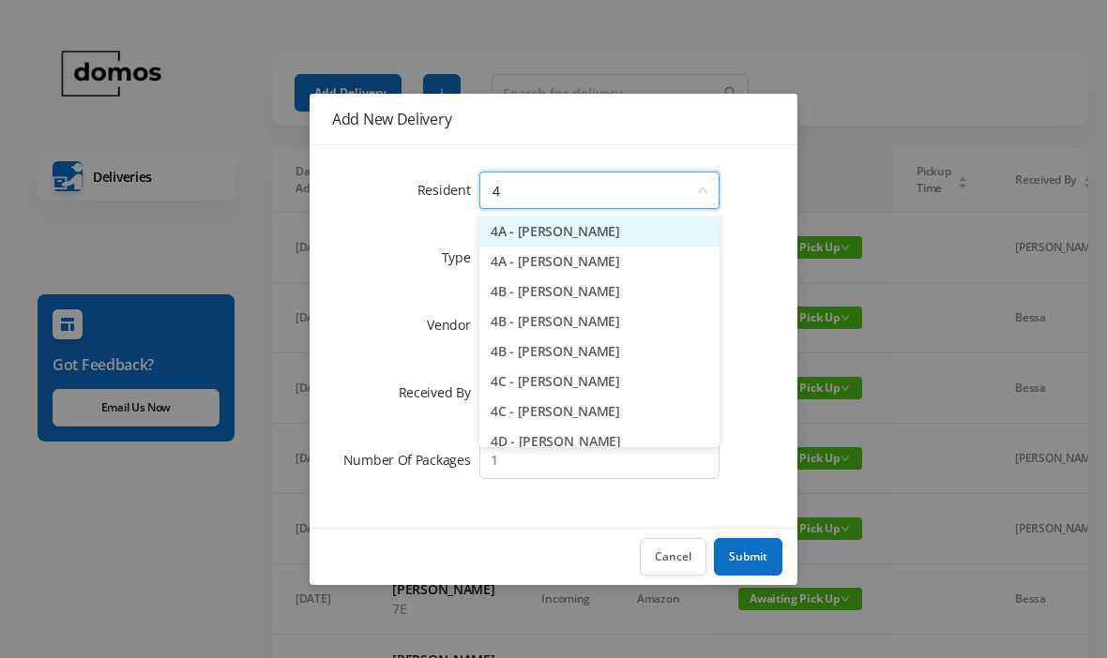
type input "4j"
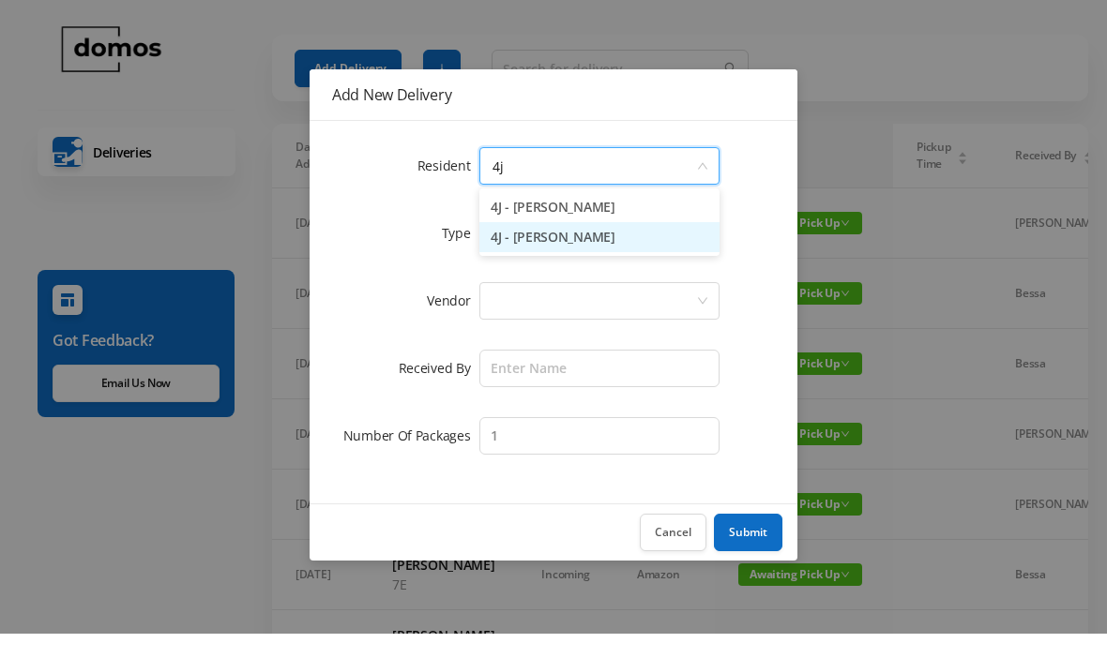
click at [616, 247] on li "4J - [PERSON_NAME]" at bounding box center [599, 262] width 240 height 30
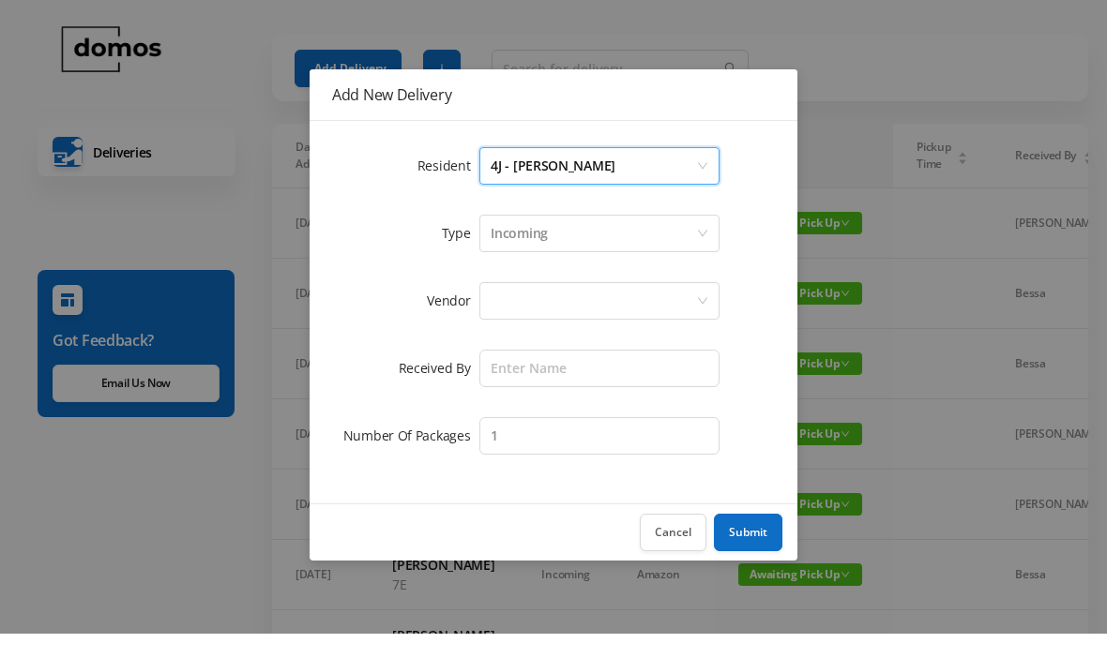
scroll to position [24, 0]
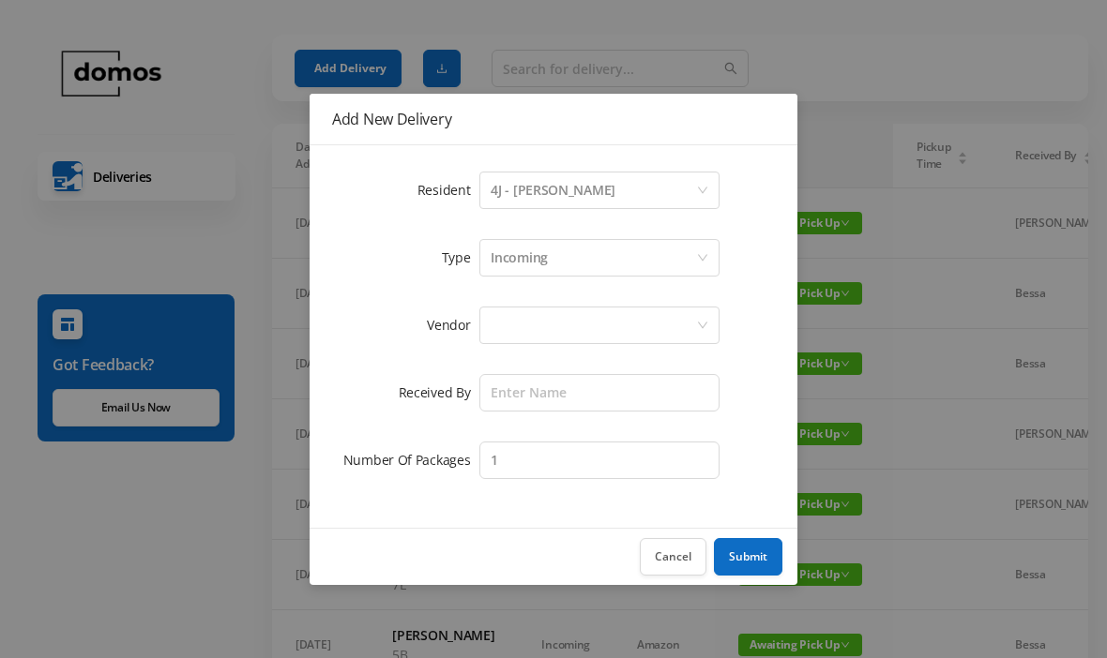
click at [596, 328] on div at bounding box center [592, 326] width 205 height 36
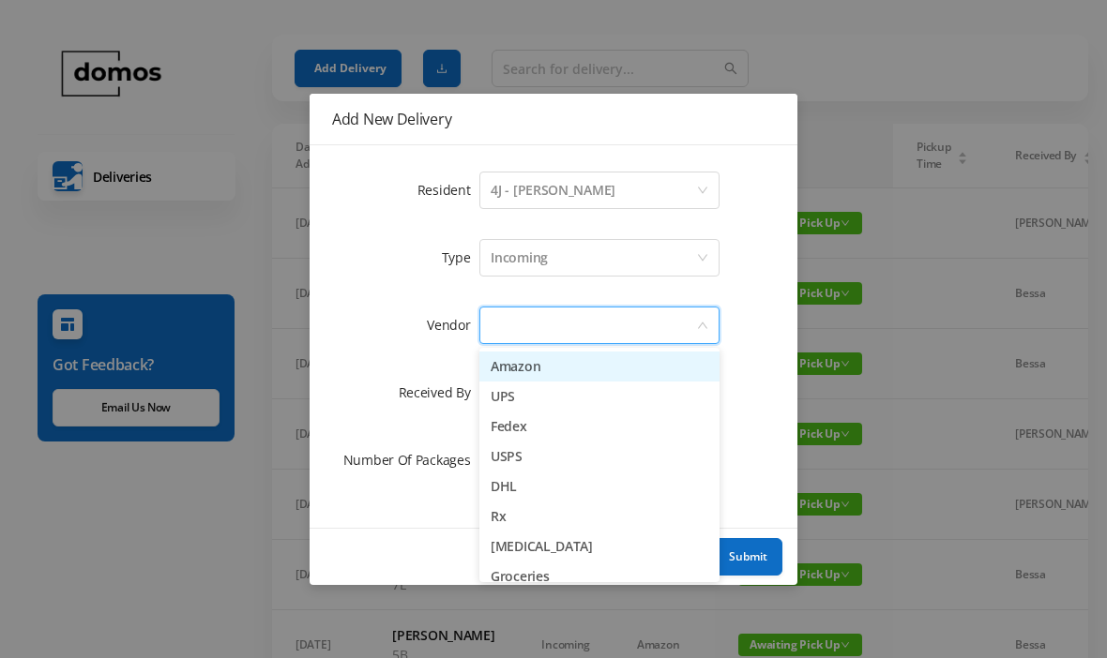
click at [560, 364] on li "Amazon" at bounding box center [599, 367] width 240 height 30
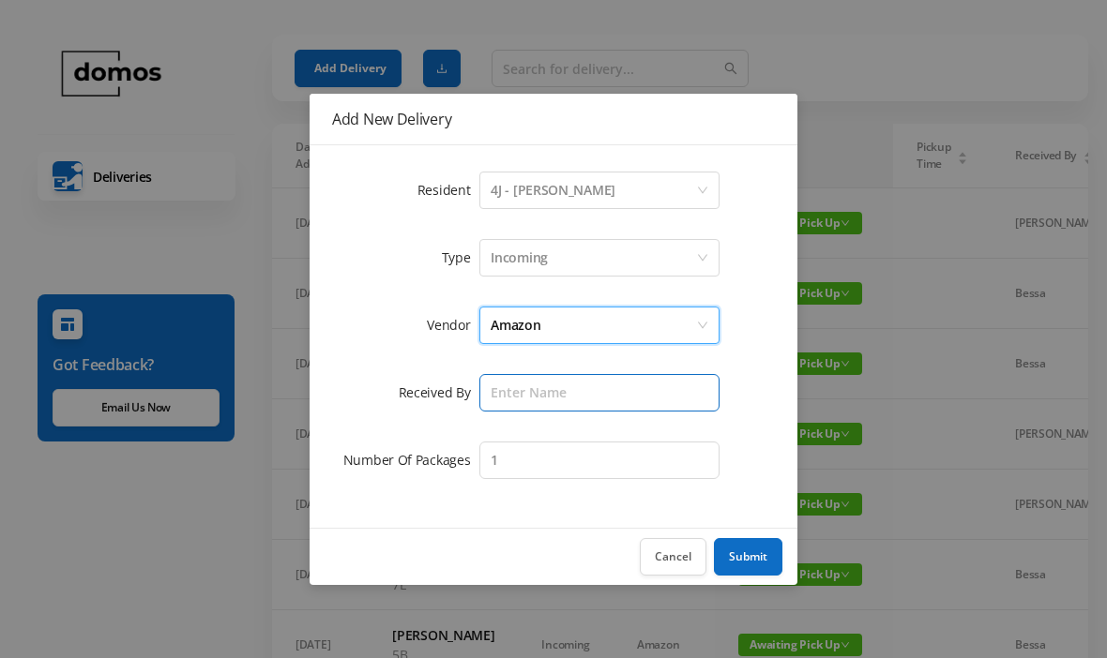
click at [585, 391] on input "text" at bounding box center [599, 393] width 240 height 38
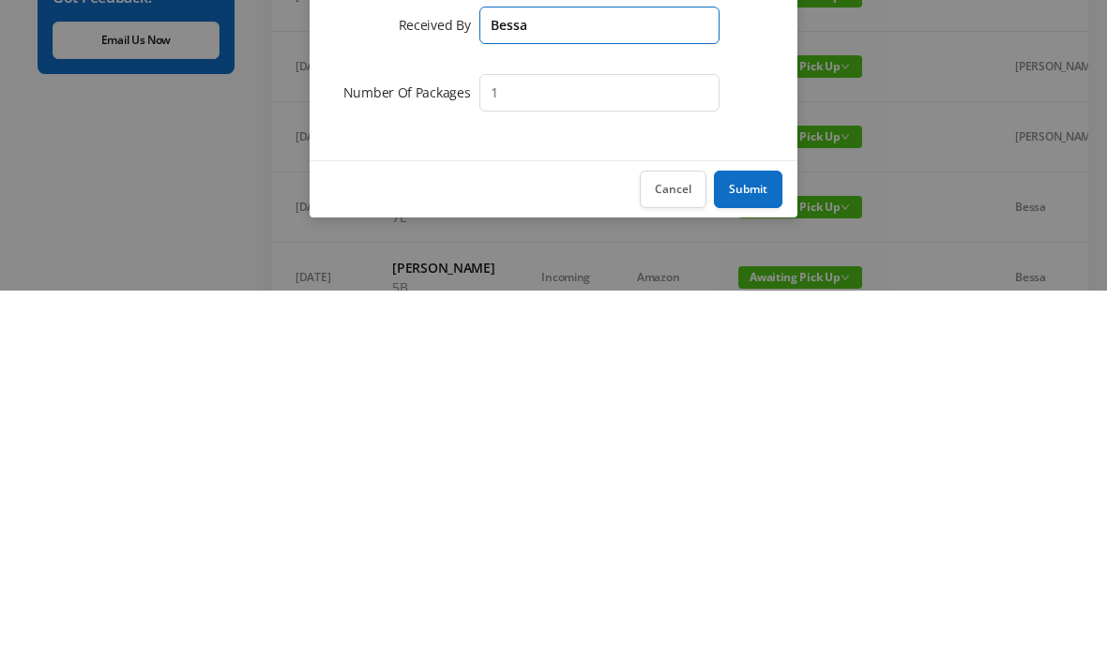
type input "Bessa"
click at [760, 538] on button "Submit" at bounding box center [748, 557] width 68 height 38
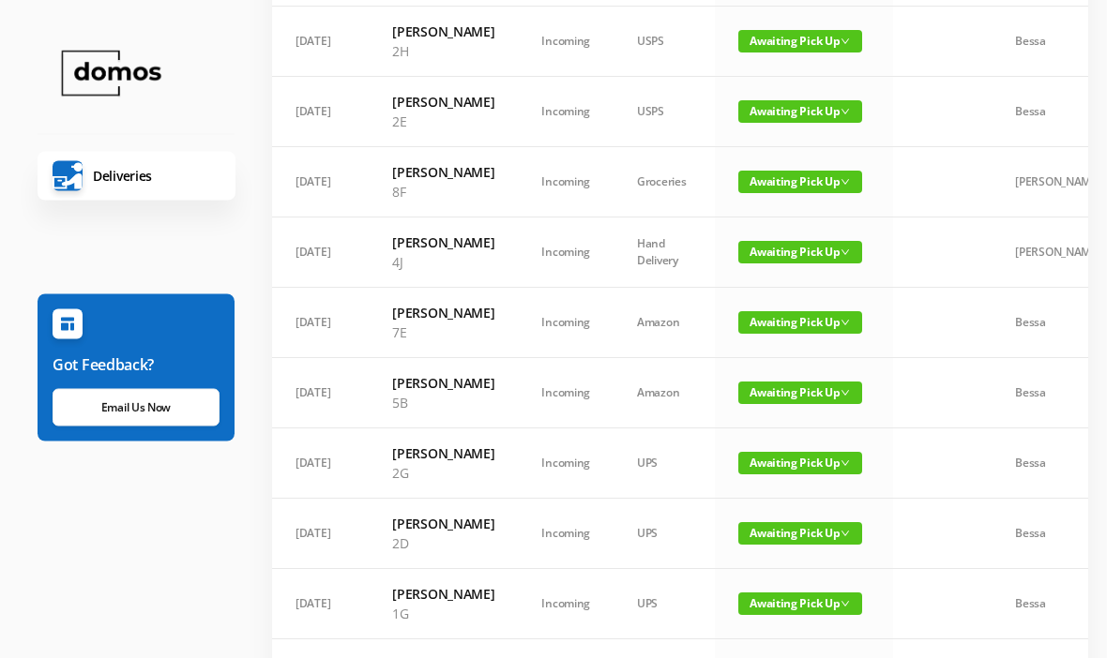
scroll to position [0, 0]
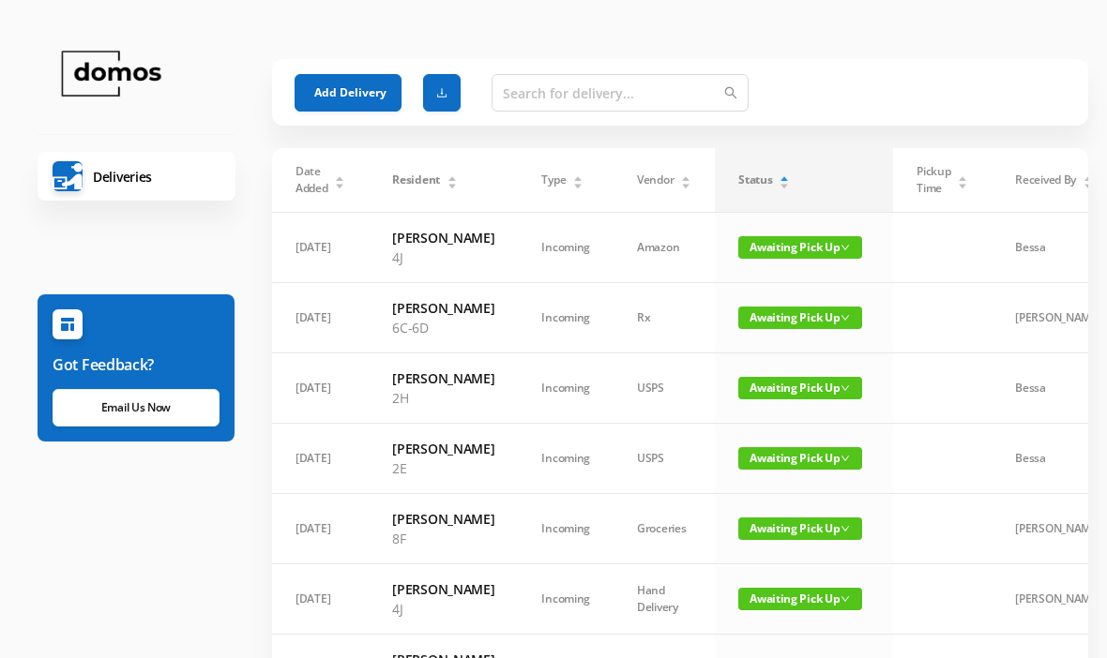
click at [366, 87] on button "Add Delivery" at bounding box center [347, 93] width 107 height 38
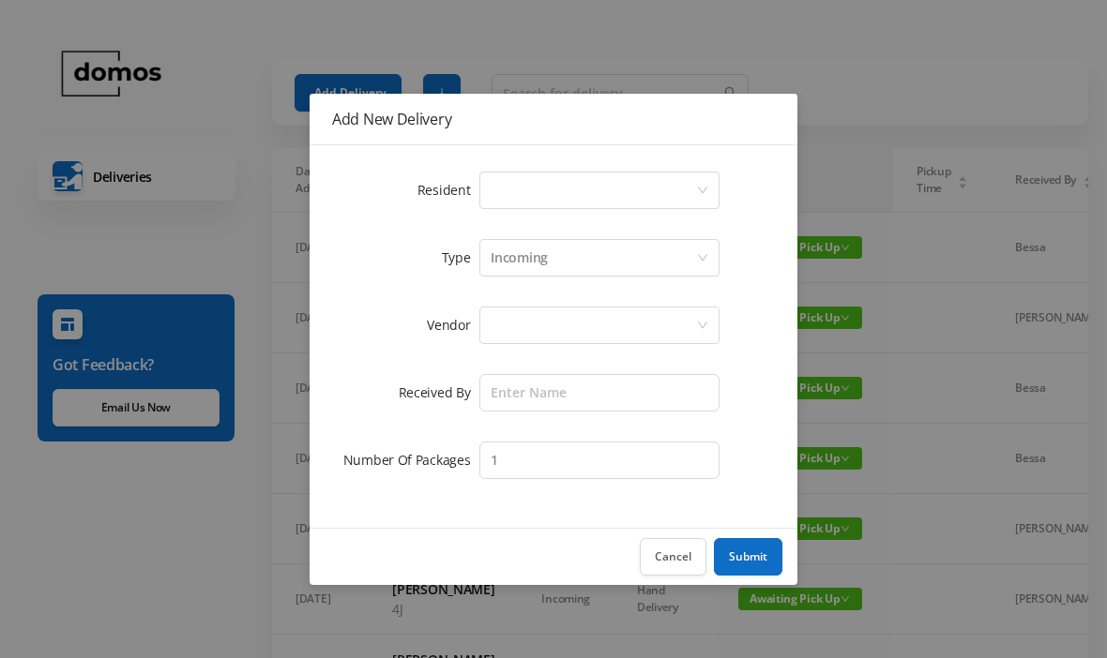
click at [614, 176] on div "Select a person" at bounding box center [592, 191] width 205 height 36
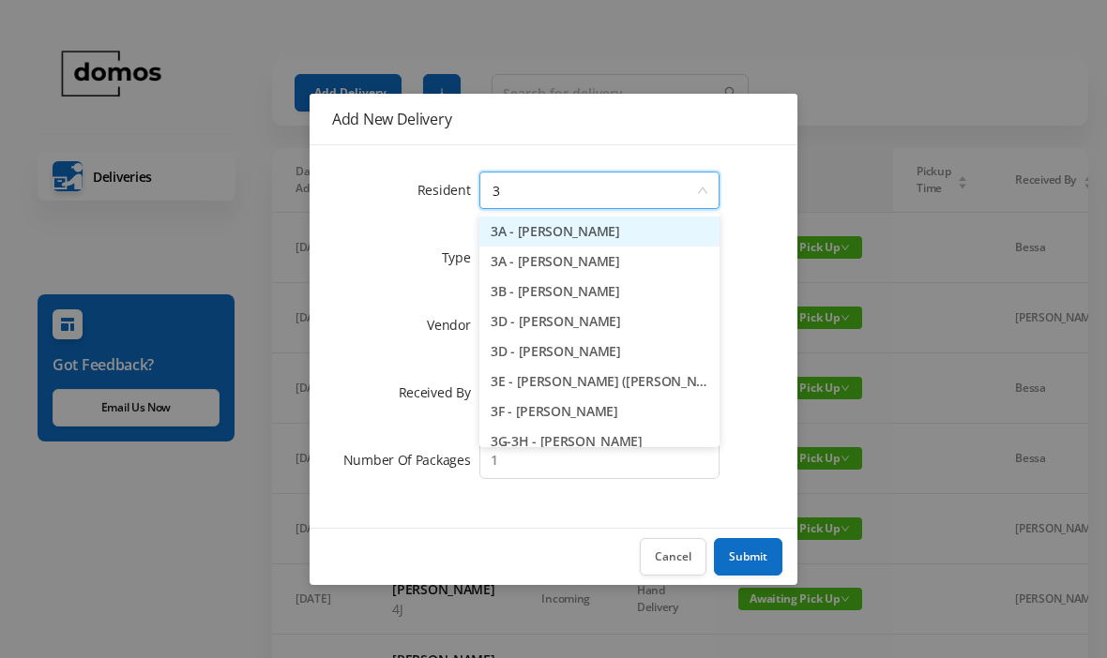
type input "3b"
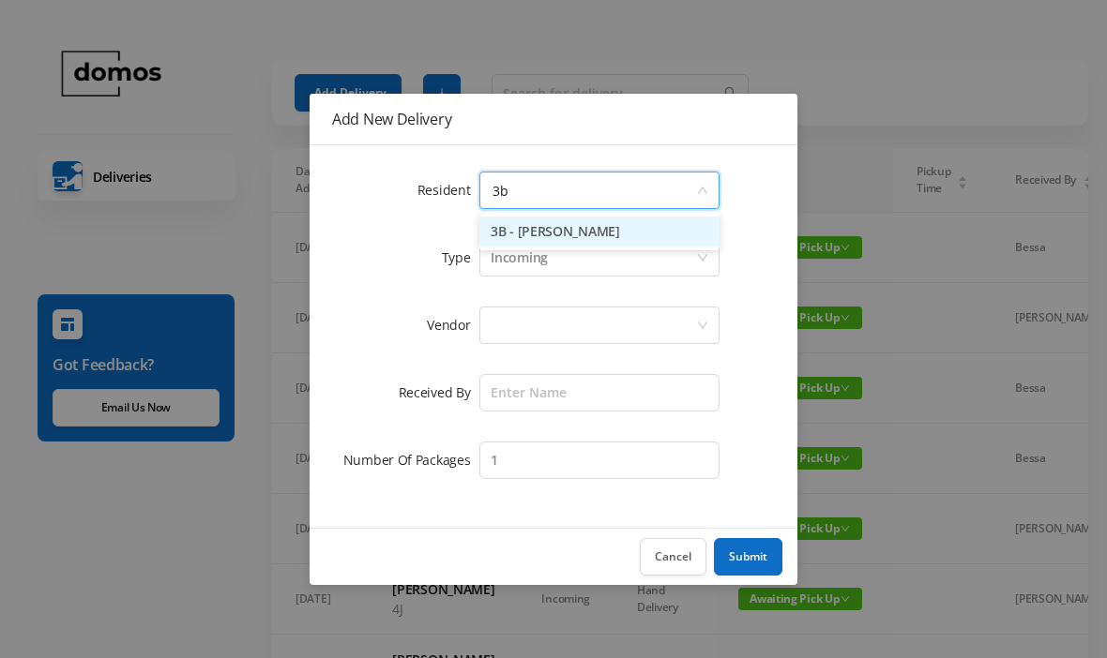
click at [630, 238] on li "3B - [PERSON_NAME]" at bounding box center [599, 232] width 240 height 30
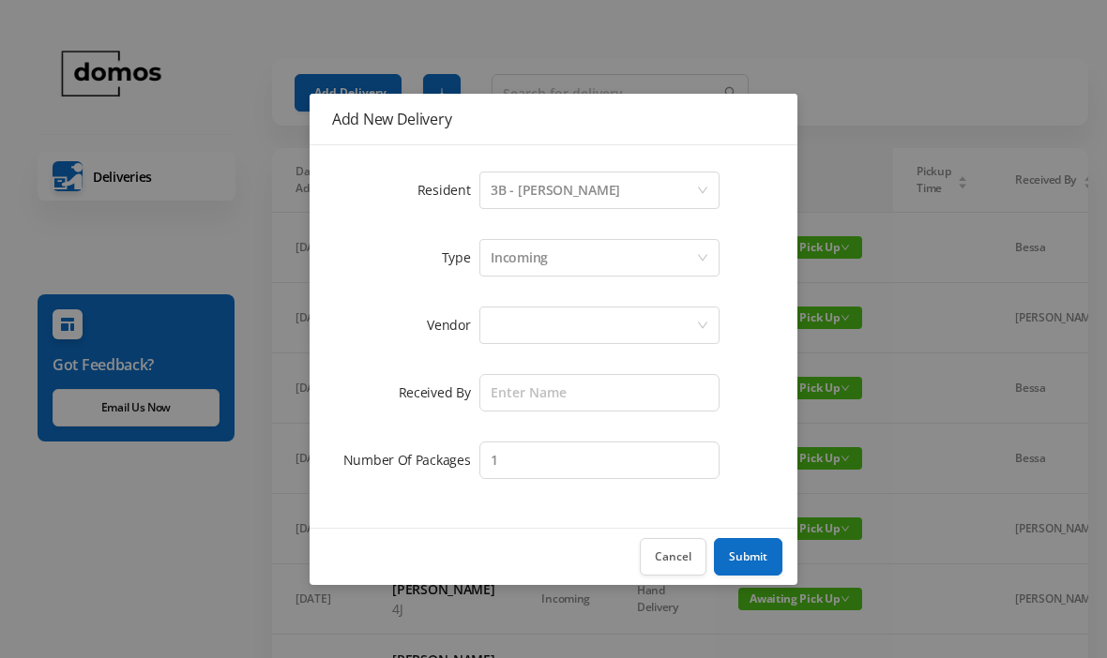
click at [580, 324] on div at bounding box center [592, 326] width 205 height 36
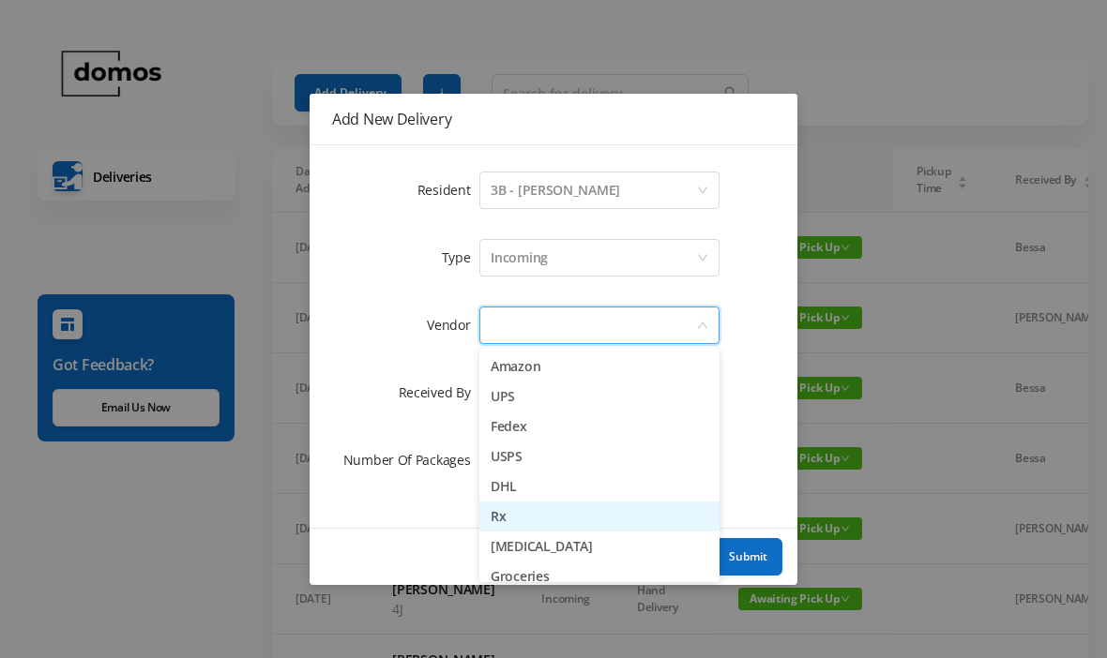
click at [526, 515] on li "Rx" at bounding box center [599, 517] width 240 height 30
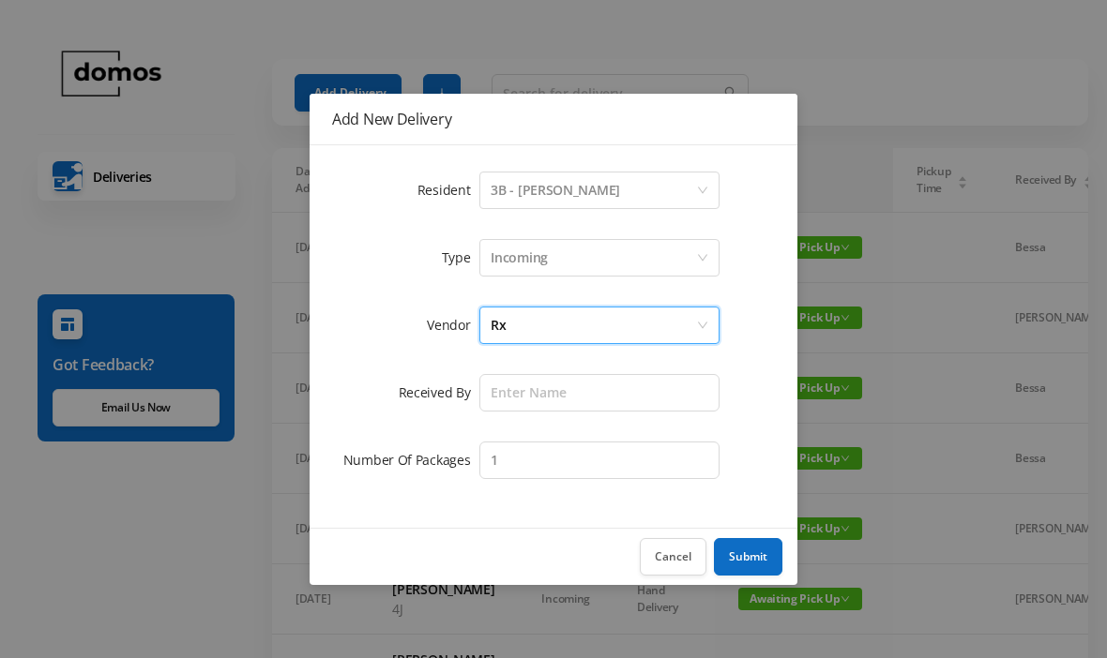
click at [595, 421] on form "Resident Select a person 3B - Kathleen DeCoursey Type Incoming Vendor Rx Receiv…" at bounding box center [553, 325] width 443 height 315
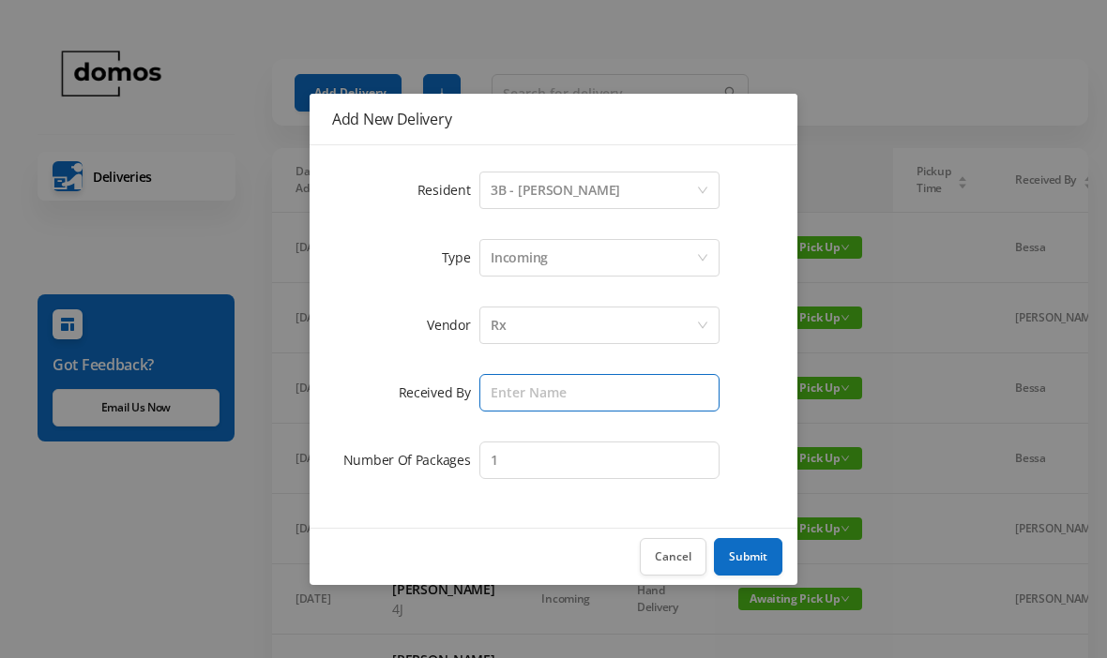
click at [600, 391] on input "text" at bounding box center [599, 393] width 240 height 38
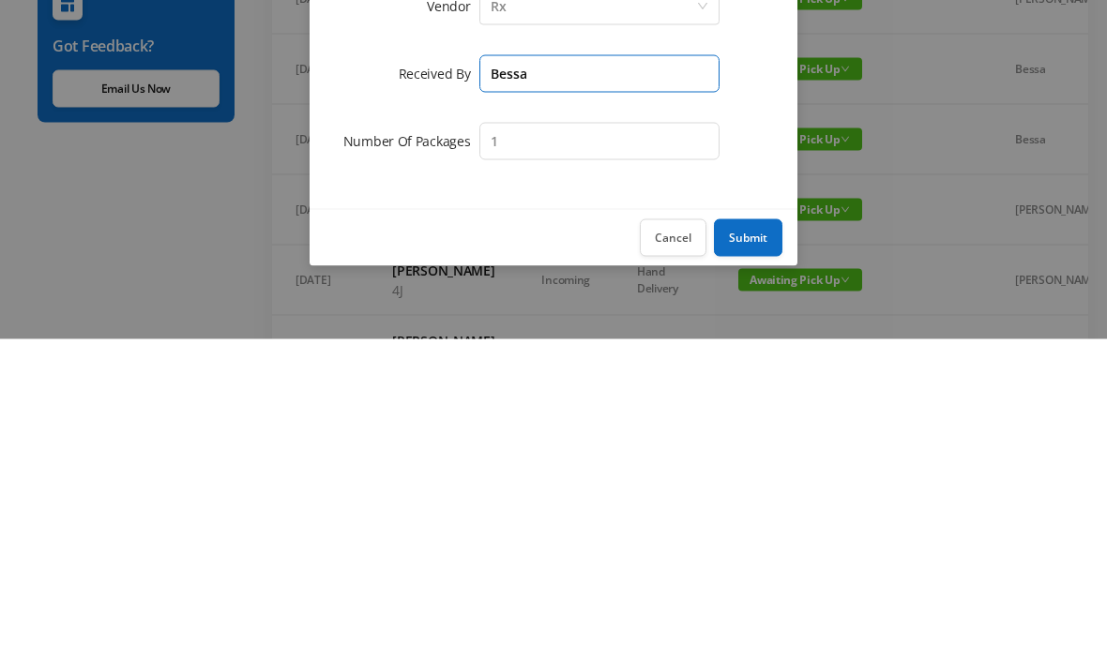
type input "Bessa"
click at [752, 538] on button "Submit" at bounding box center [748, 557] width 68 height 38
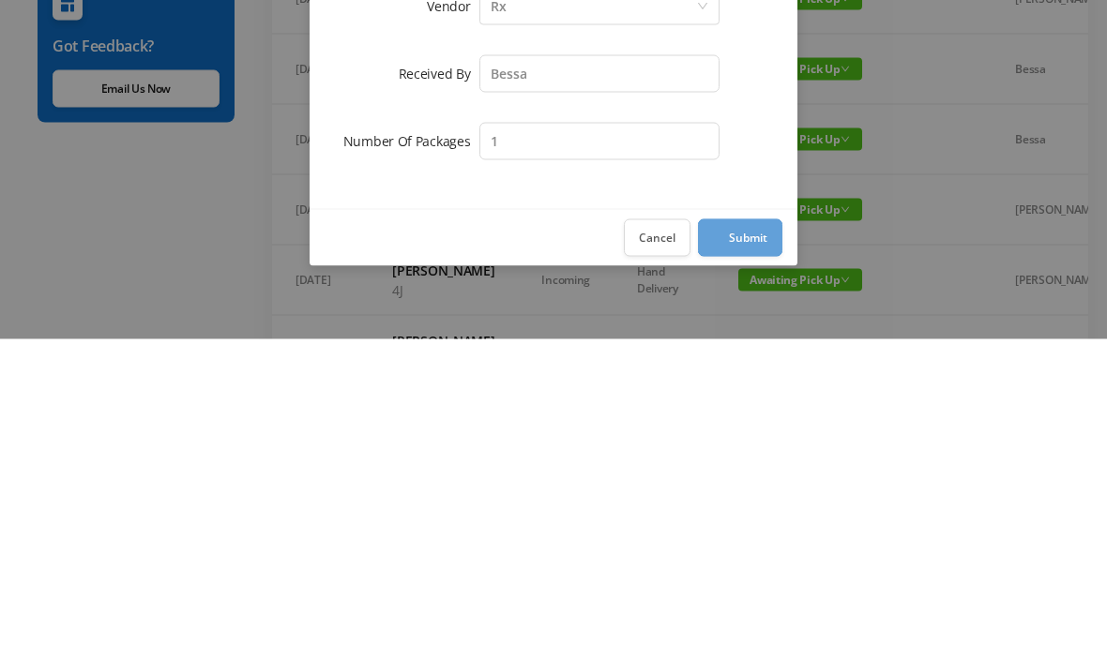
scroll to position [320, 0]
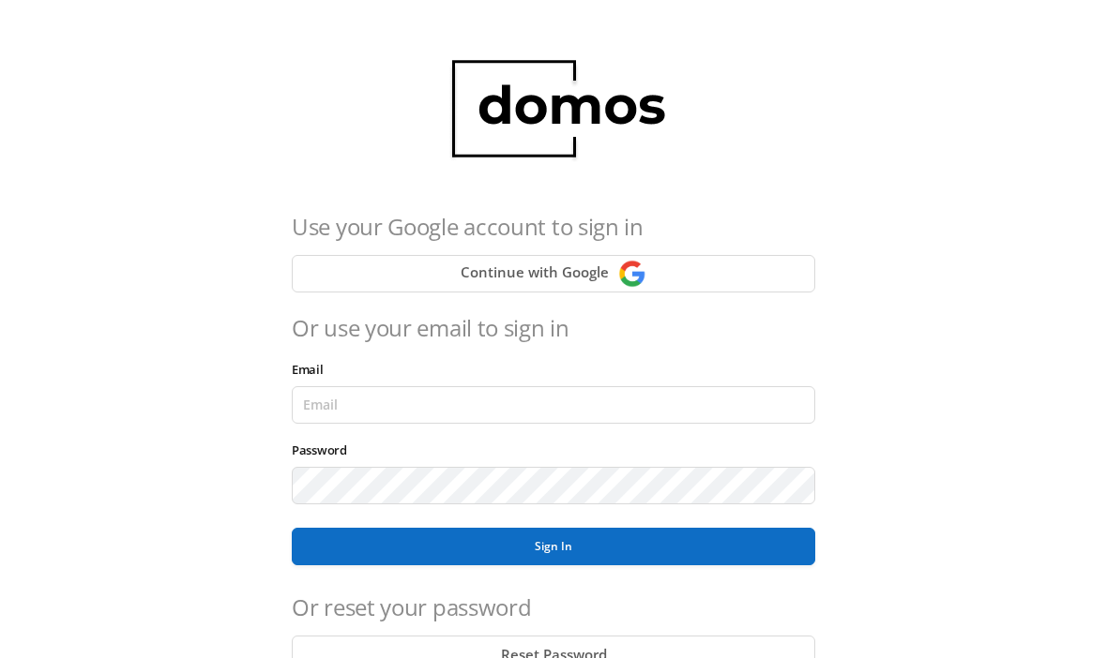
scroll to position [248, 0]
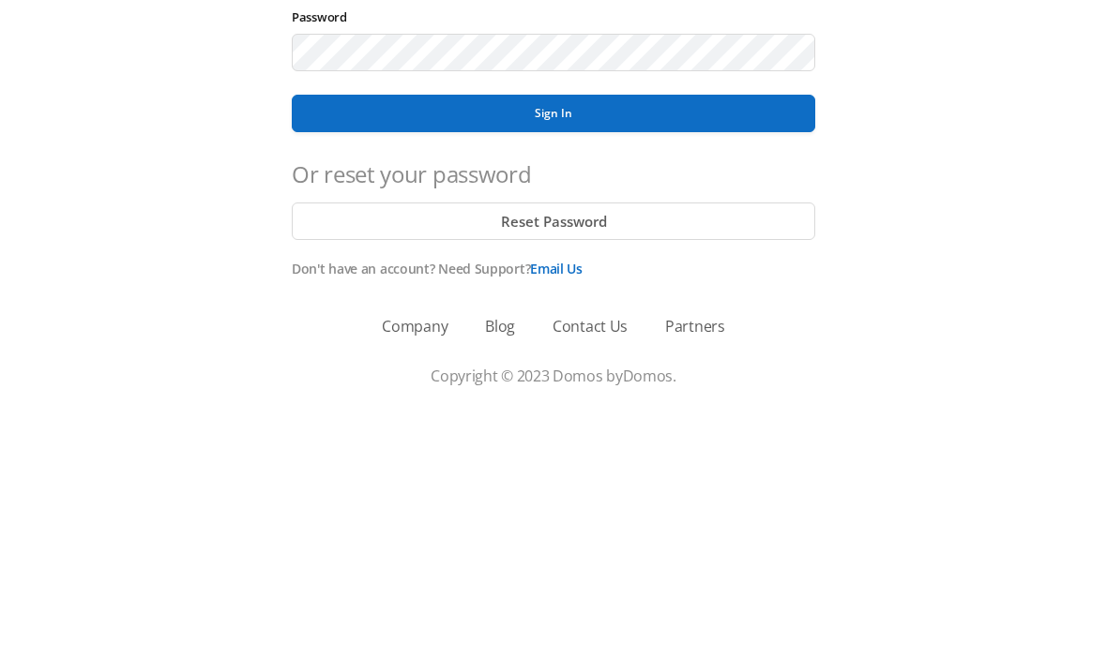
type input "[EMAIL_ADDRESS][DOMAIN_NAME]"
click at [553, 343] on button "Sign In" at bounding box center [553, 362] width 523 height 38
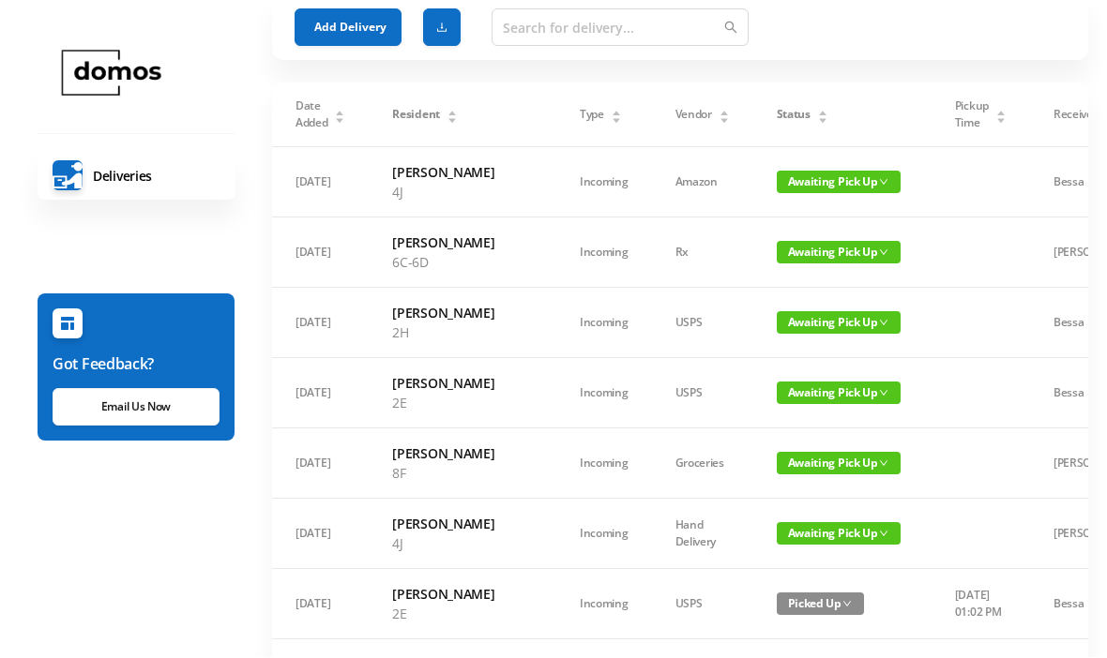
scroll to position [66, 0]
click at [357, 31] on button "Add Delivery" at bounding box center [347, 27] width 107 height 38
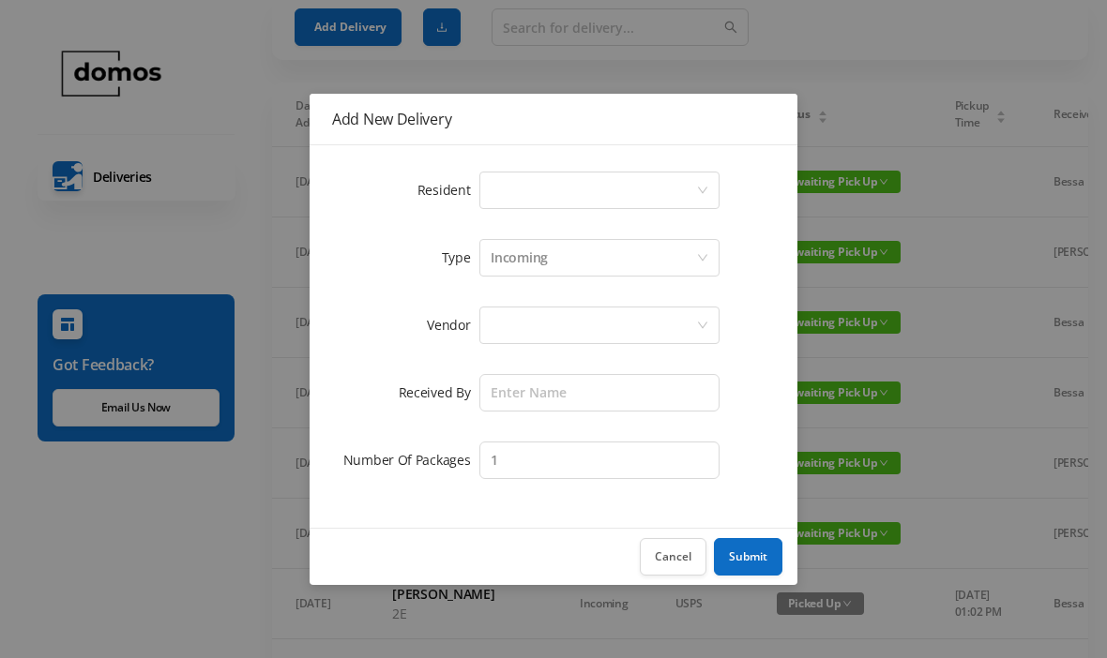
click at [583, 185] on div "Select a person" at bounding box center [592, 191] width 205 height 36
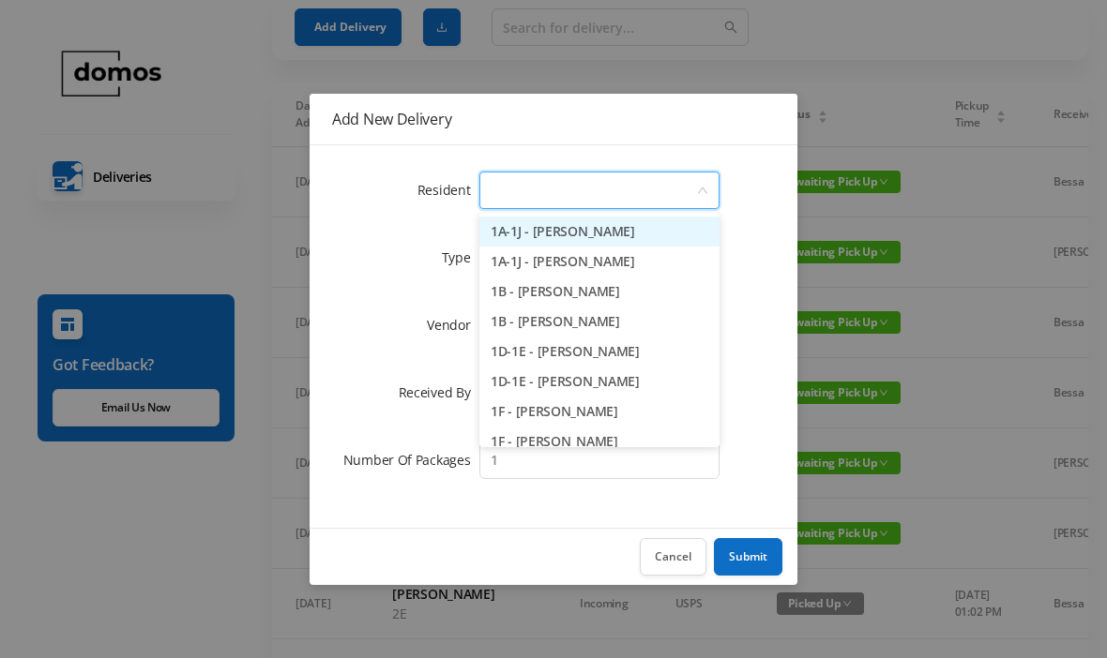
scroll to position [65, 0]
type input "3b"
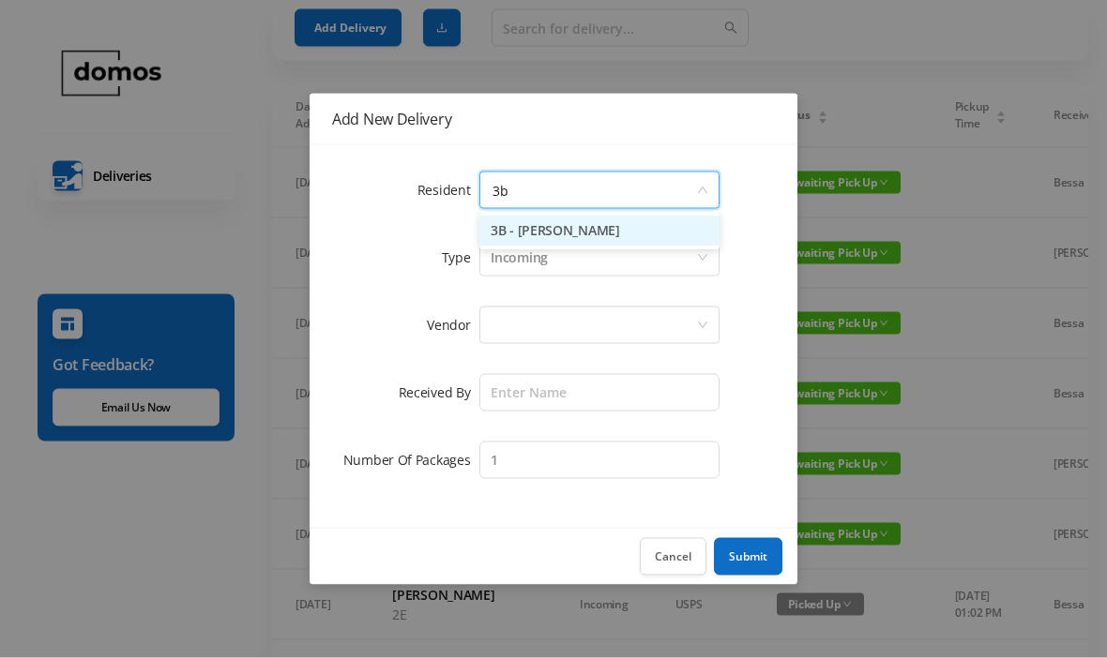
click at [652, 228] on li "3B - [PERSON_NAME]" at bounding box center [599, 232] width 240 height 30
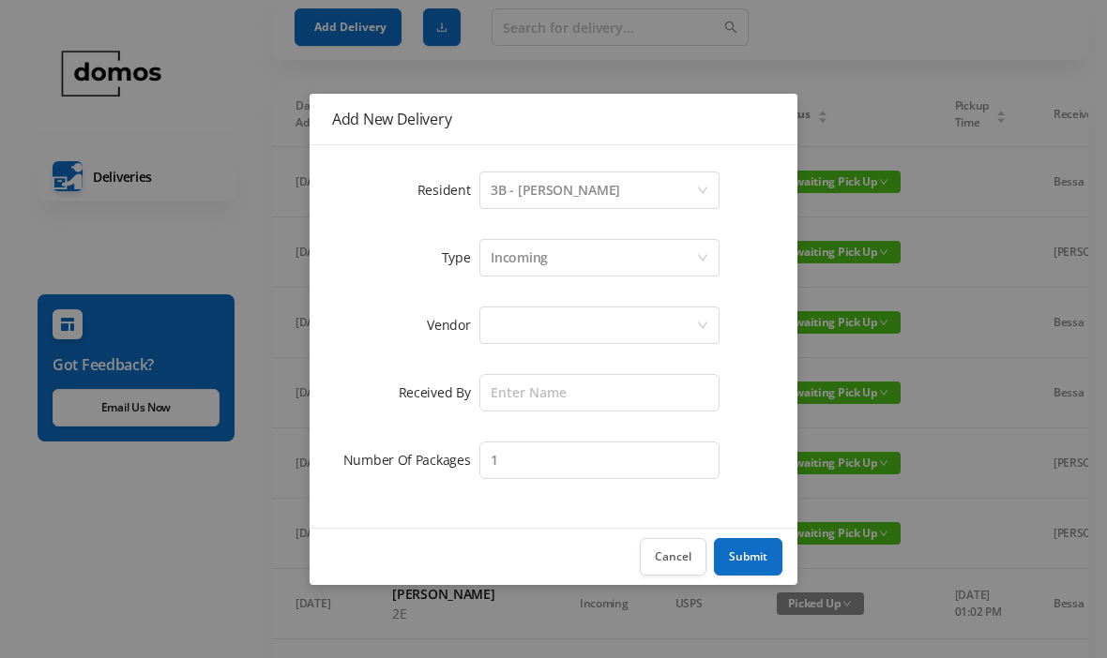
click at [634, 322] on div at bounding box center [592, 326] width 205 height 36
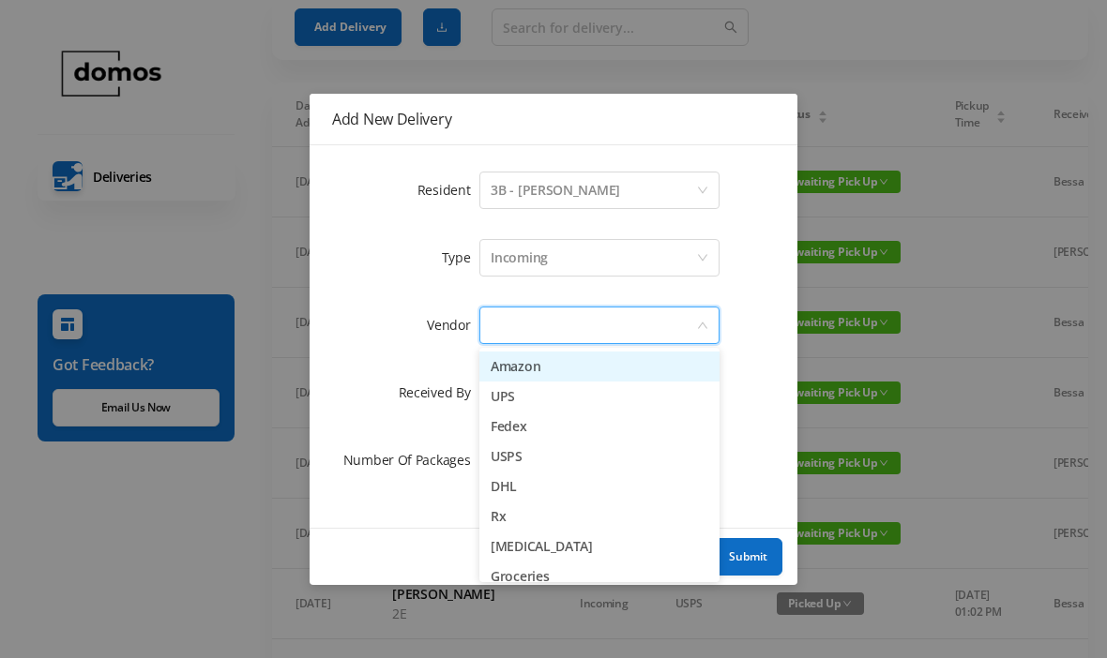
click at [515, 519] on li "Rx" at bounding box center [599, 517] width 240 height 30
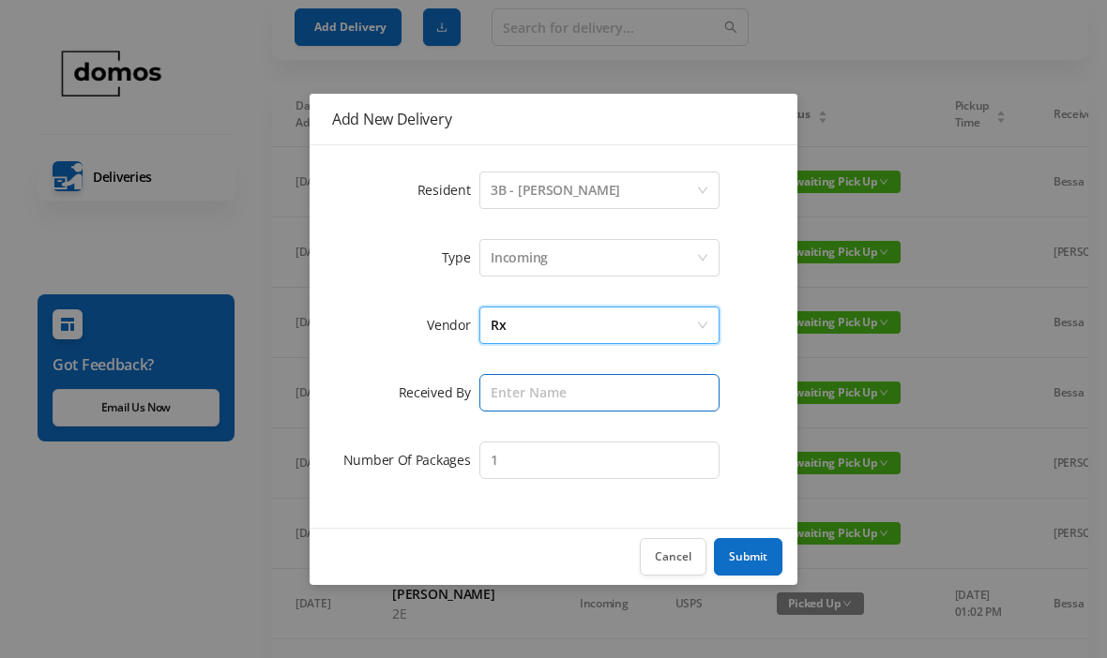
click at [593, 383] on input "text" at bounding box center [599, 393] width 240 height 38
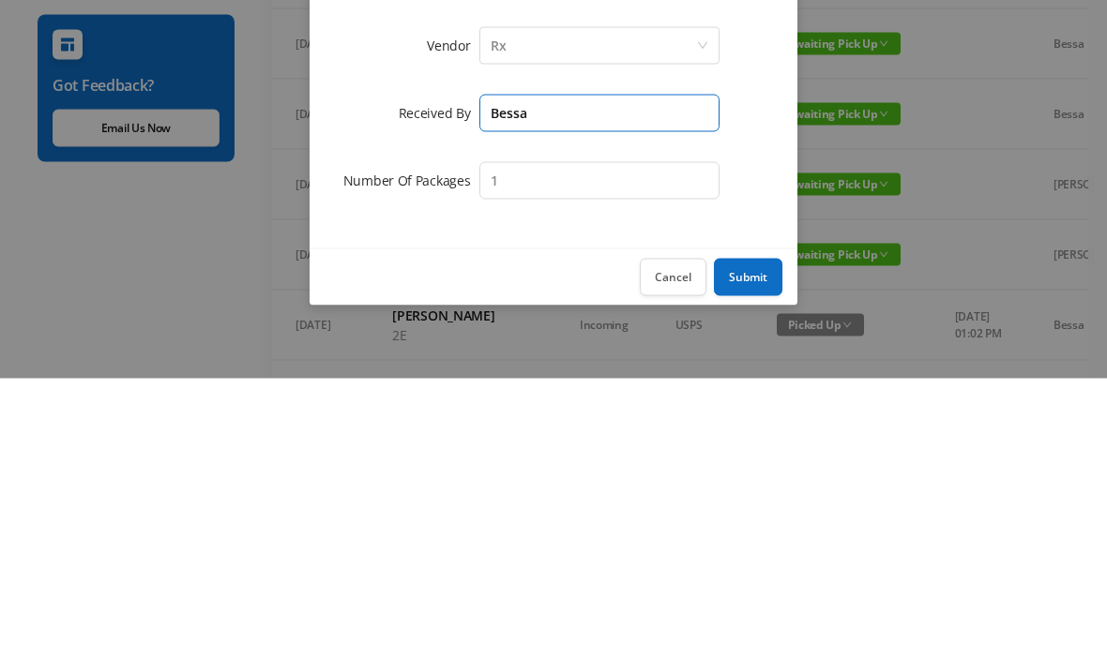
type input "Bessa"
click at [758, 538] on button "Submit" at bounding box center [748, 557] width 68 height 38
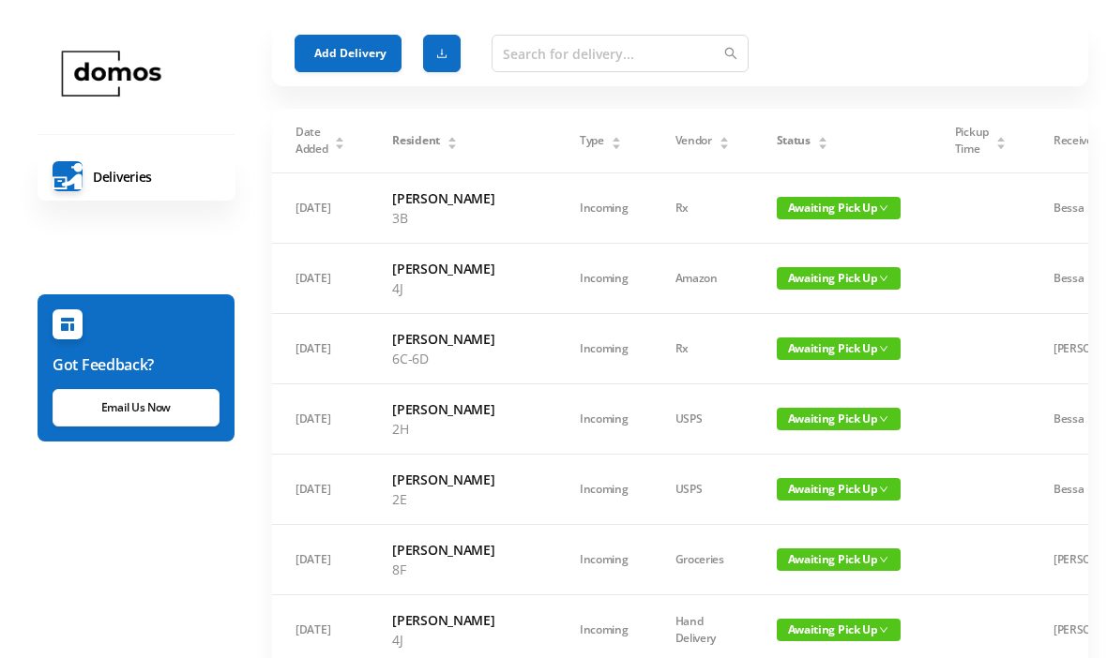
scroll to position [0, 0]
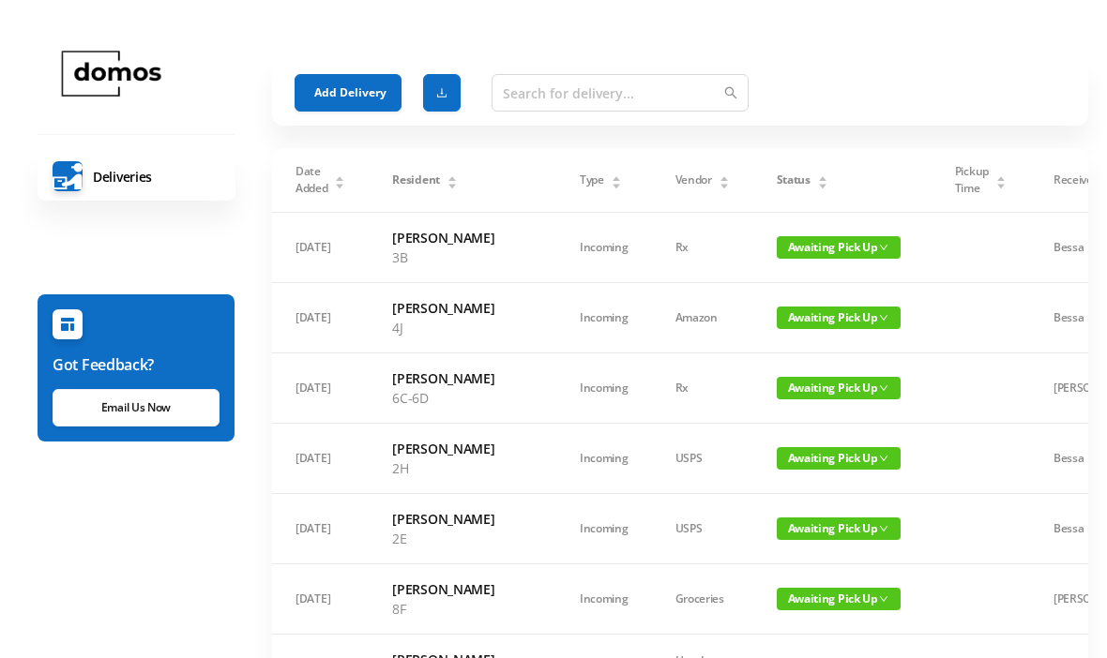
click at [361, 84] on button "Add Delivery" at bounding box center [347, 93] width 107 height 38
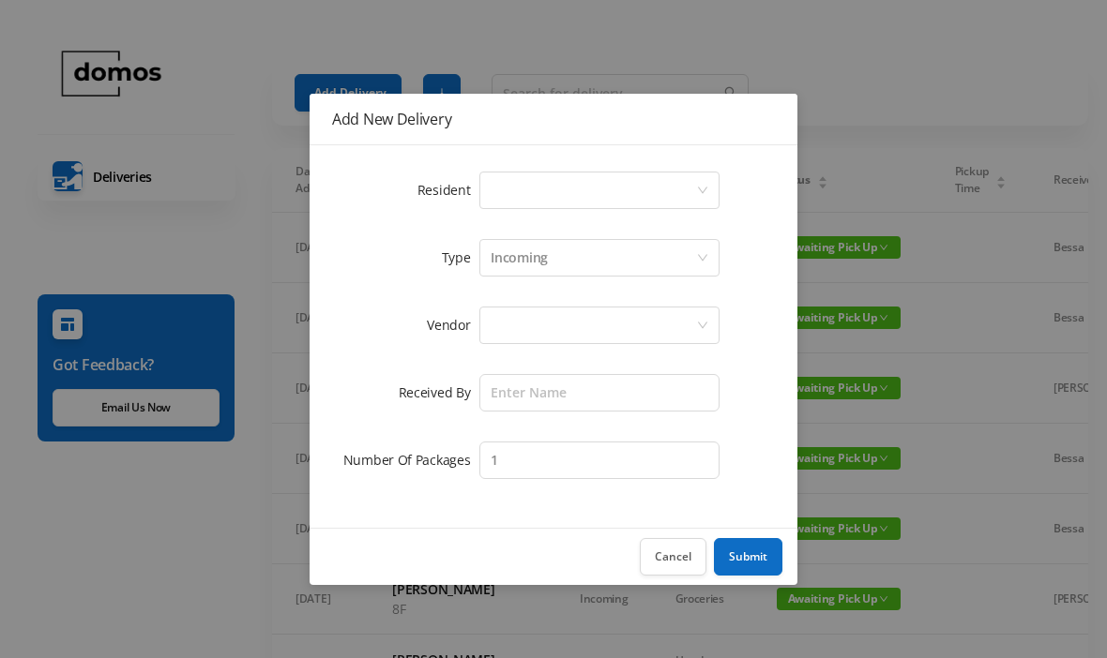
click at [562, 189] on div "Select a person" at bounding box center [592, 191] width 205 height 36
type input "8"
click at [895, 38] on div "Add New Delivery Resident Select a person Type Incoming Vendor Received By Numb…" at bounding box center [553, 329] width 1107 height 658
click at [673, 575] on button "Cancel" at bounding box center [673, 557] width 67 height 38
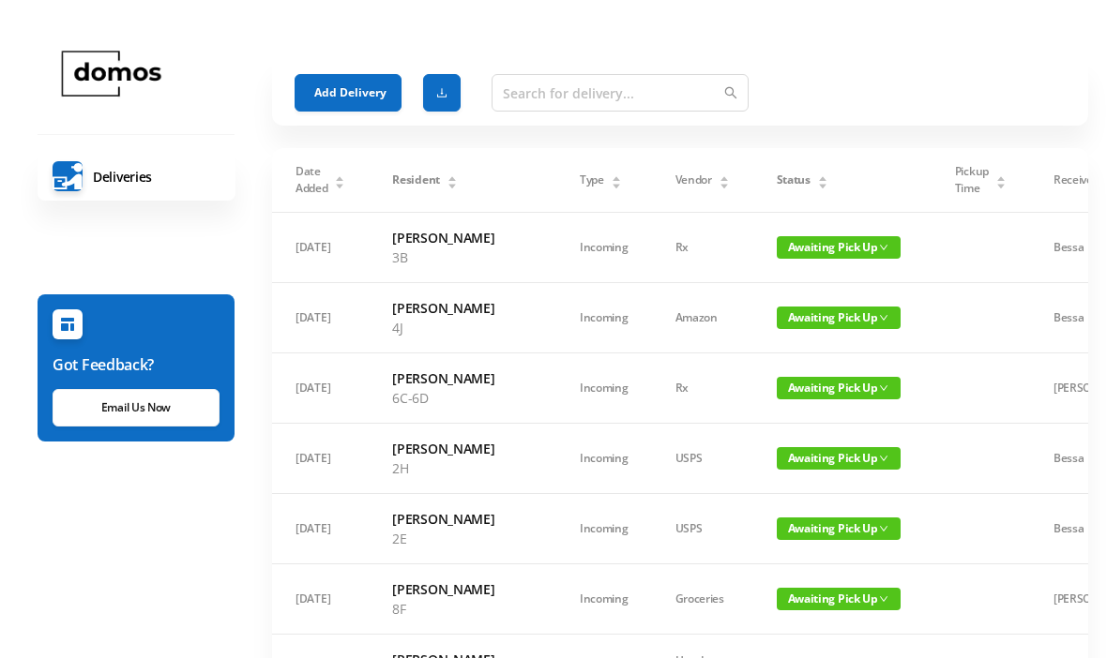
click at [817, 174] on icon "icon: caret-up" at bounding box center [822, 178] width 10 height 10
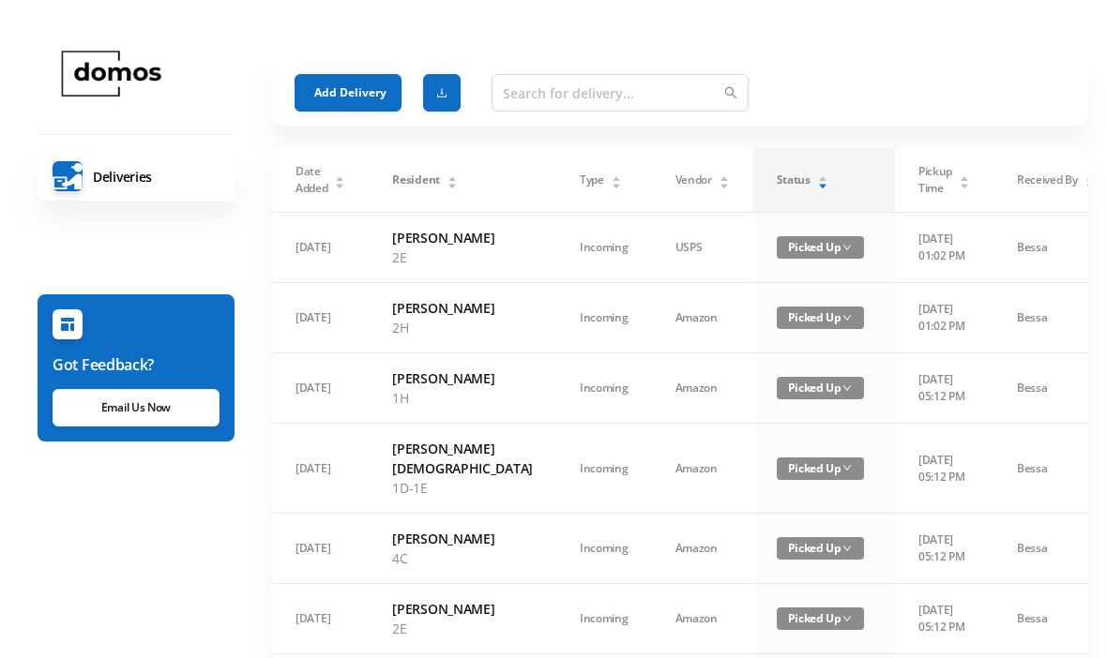
click at [776, 173] on div "Status" at bounding box center [802, 180] width 52 height 17
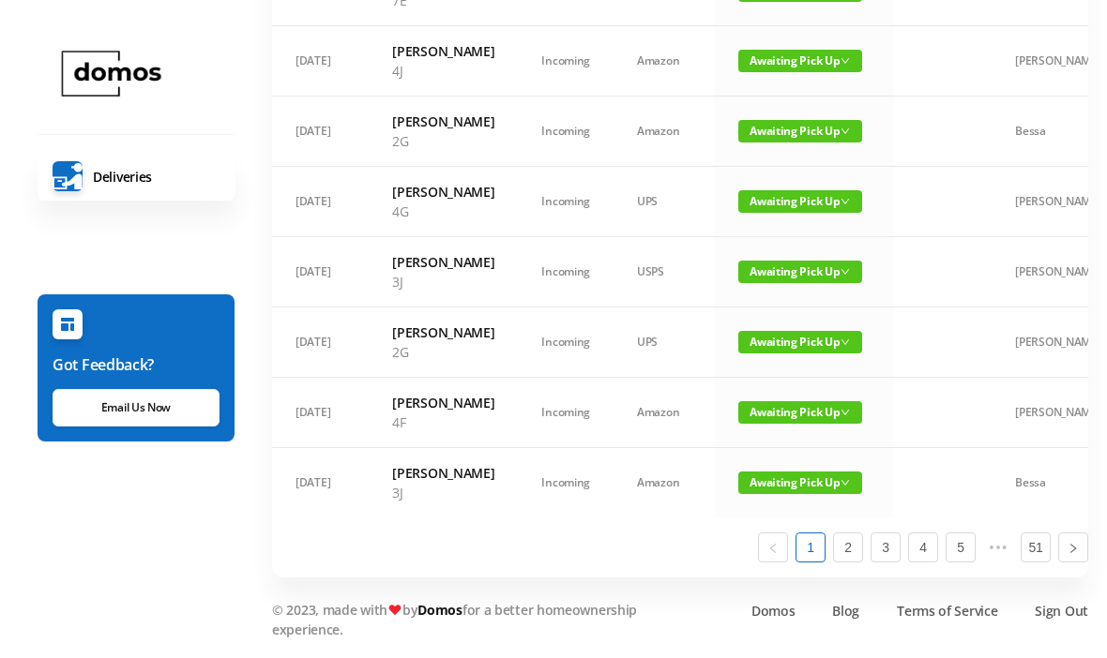
scroll to position [1312, 0]
click at [858, 562] on link "2" at bounding box center [848, 548] width 28 height 28
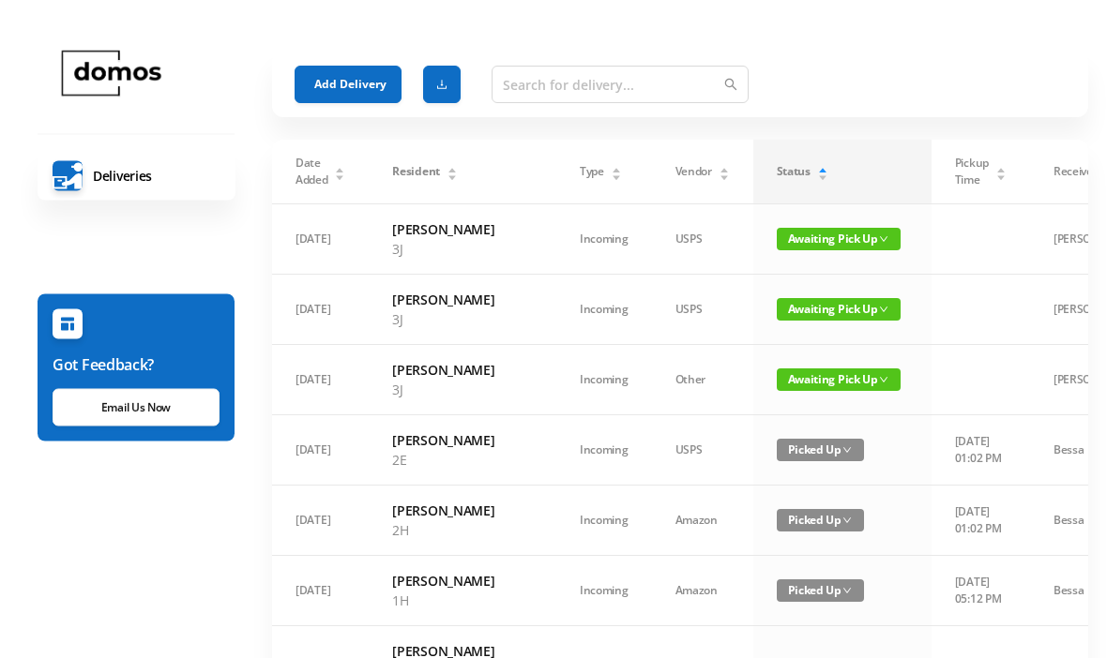
scroll to position [0, 0]
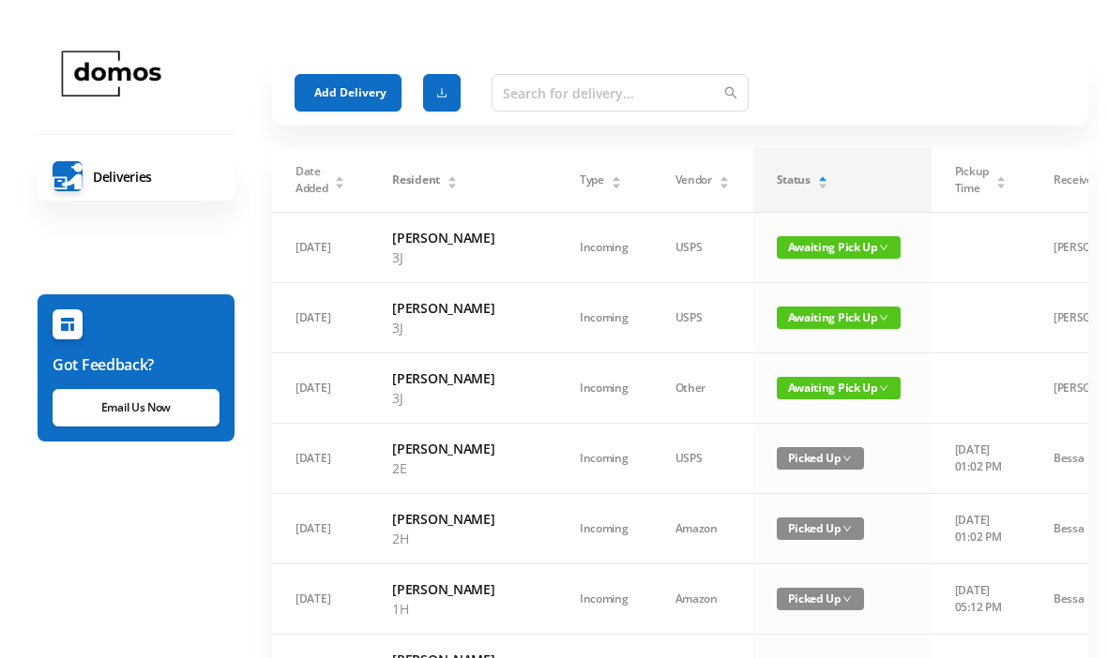
click at [366, 89] on button "Add Delivery" at bounding box center [347, 93] width 107 height 38
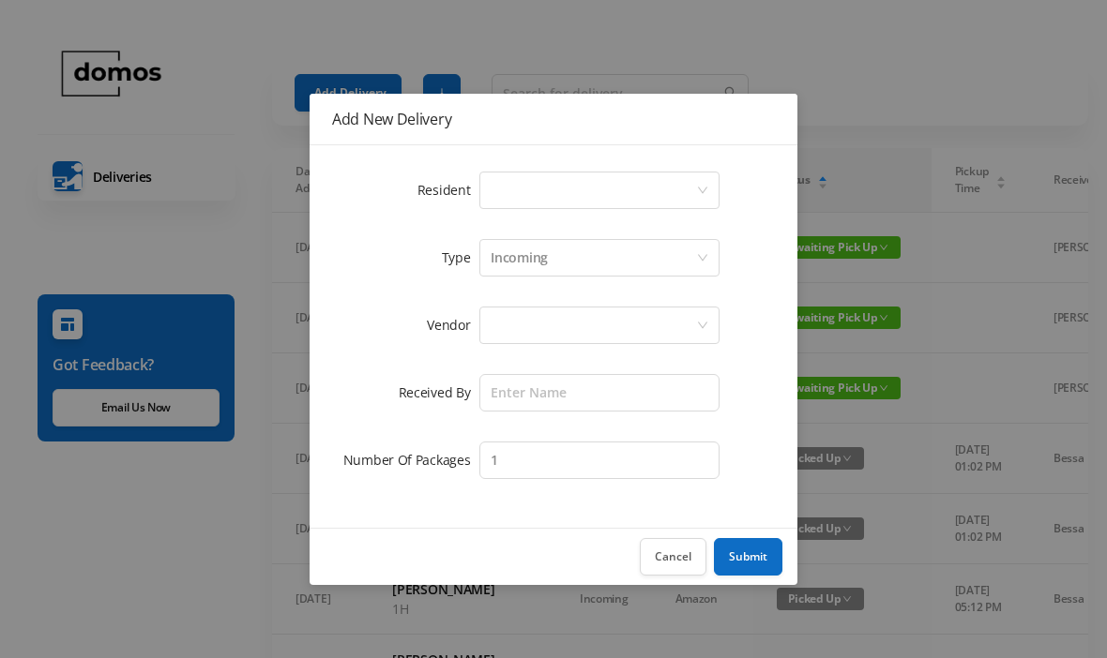
click at [609, 173] on div "Select a person" at bounding box center [592, 191] width 205 height 36
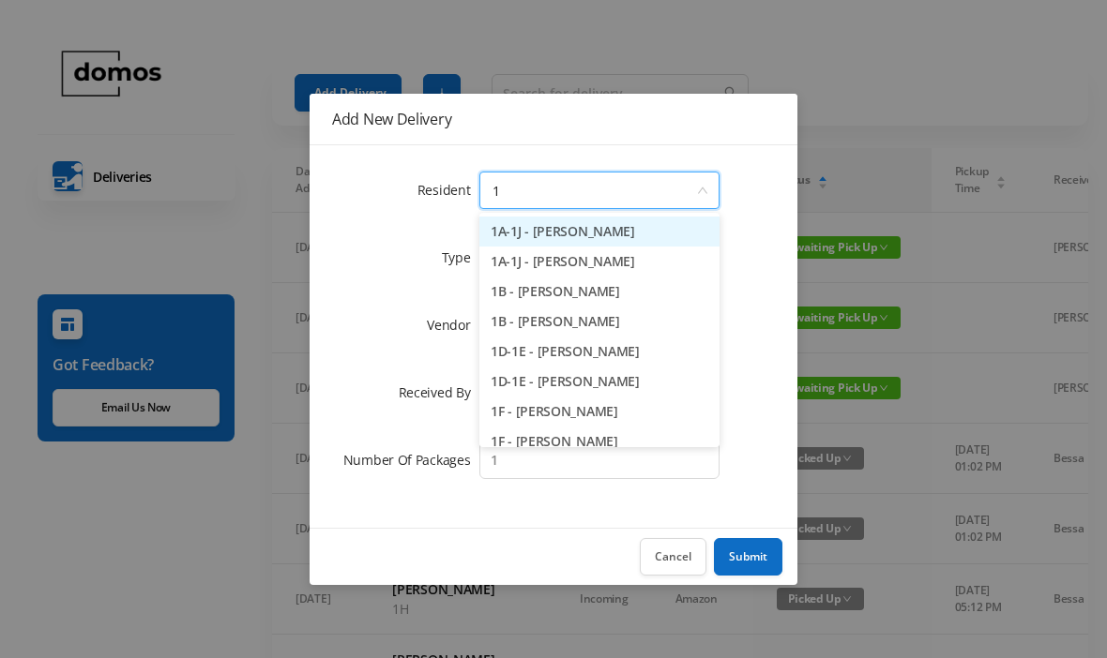
type input "1d"
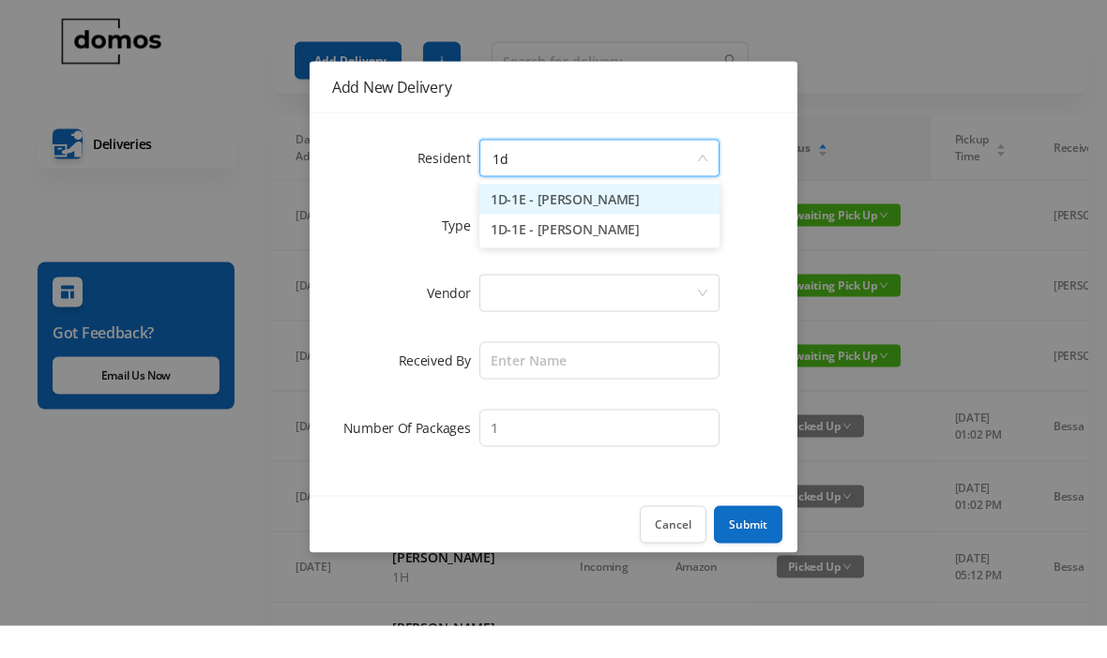
click at [628, 217] on li "1D-1E - [PERSON_NAME]" at bounding box center [599, 232] width 240 height 30
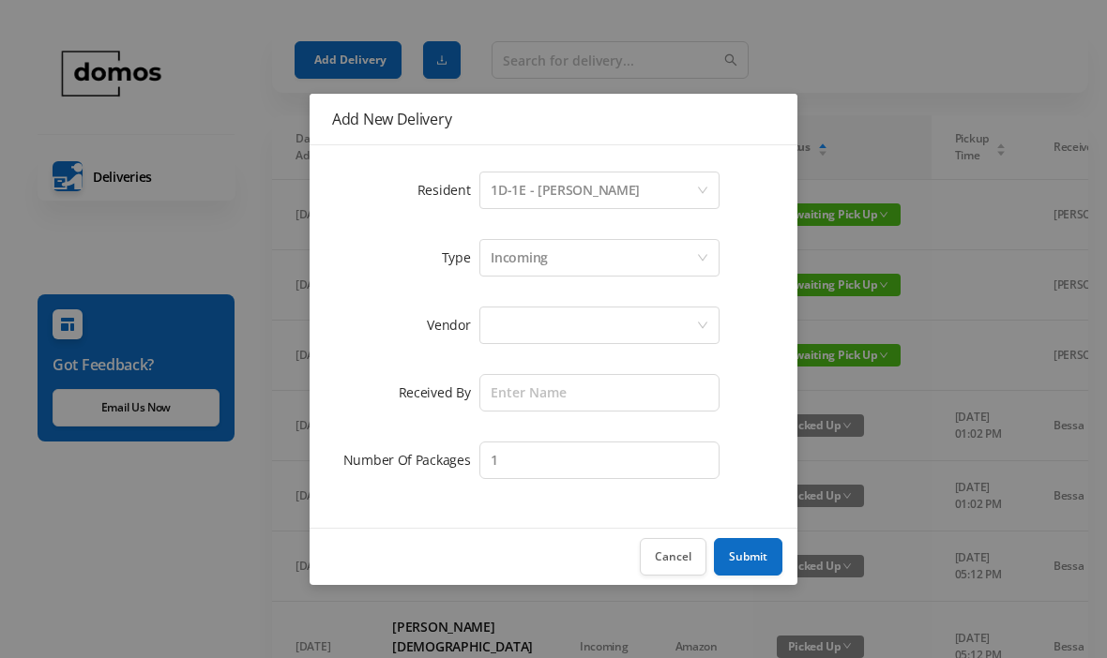
click at [590, 313] on div at bounding box center [592, 326] width 205 height 36
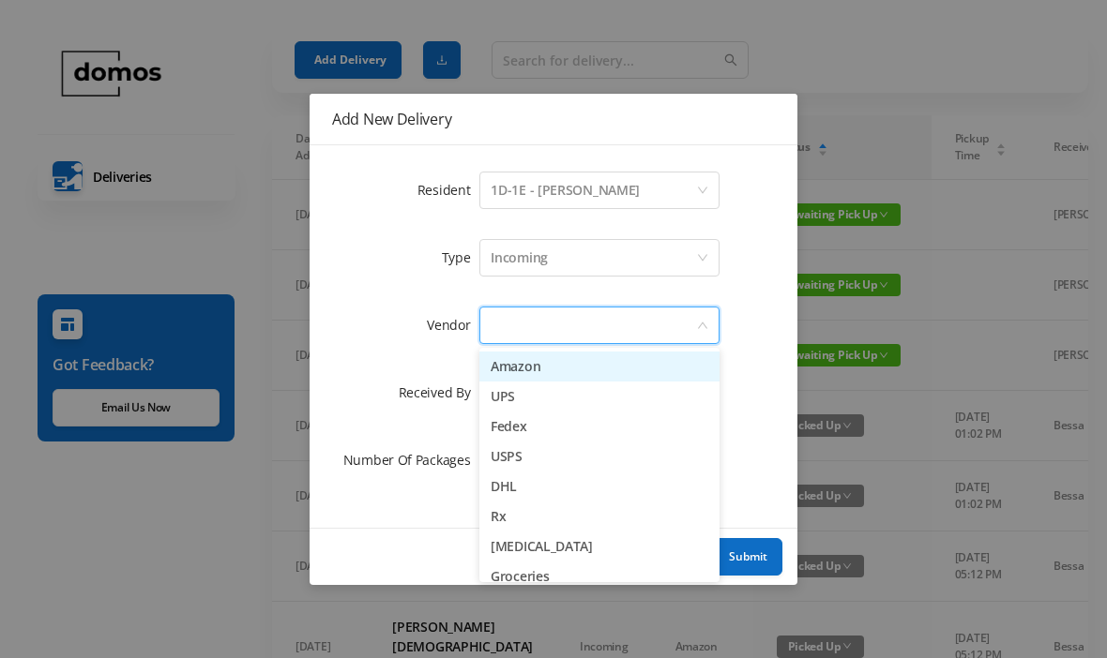
scroll to position [0, 0]
click at [579, 362] on li "Amazon" at bounding box center [599, 367] width 240 height 30
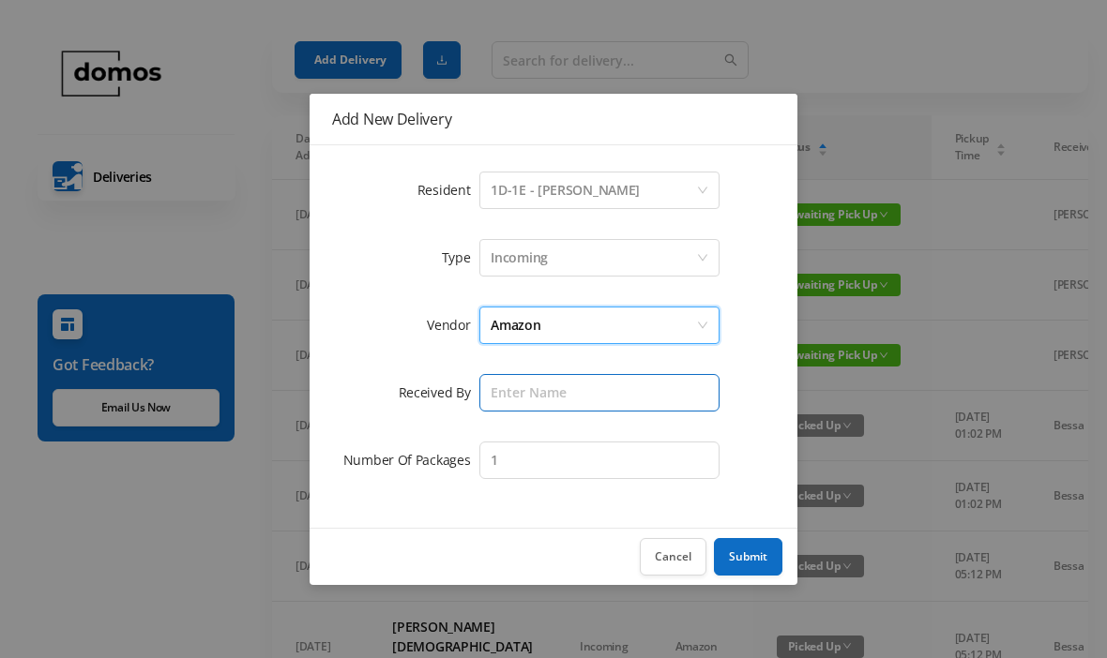
click at [614, 387] on input "text" at bounding box center [599, 393] width 240 height 38
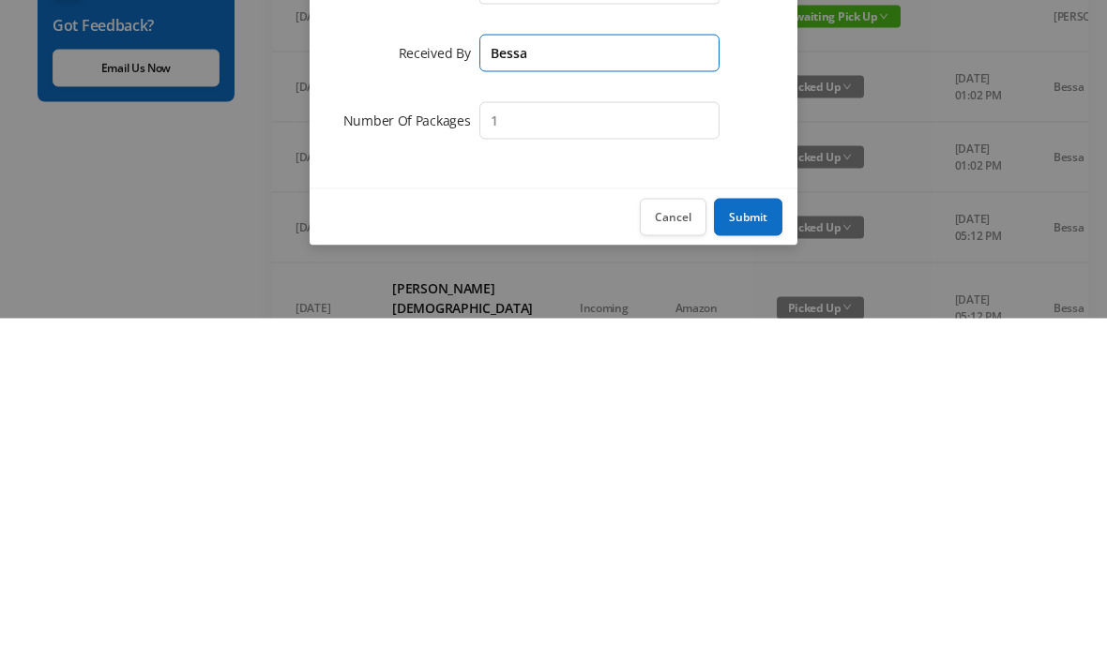
type input "Bessa"
click at [778, 538] on button "Submit" at bounding box center [748, 557] width 68 height 38
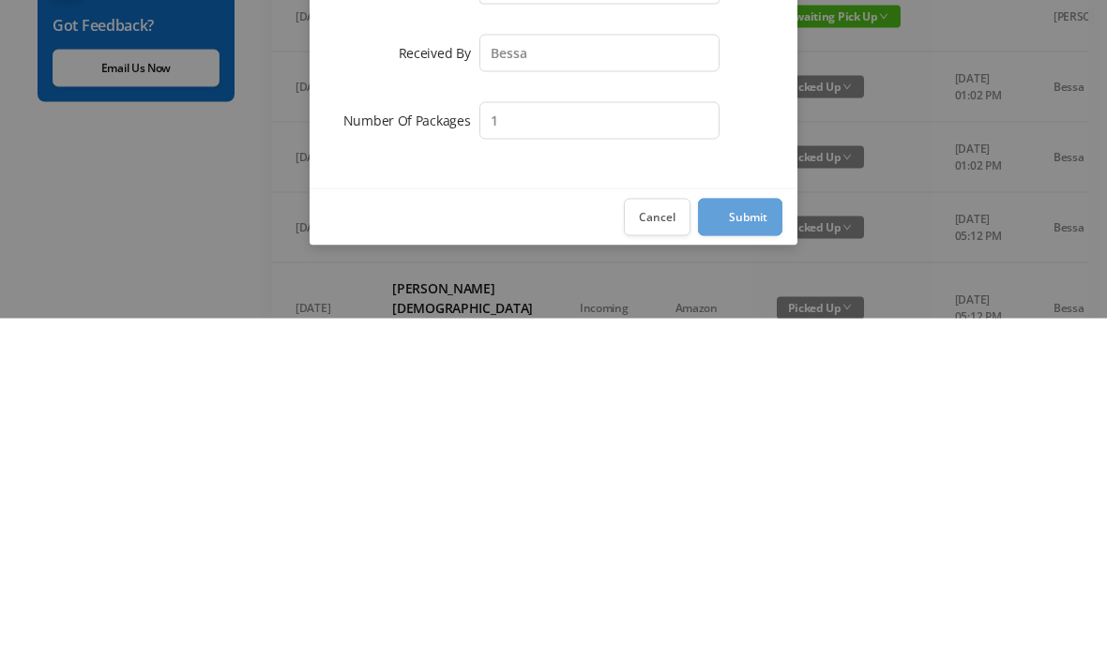
scroll to position [372, 0]
